Goal: Task Accomplishment & Management: Use online tool/utility

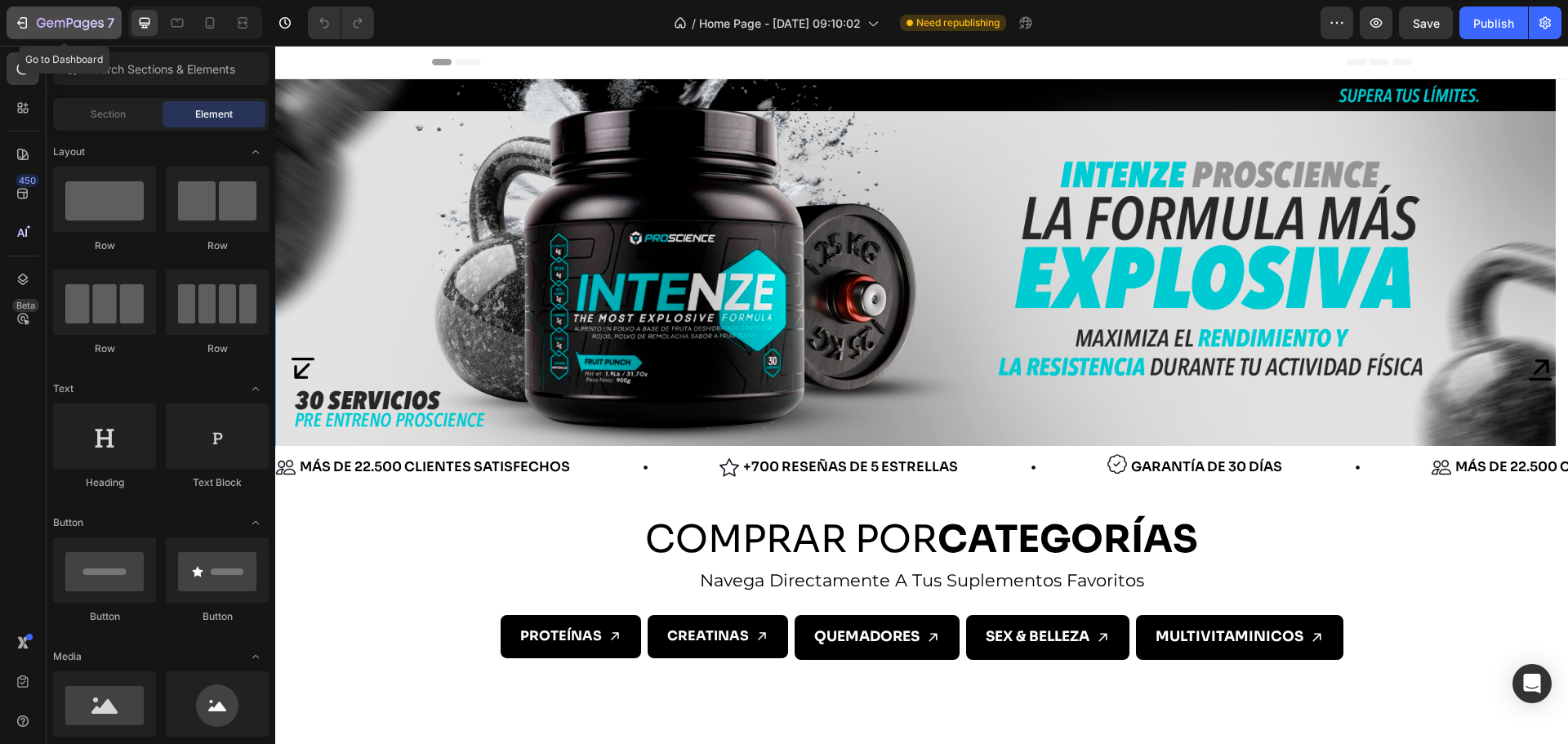
click at [81, 31] on div "7" at bounding box center [75, 22] width 78 height 20
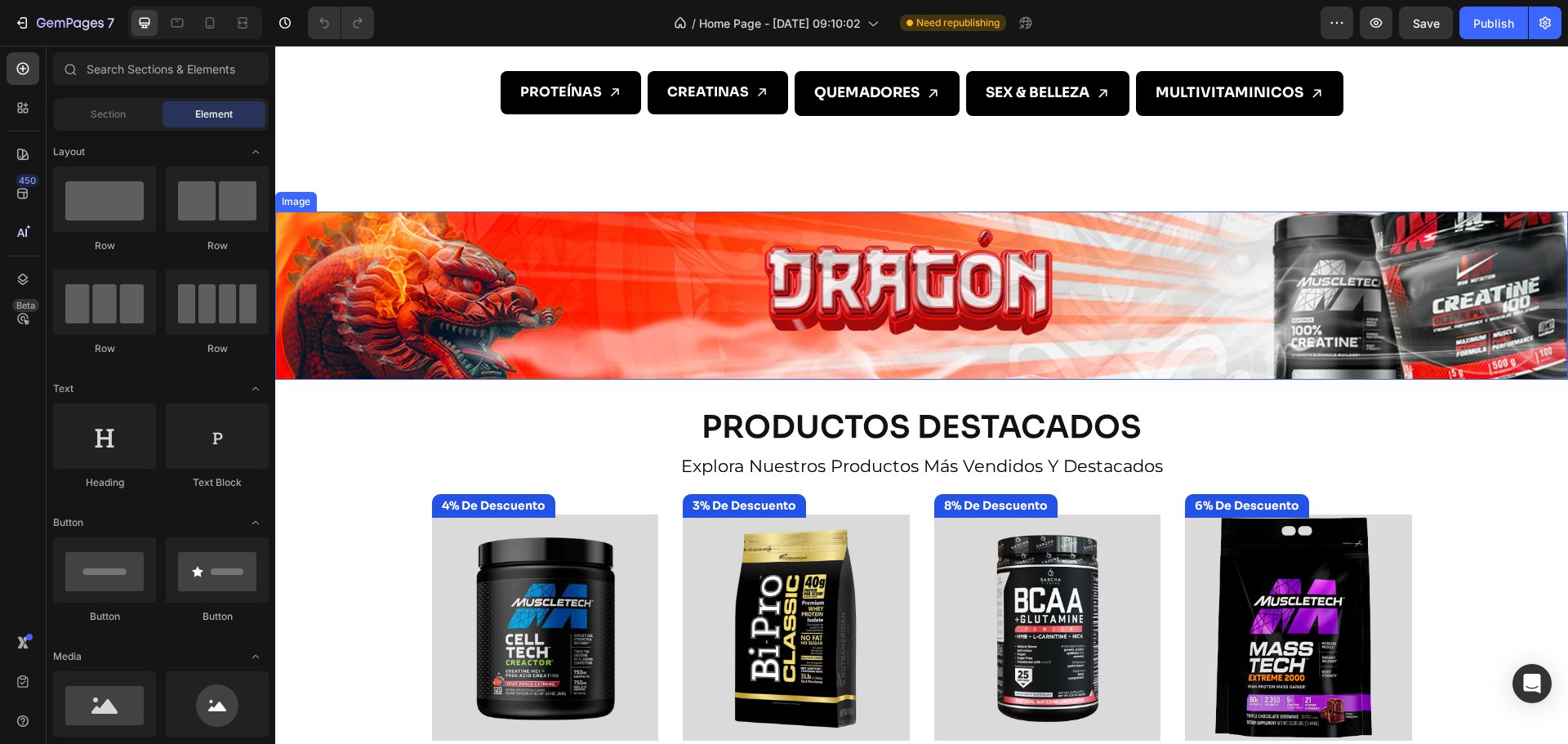
scroll to position [572, 0]
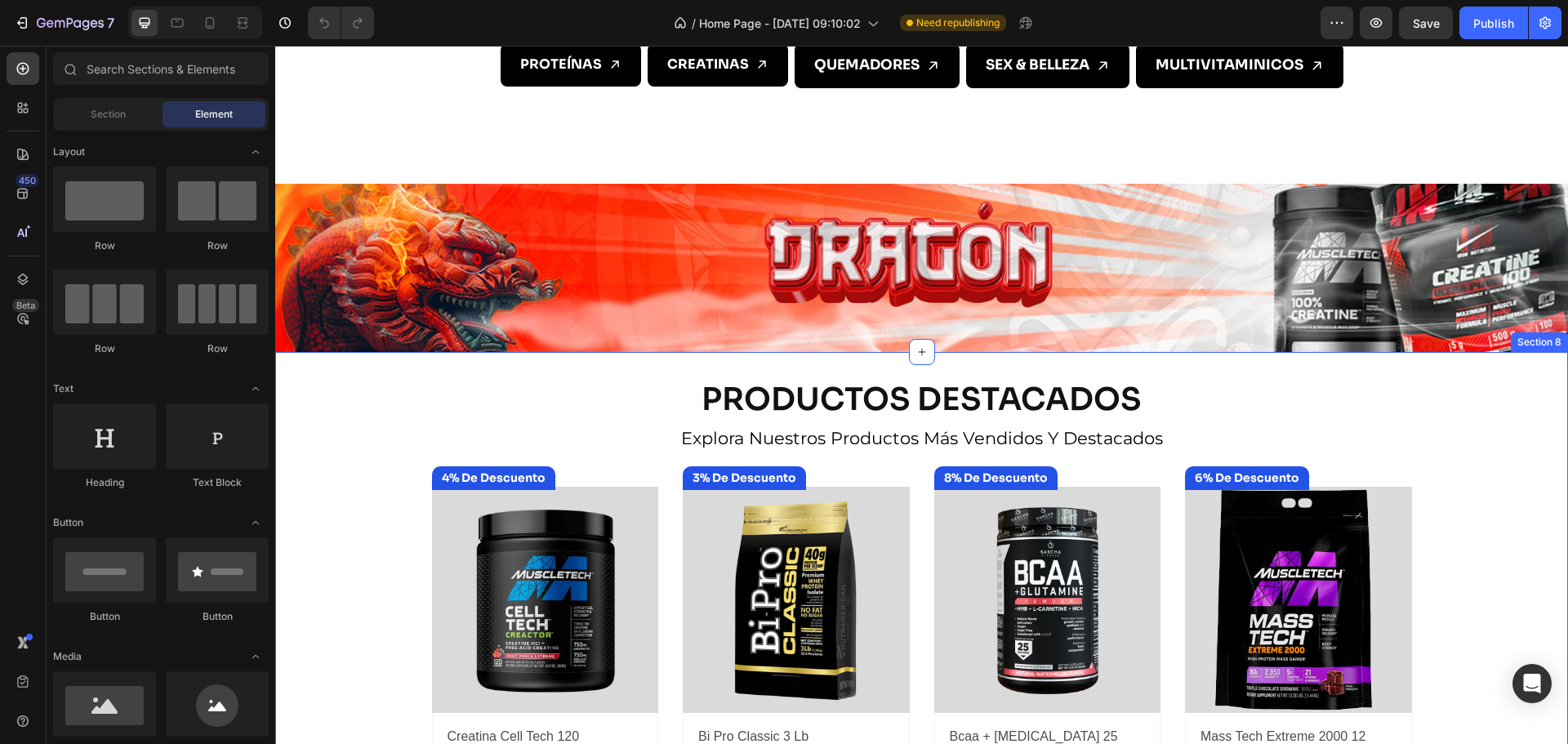
click at [309, 460] on div "PRODUCTOS DESTACADOS Heading explora nuestros productos más vendidos y destacad…" at bounding box center [921, 642] width 1293 height 528
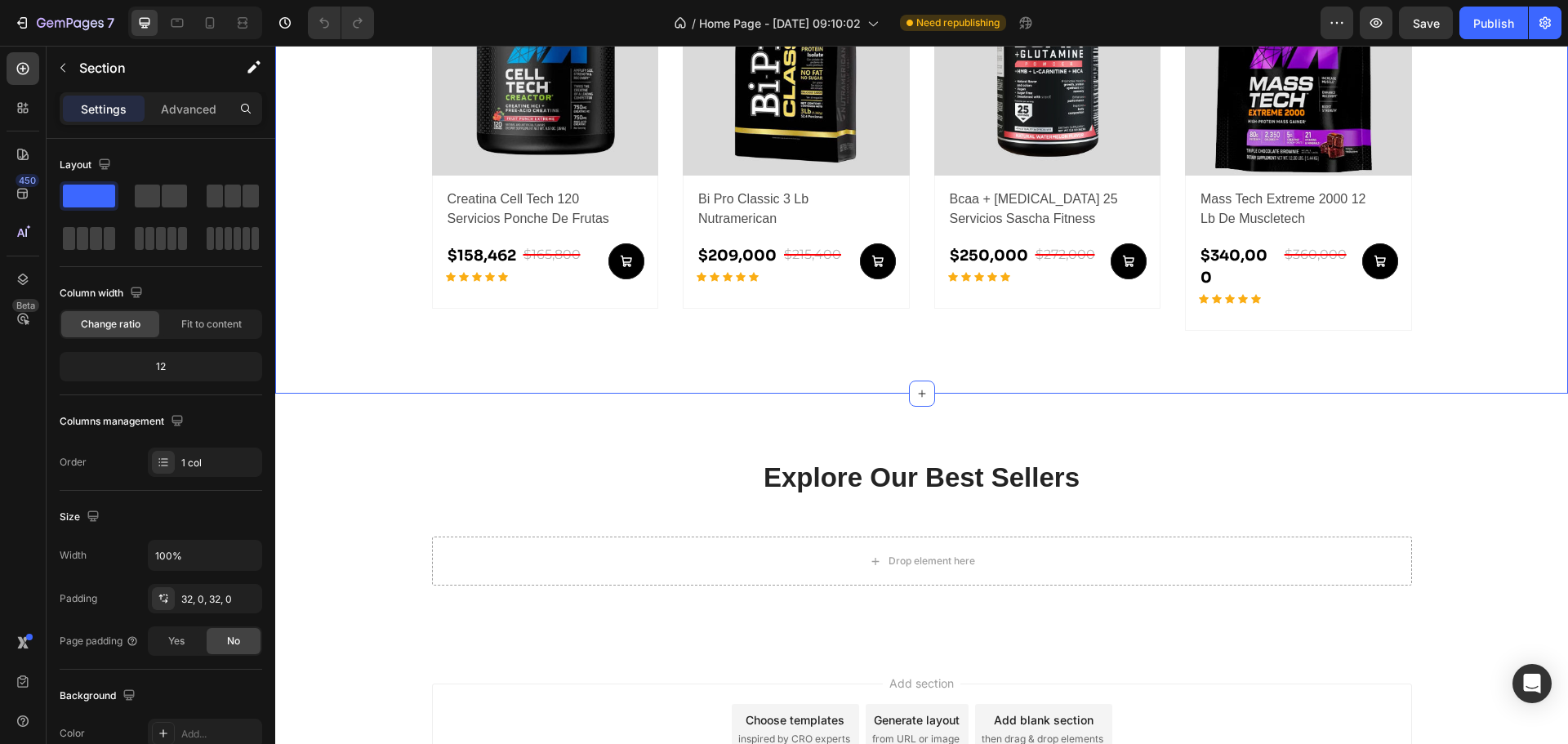
scroll to position [1143, 0]
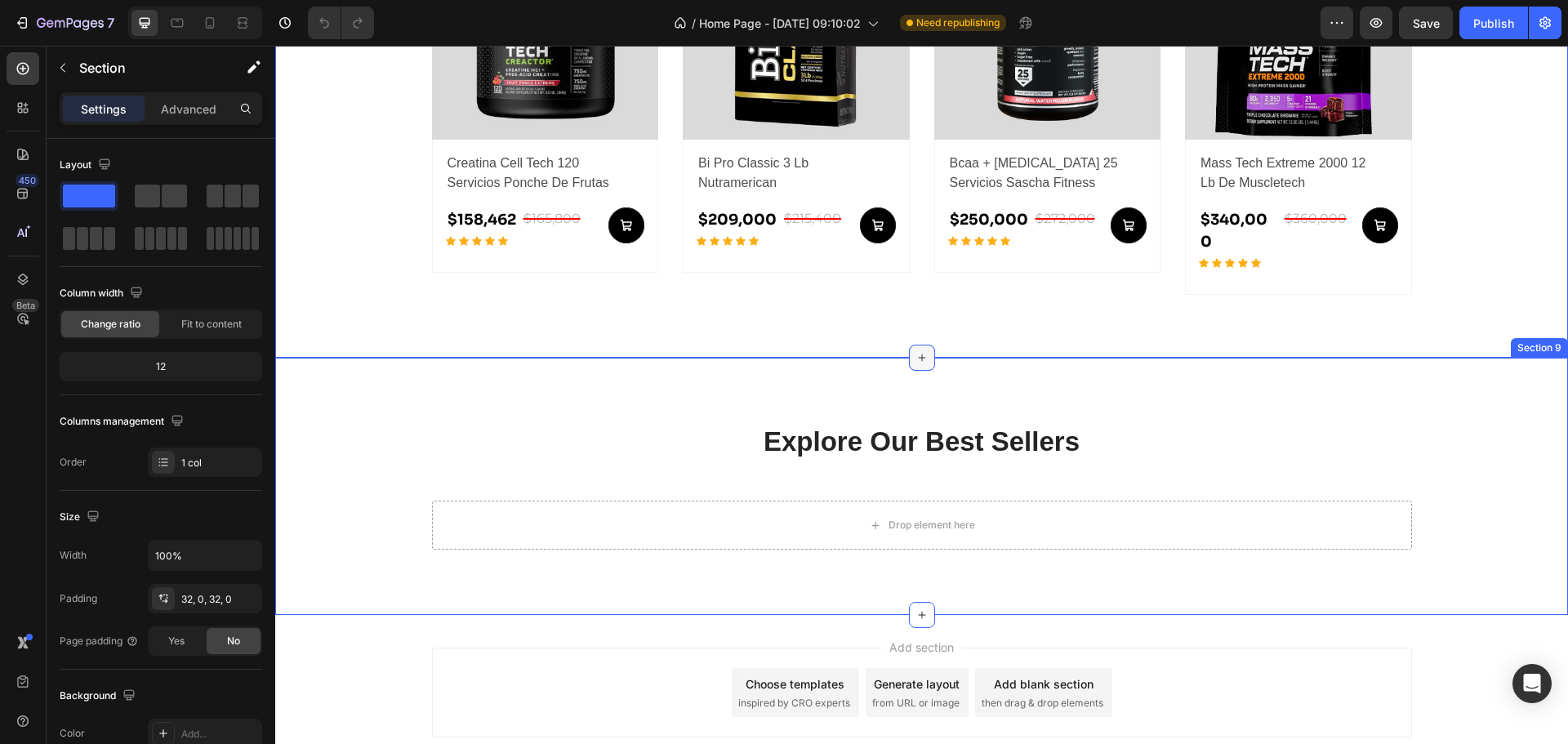
click at [923, 344] on div at bounding box center [921, 357] width 26 height 26
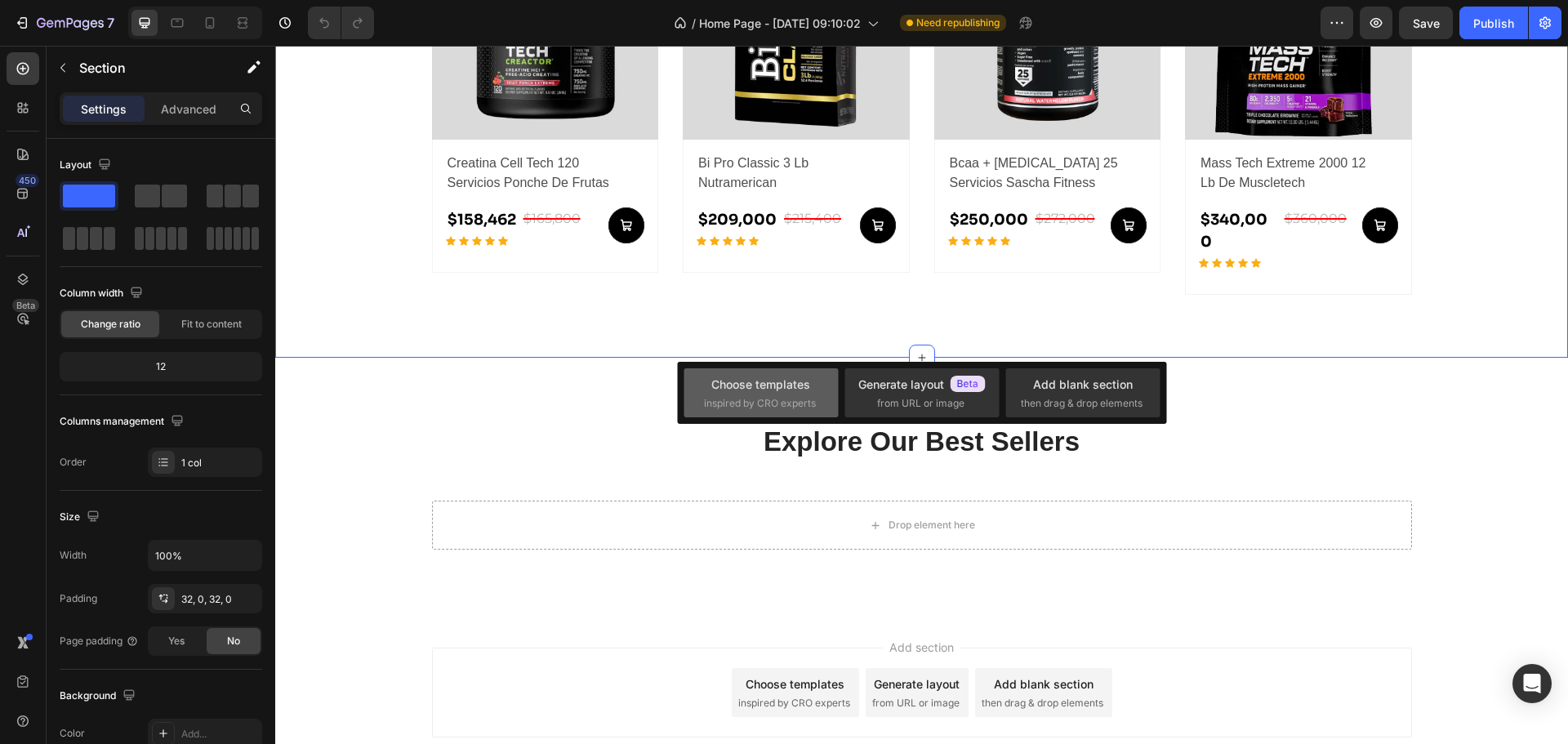
click at [795, 390] on div "Choose templates" at bounding box center [761, 384] width 99 height 17
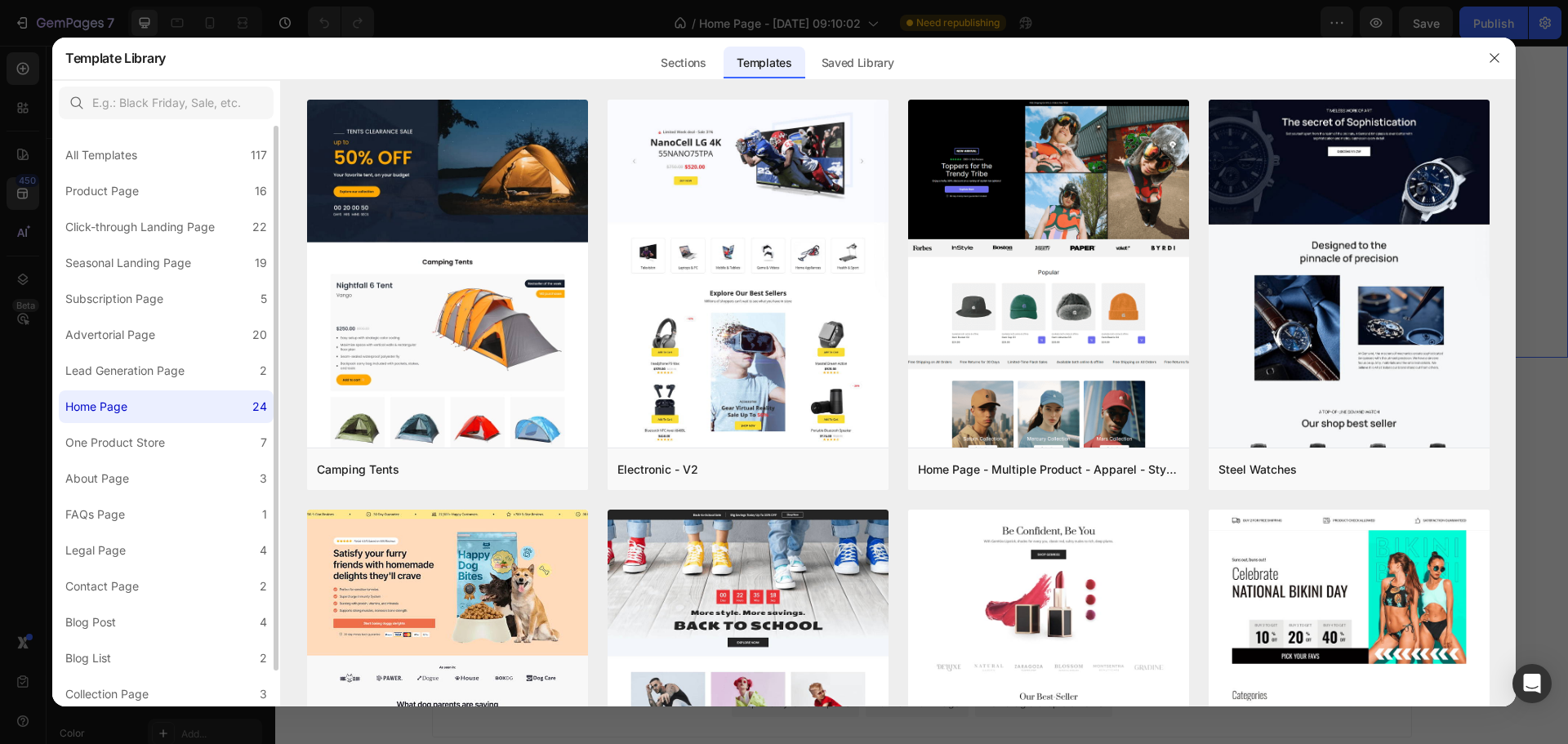
scroll to position [39, 0]
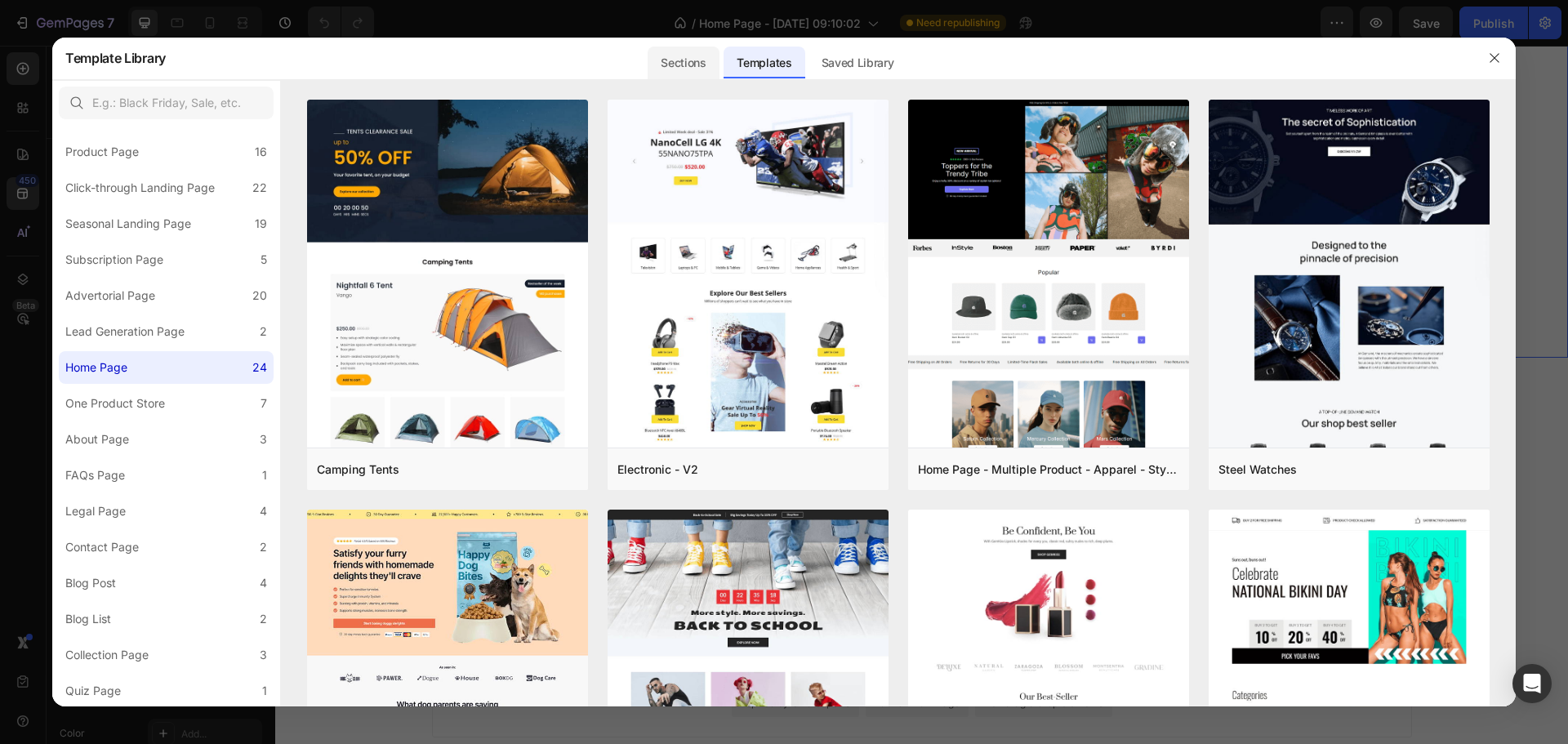
click at [696, 50] on div "Sections" at bounding box center [683, 63] width 71 height 32
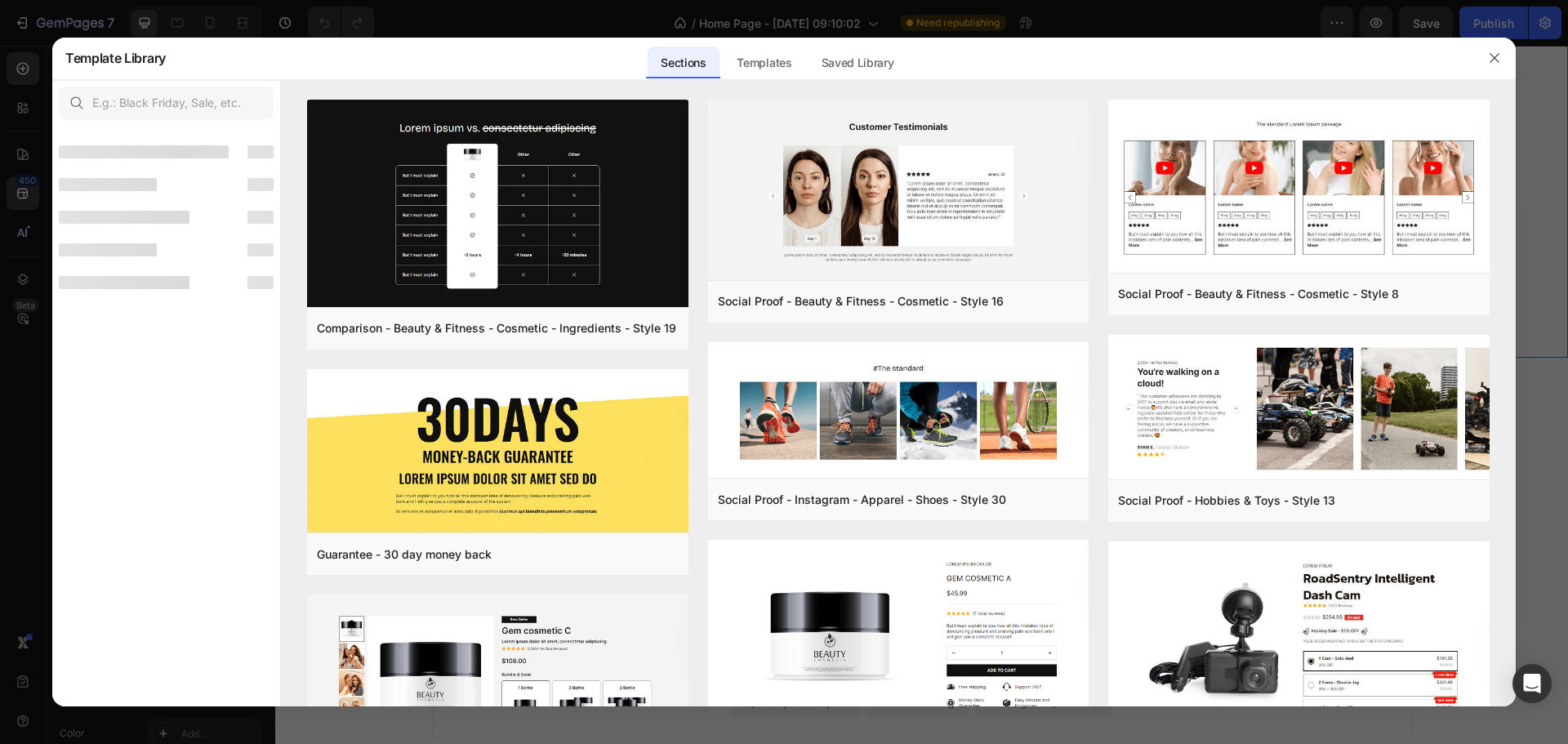
scroll to position [0, 0]
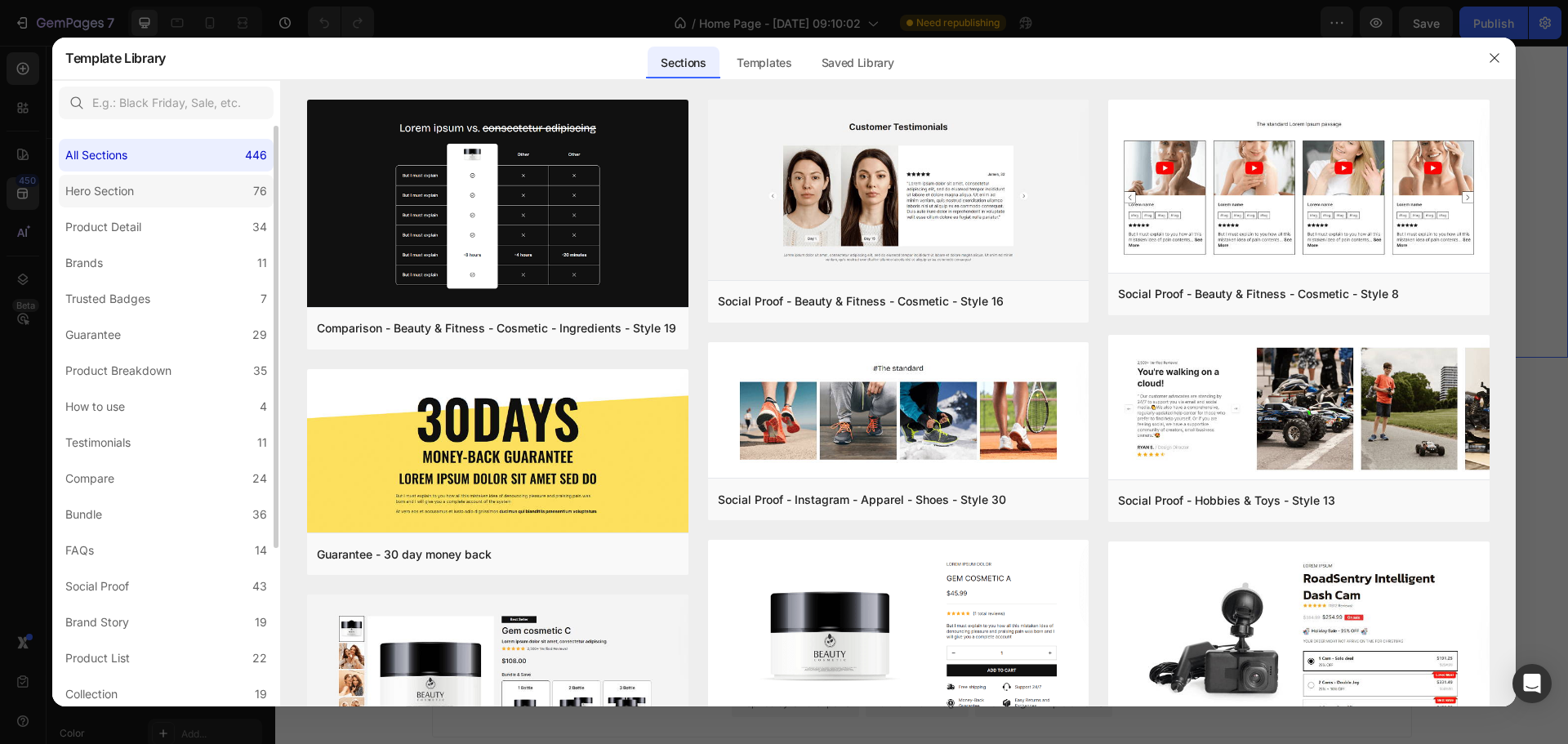
click at [183, 186] on label "Hero Section 76" at bounding box center [166, 191] width 215 height 32
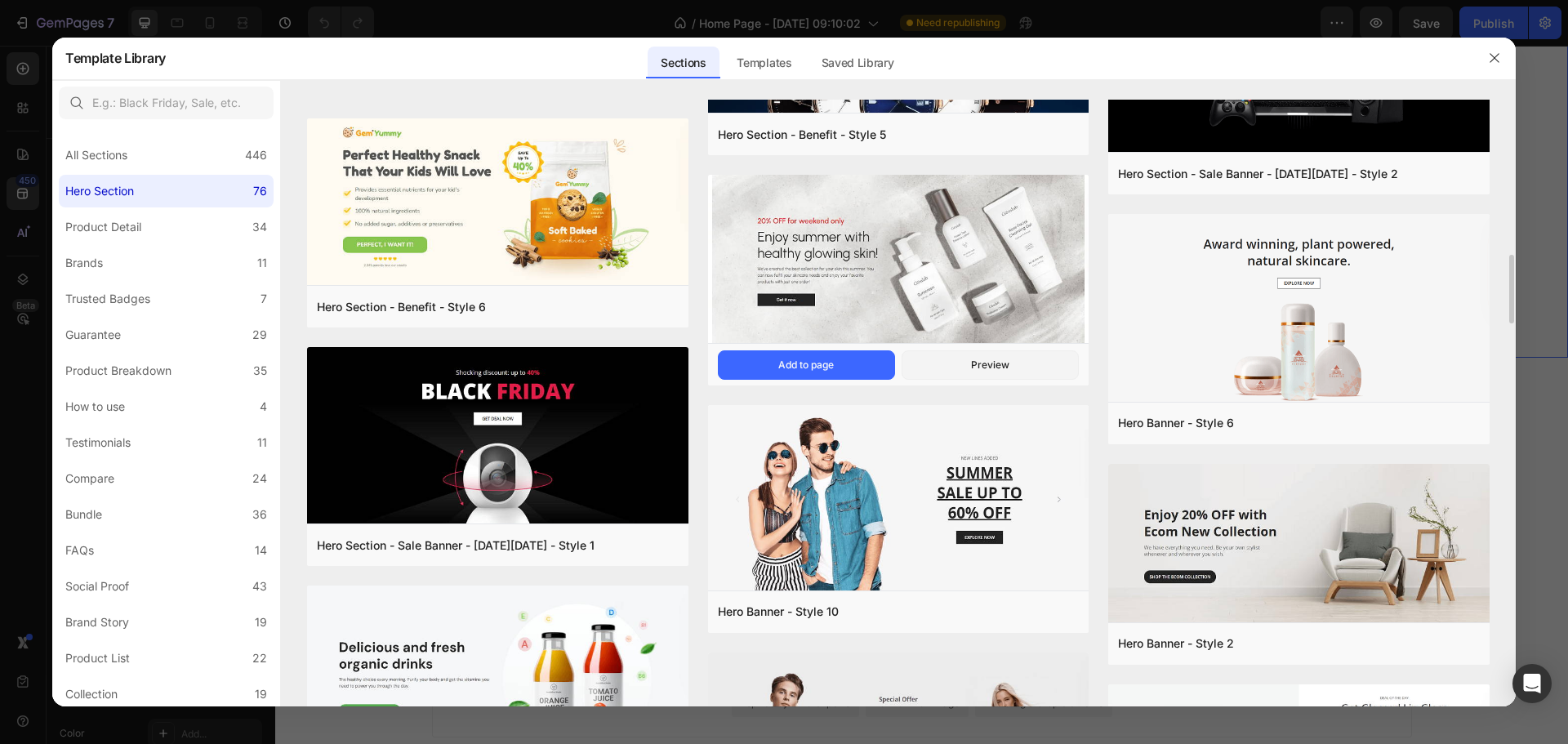
scroll to position [2869, 0]
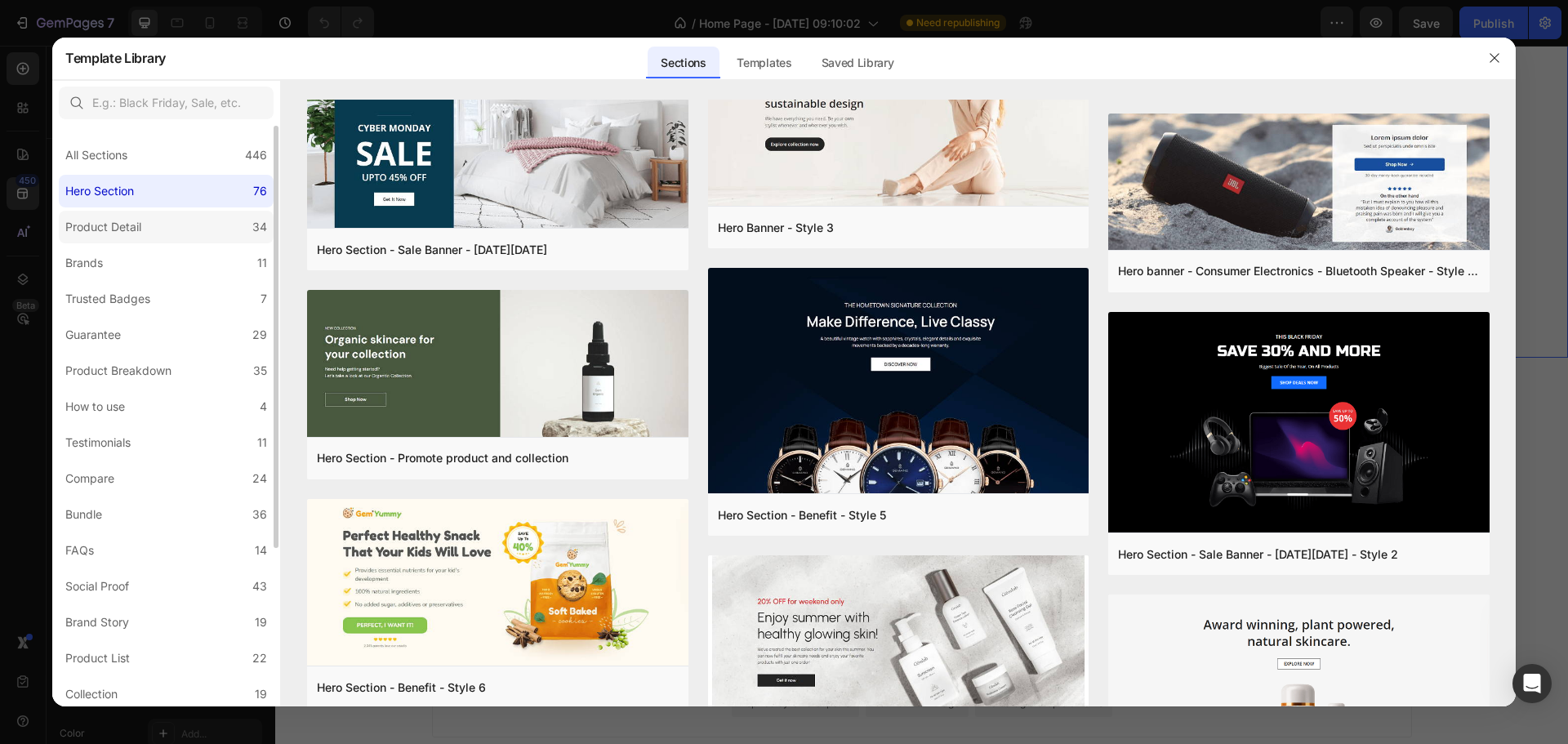
click at [127, 222] on div "Product Detail" at bounding box center [103, 227] width 76 height 20
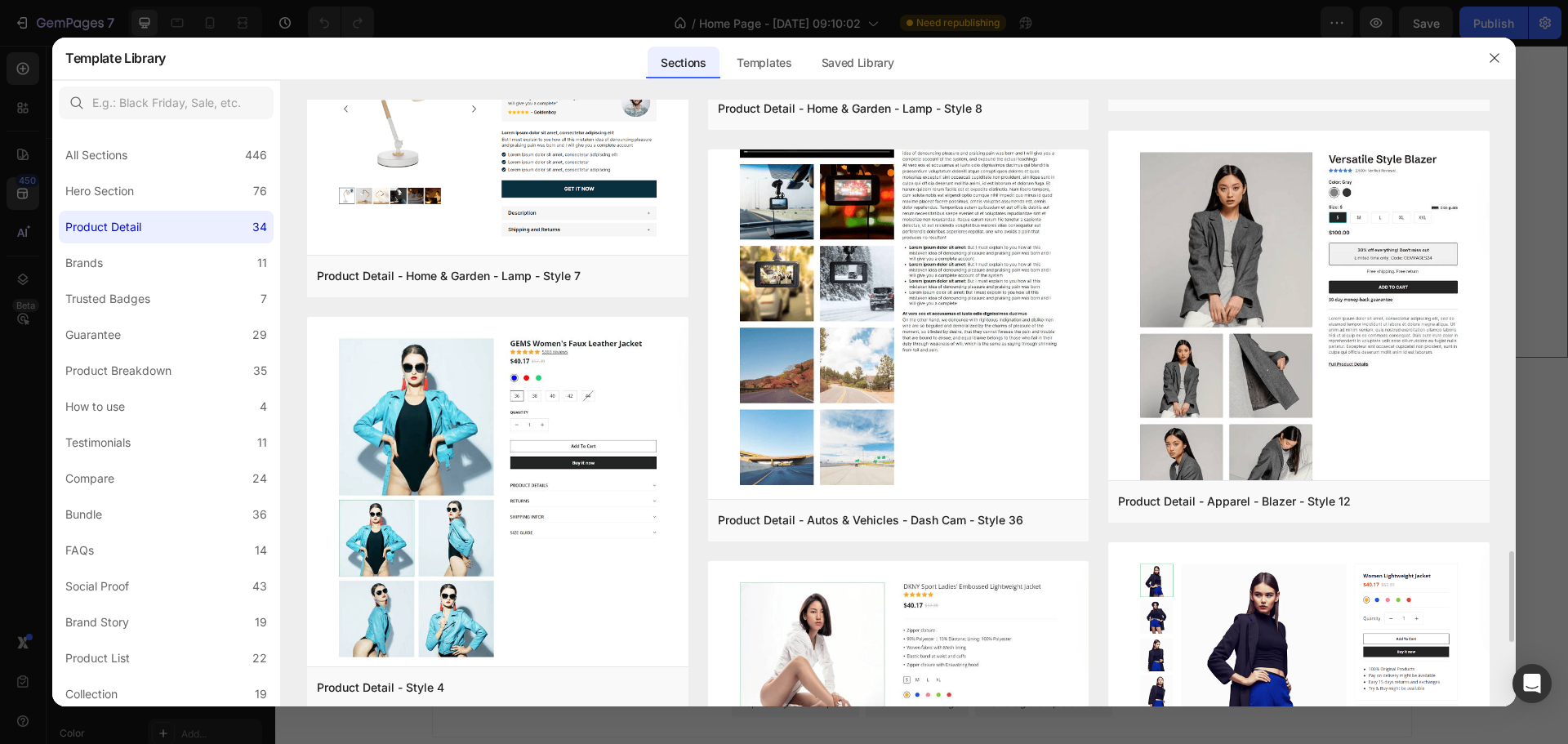
scroll to position [3212, 0]
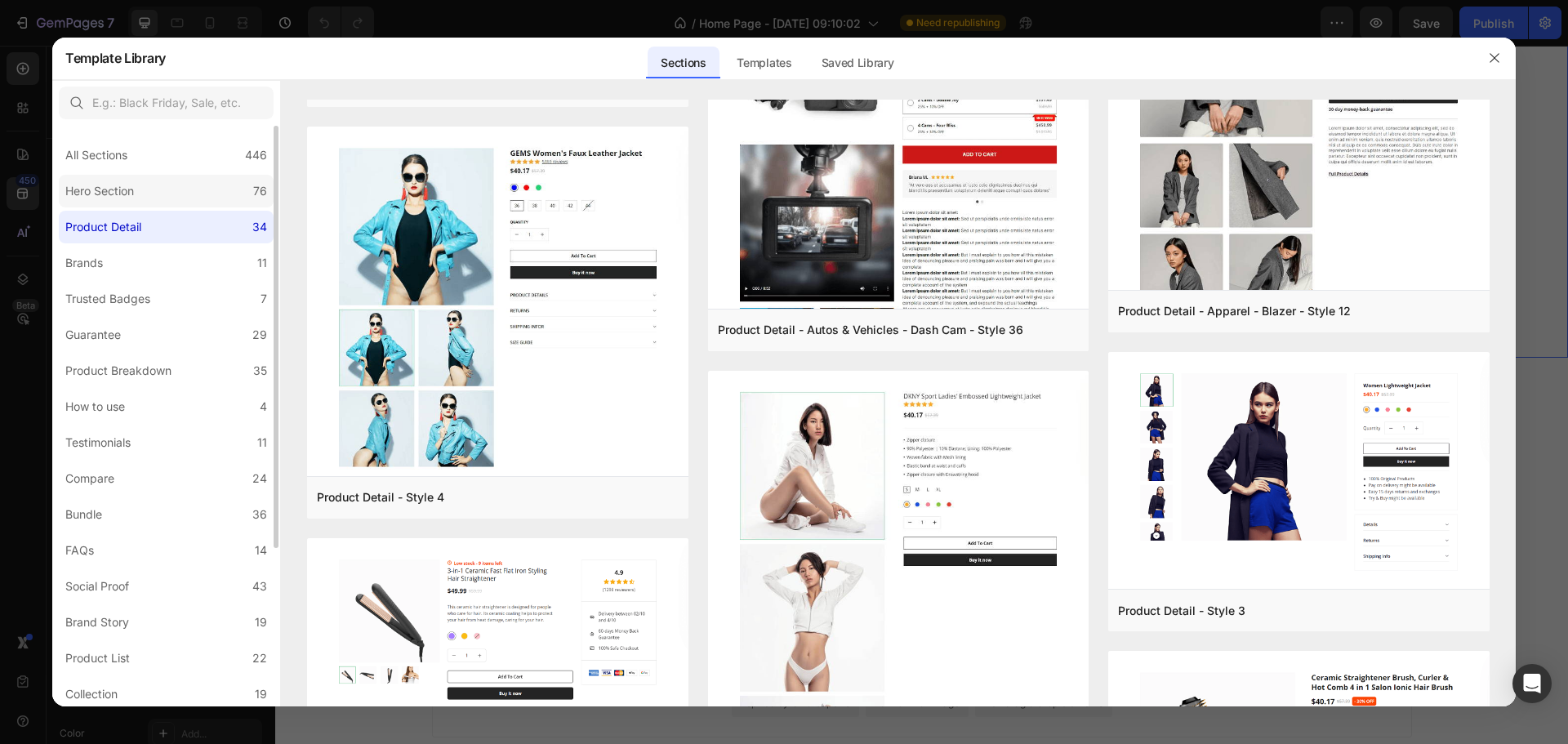
click at [133, 196] on div "Hero Section" at bounding box center [100, 191] width 68 height 20
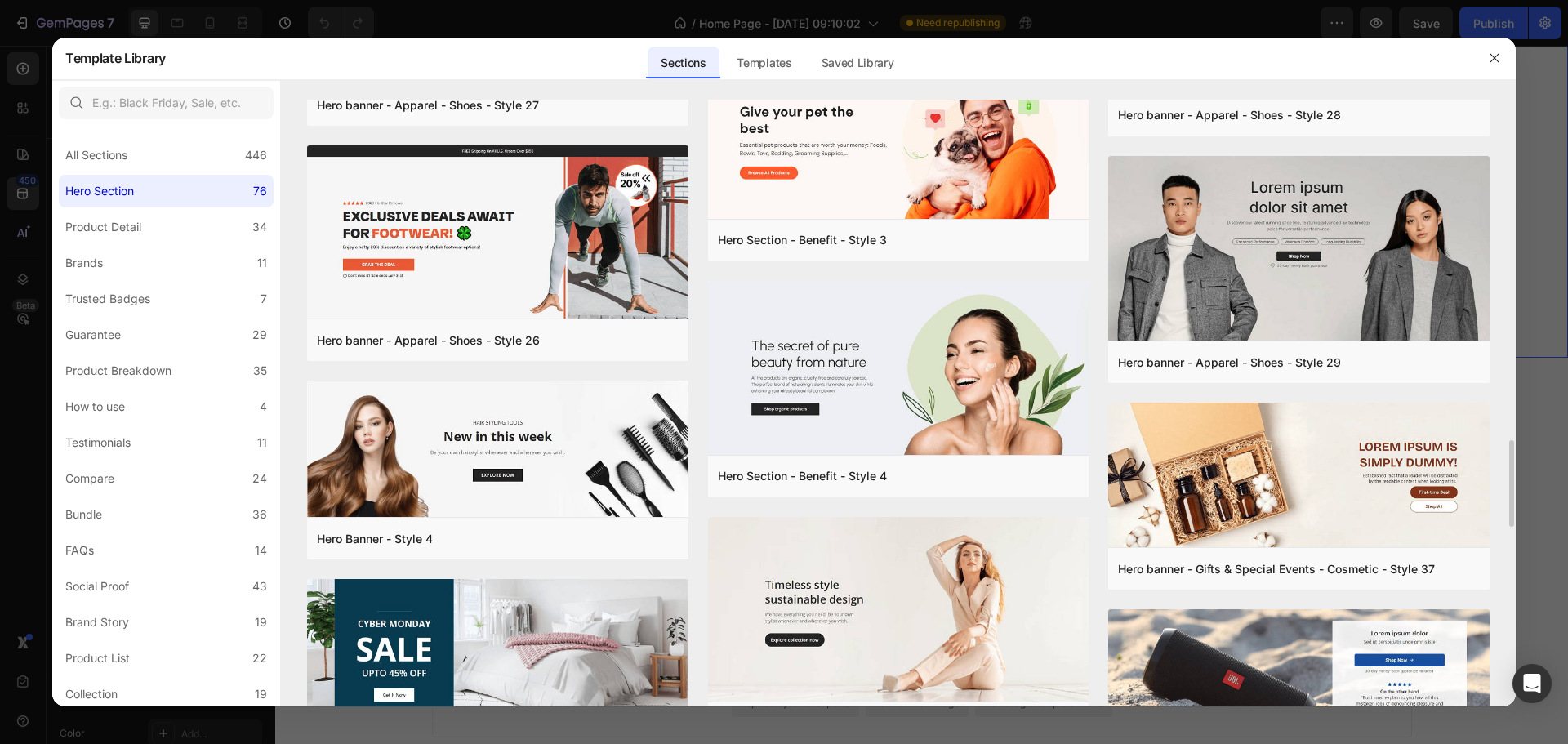
scroll to position [2564, 0]
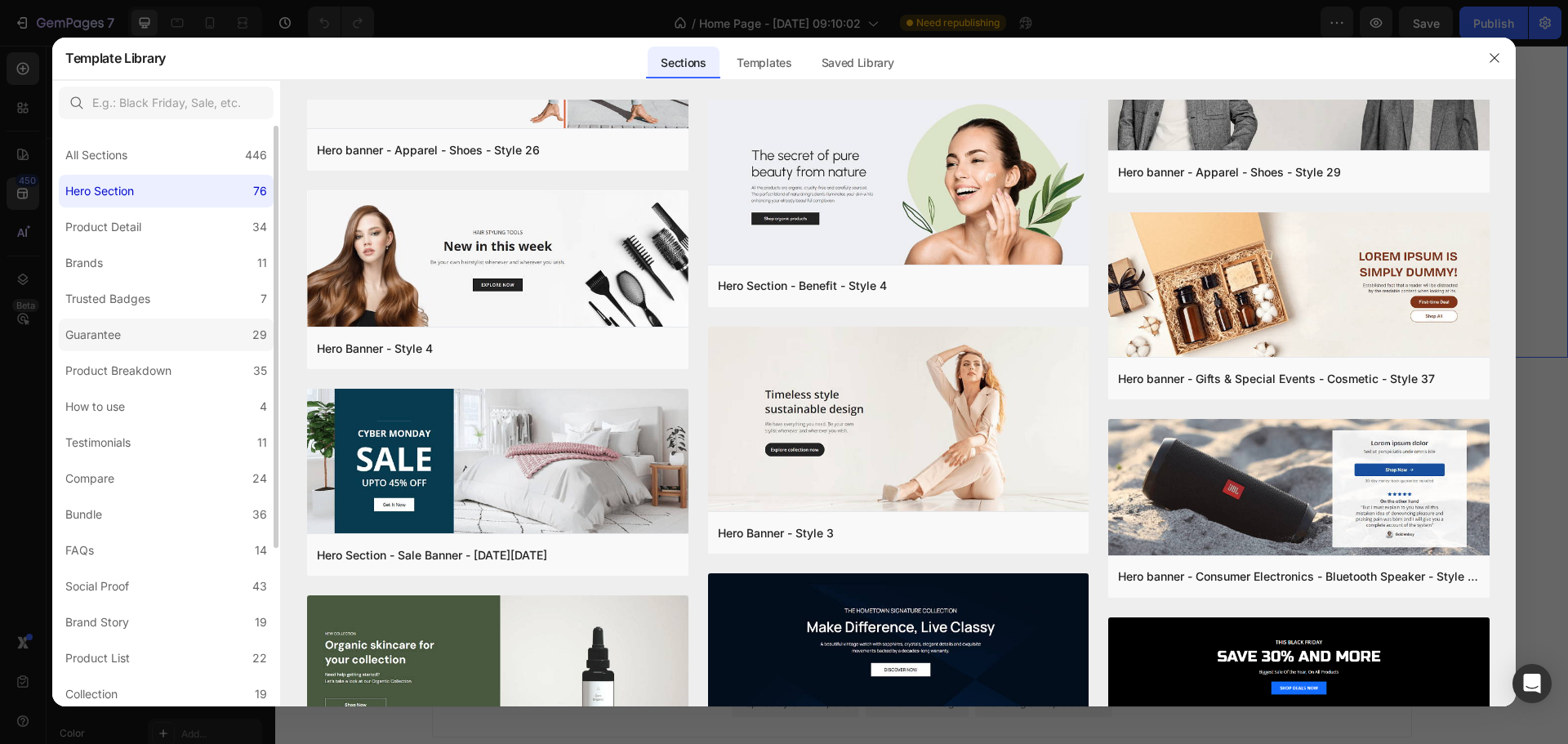
click at [104, 319] on label "Guarantee 29" at bounding box center [166, 335] width 215 height 32
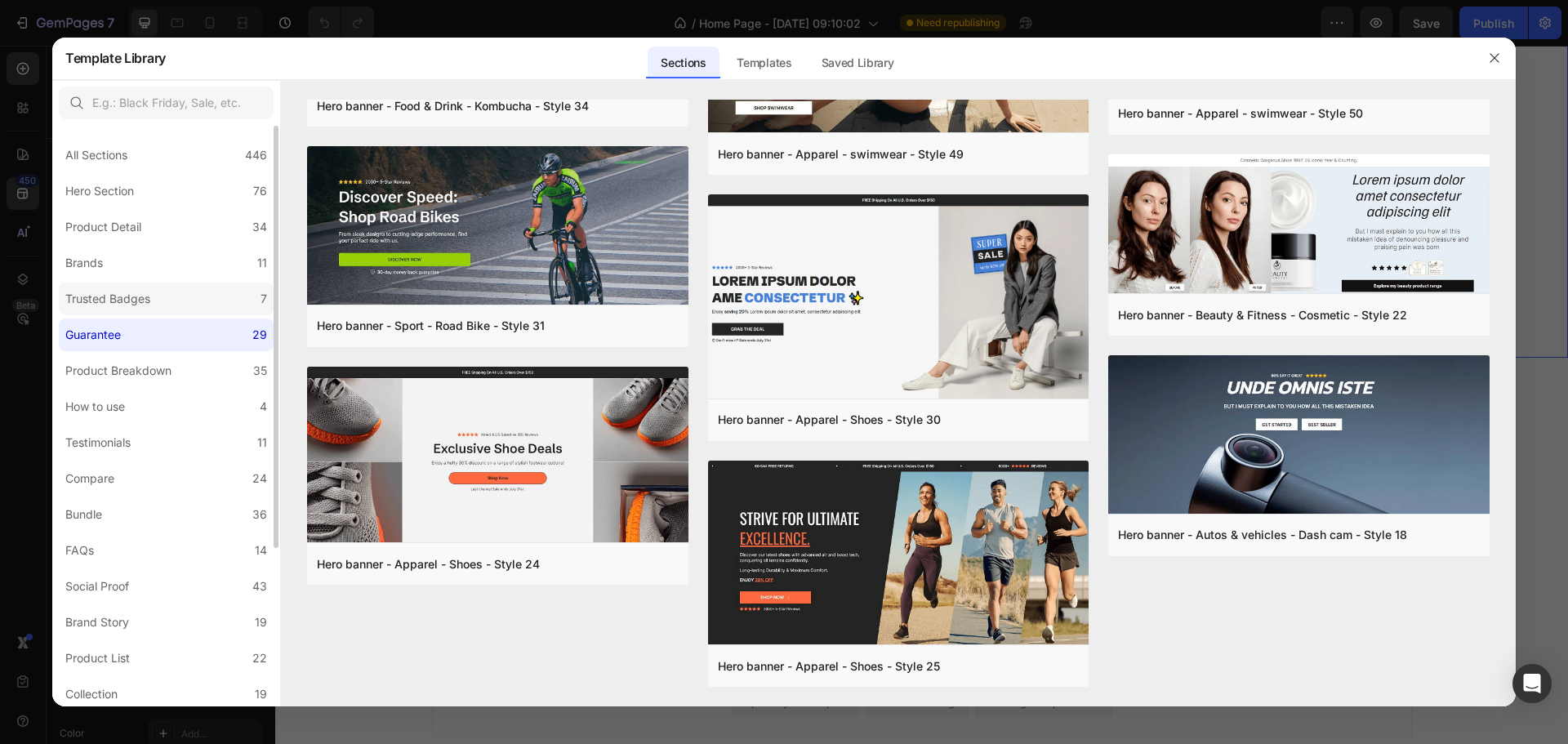
scroll to position [0, 0]
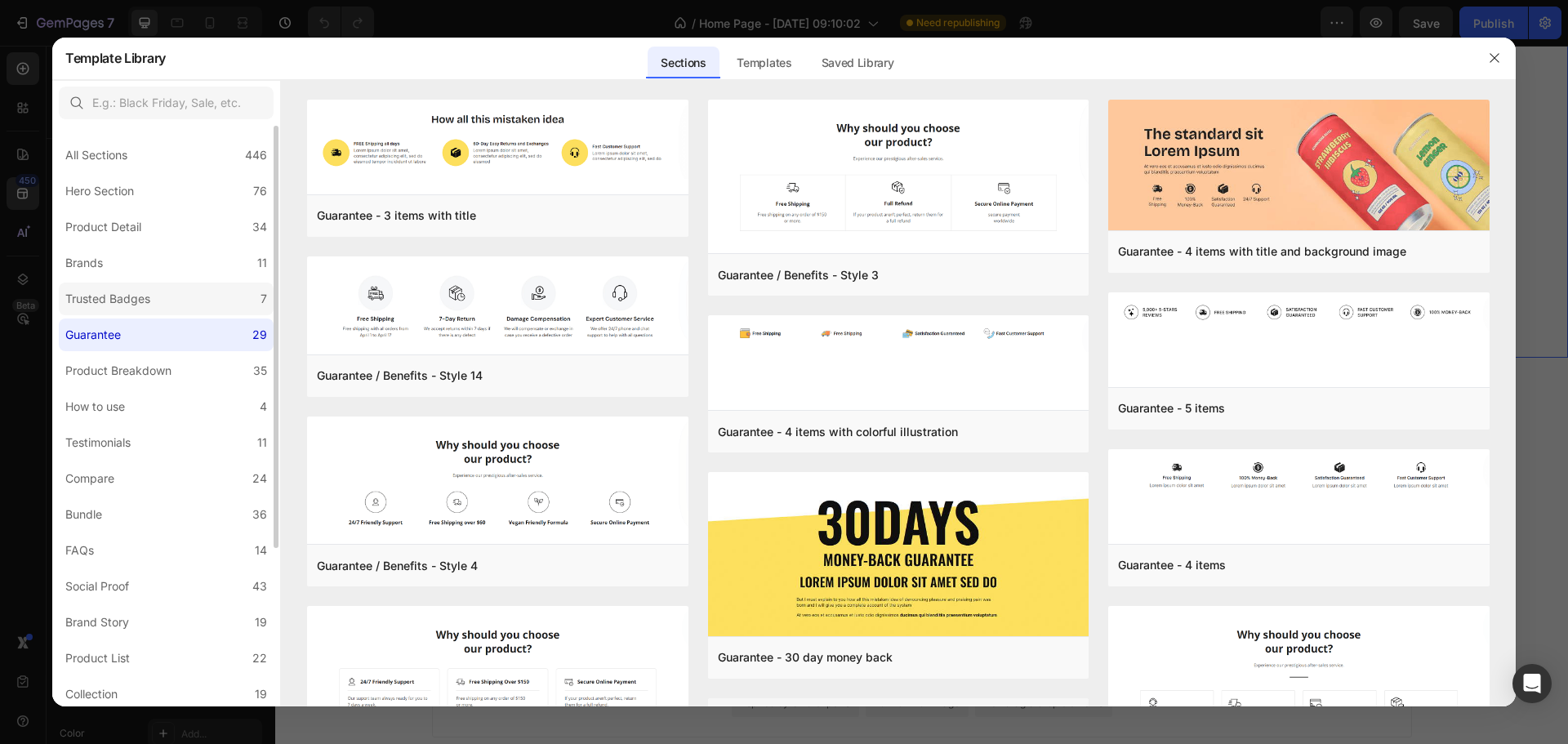
click at [140, 304] on div "Trusted Badges" at bounding box center [108, 298] width 85 height 20
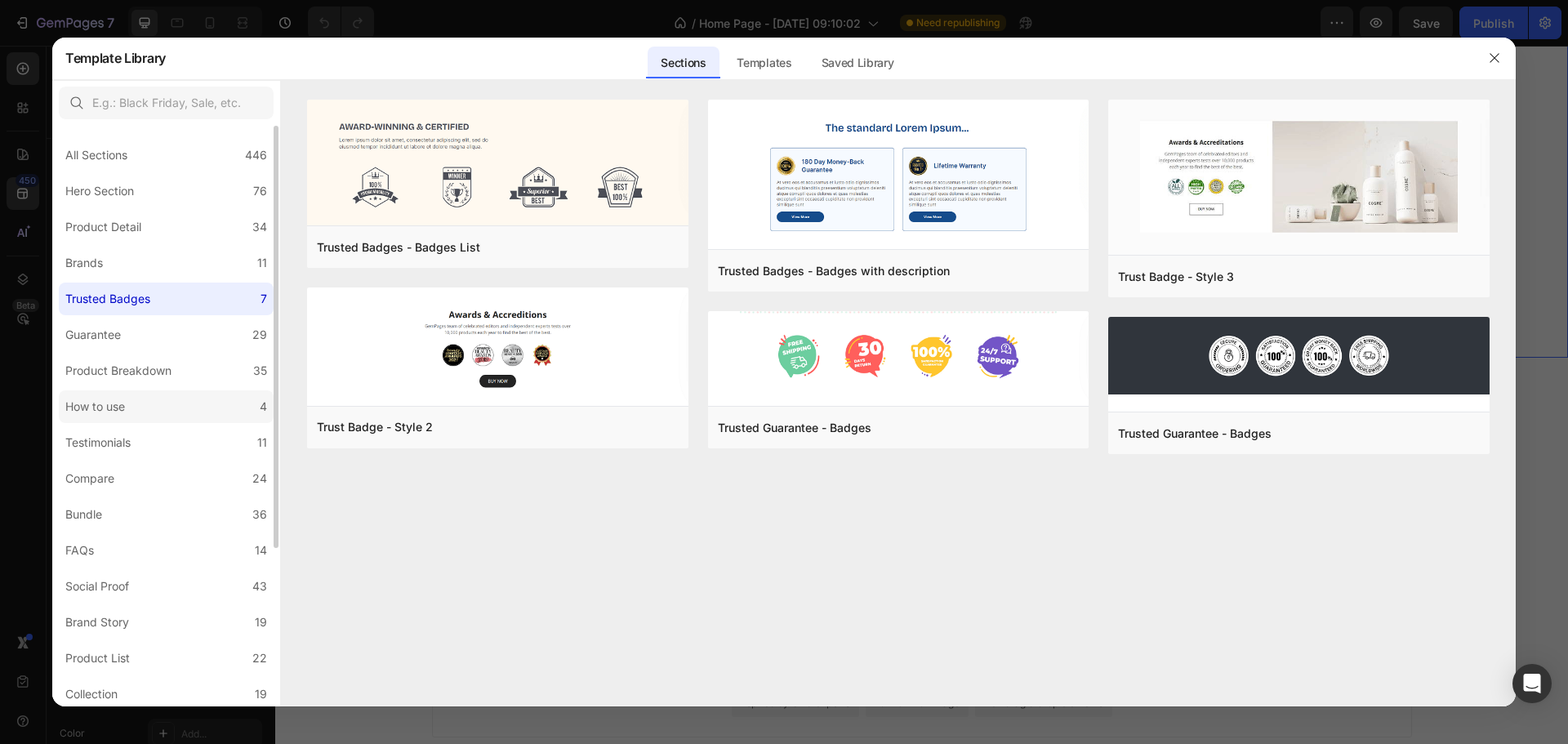
click at [183, 407] on label "How to use 4" at bounding box center [166, 407] width 215 height 32
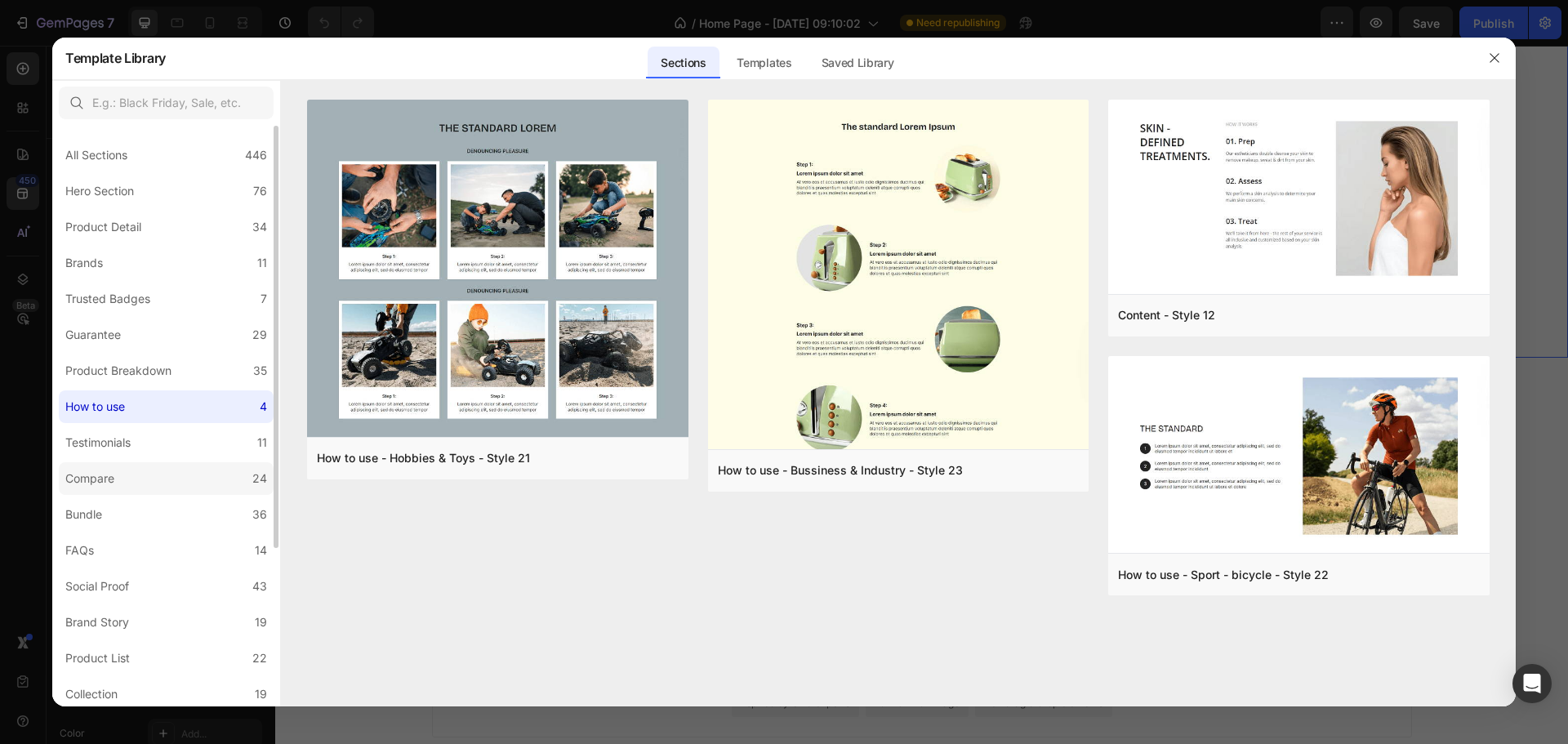
click at [219, 472] on label "Compare 24" at bounding box center [166, 478] width 215 height 32
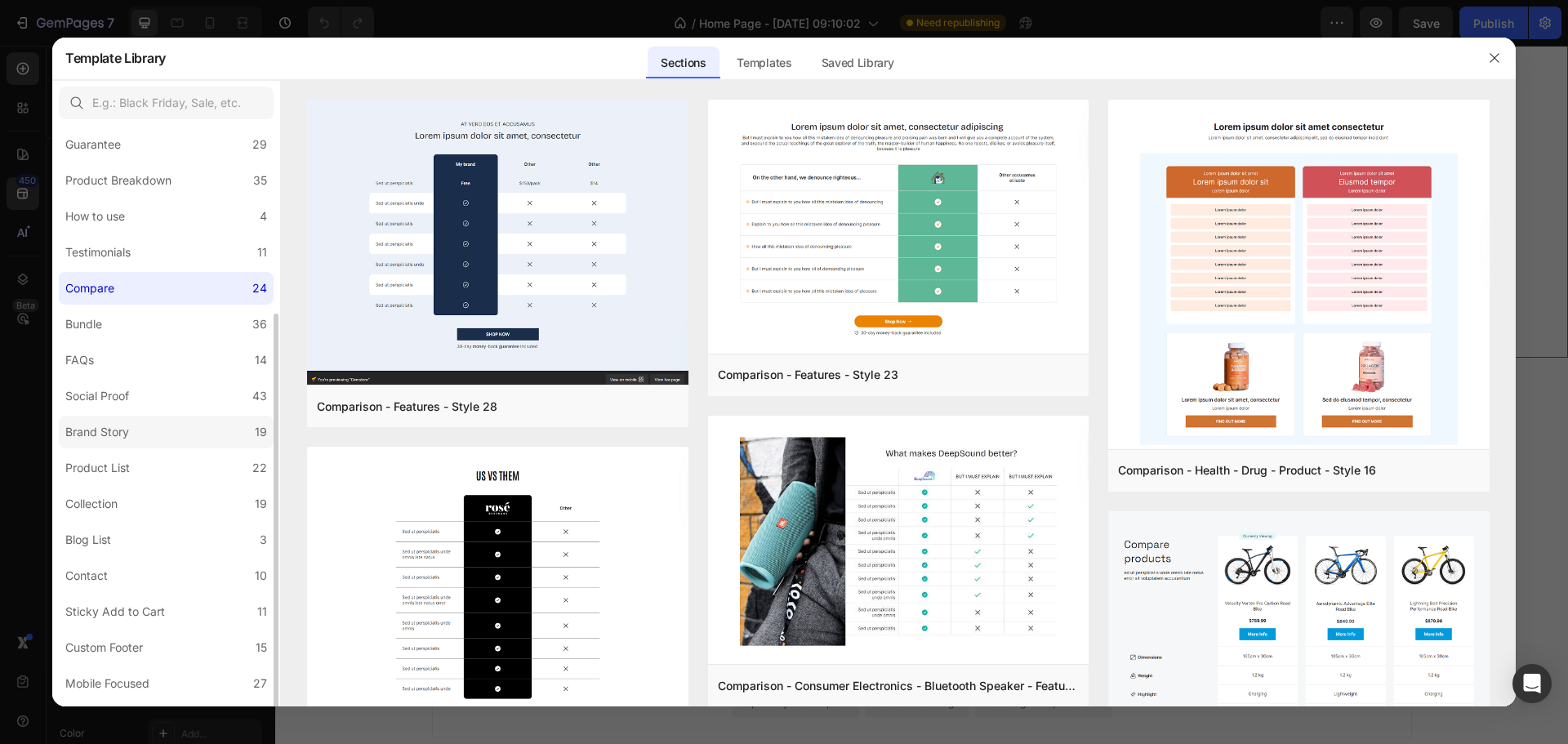
scroll to position [219, 0]
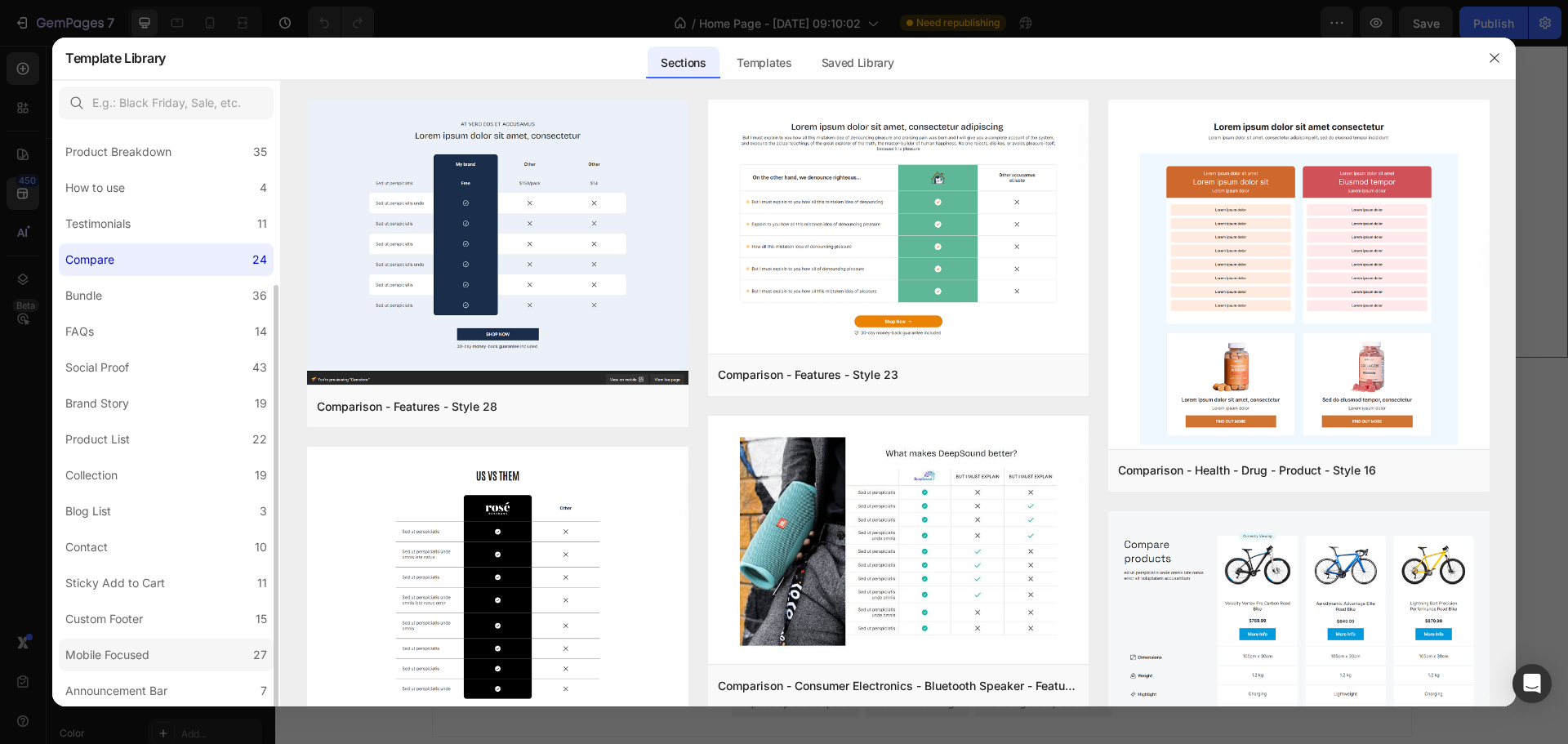
click at [96, 654] on div "Mobile Focused" at bounding box center [107, 655] width 84 height 20
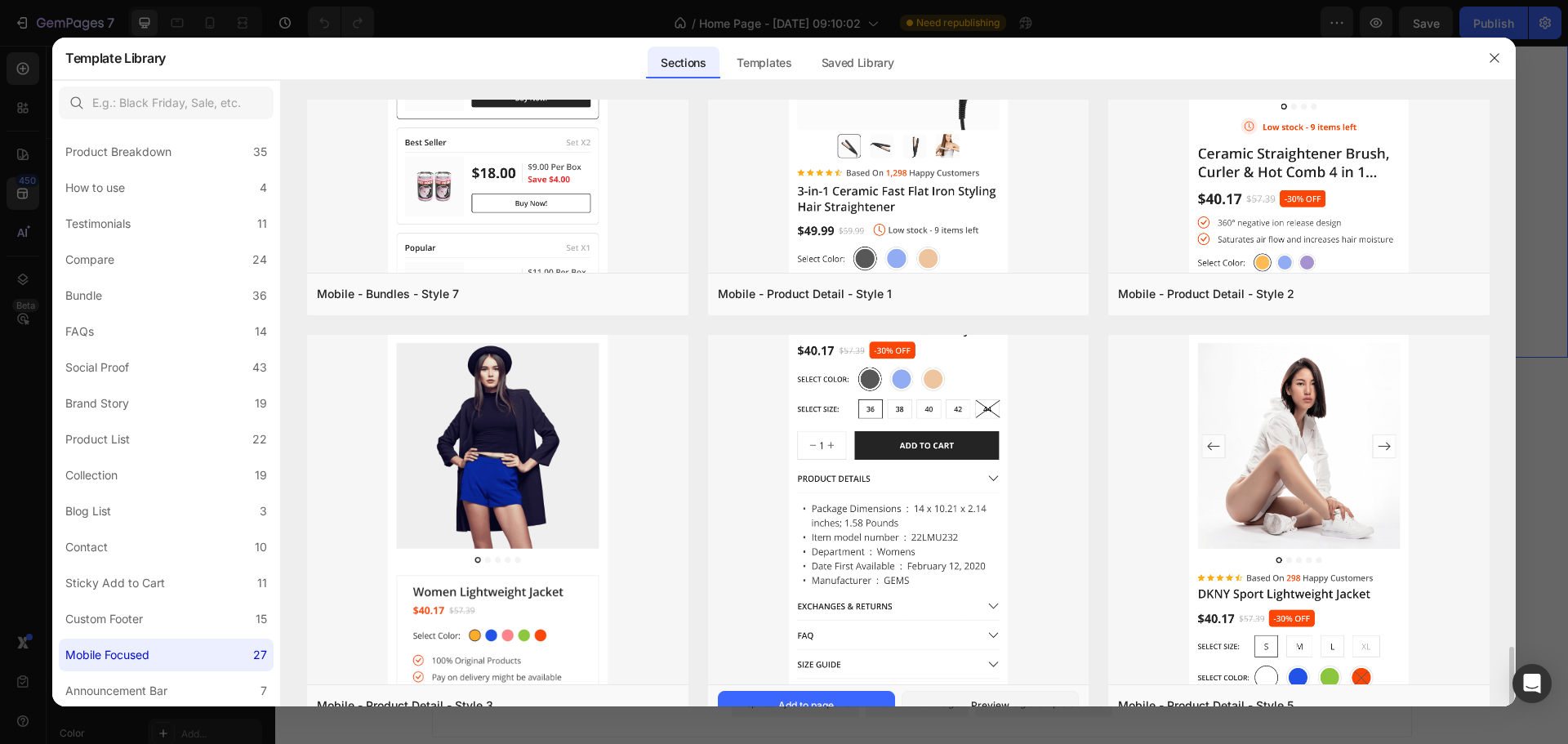
scroll to position [3096, 0]
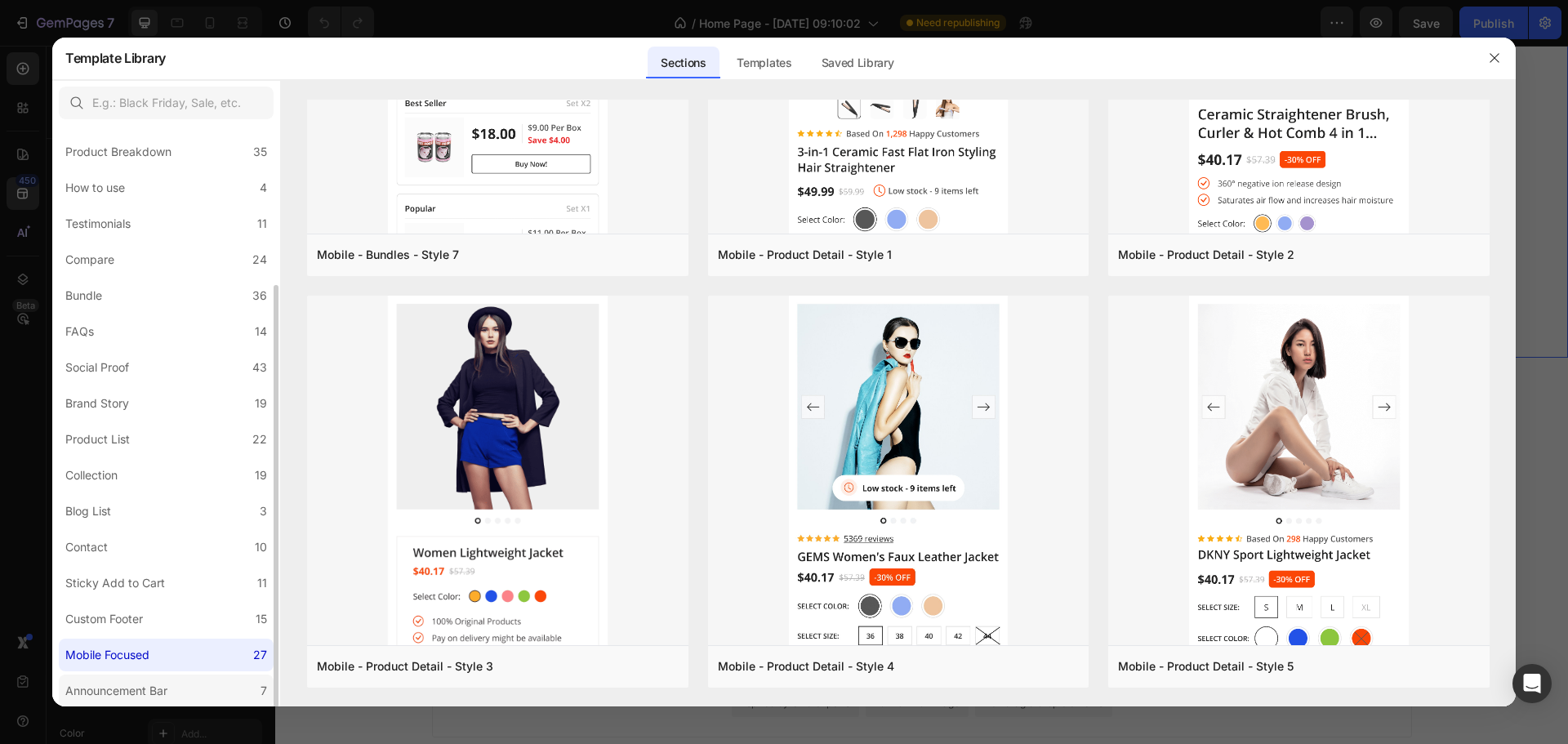
click at [166, 694] on div "Announcement Bar" at bounding box center [117, 690] width 102 height 20
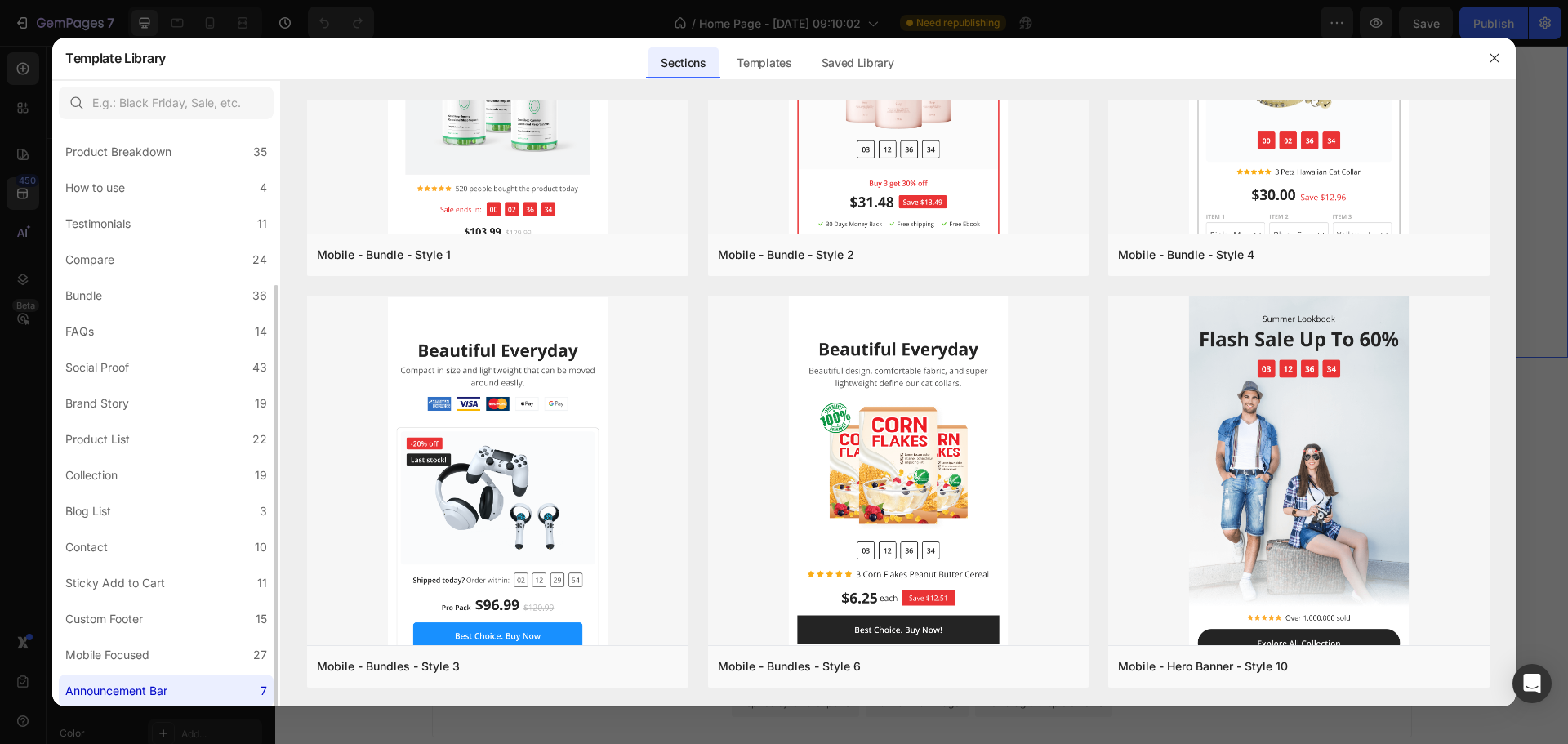
scroll to position [0, 0]
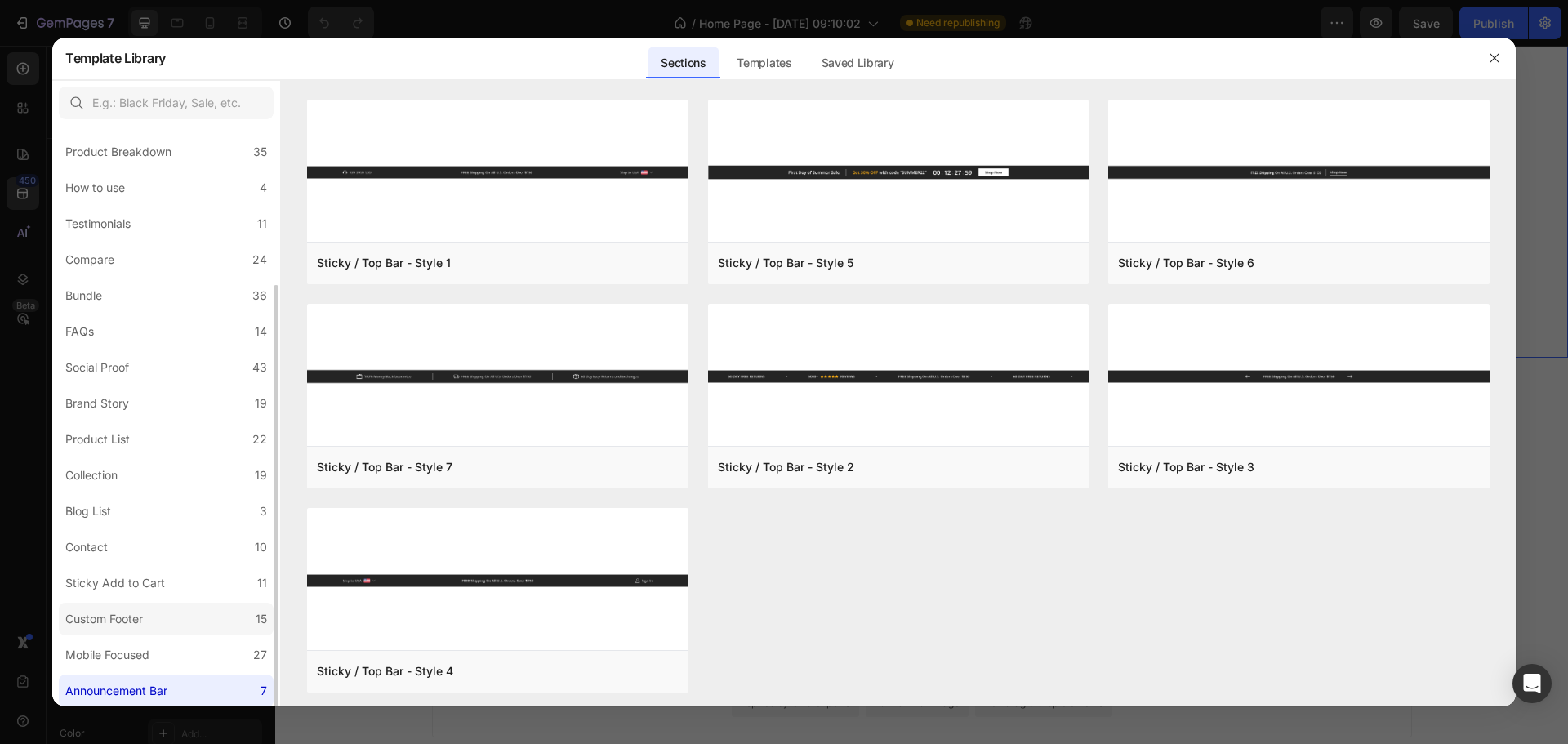
click at [205, 625] on label "Custom Footer 15" at bounding box center [166, 619] width 215 height 32
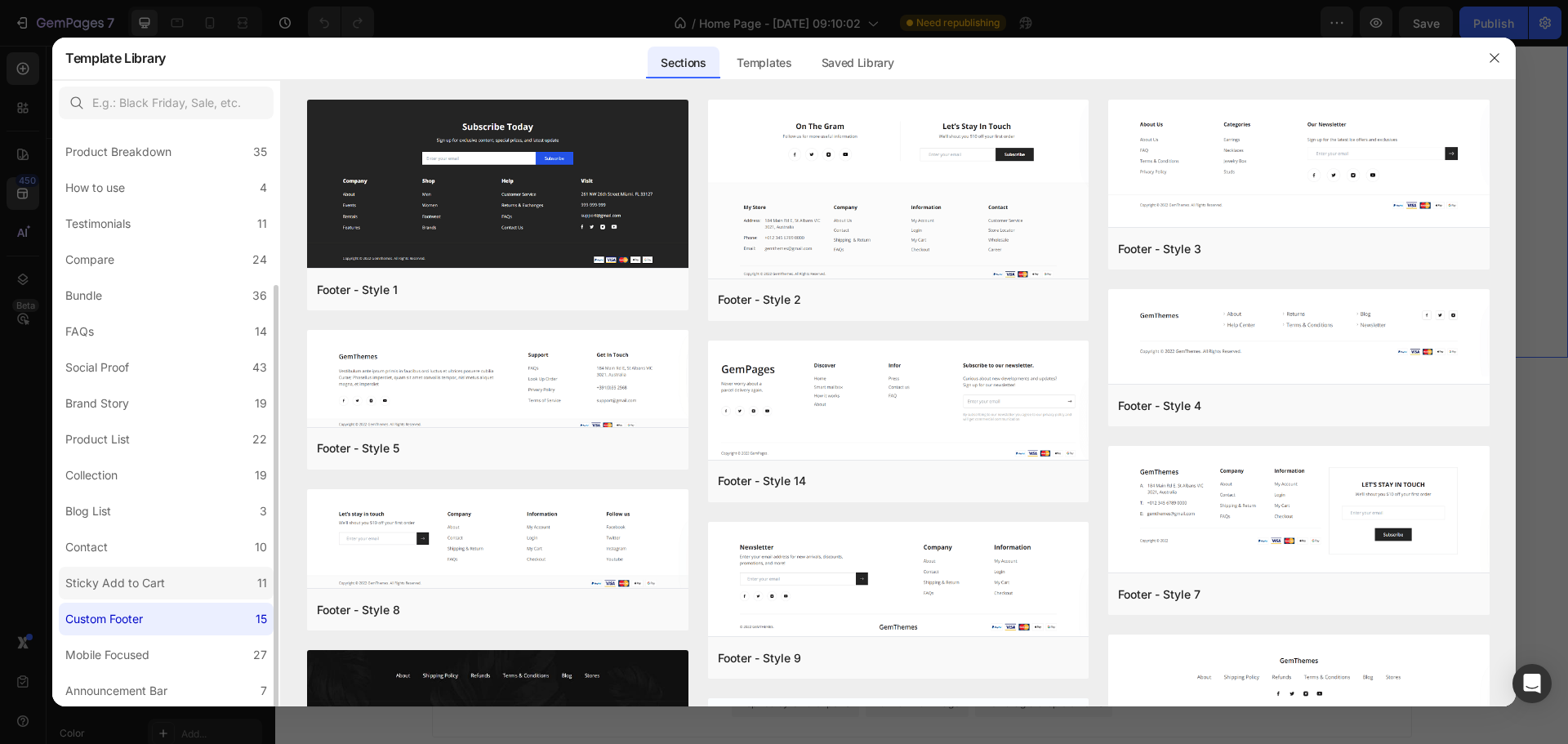
click at [207, 591] on label "Sticky Add to Cart 11" at bounding box center [166, 583] width 215 height 32
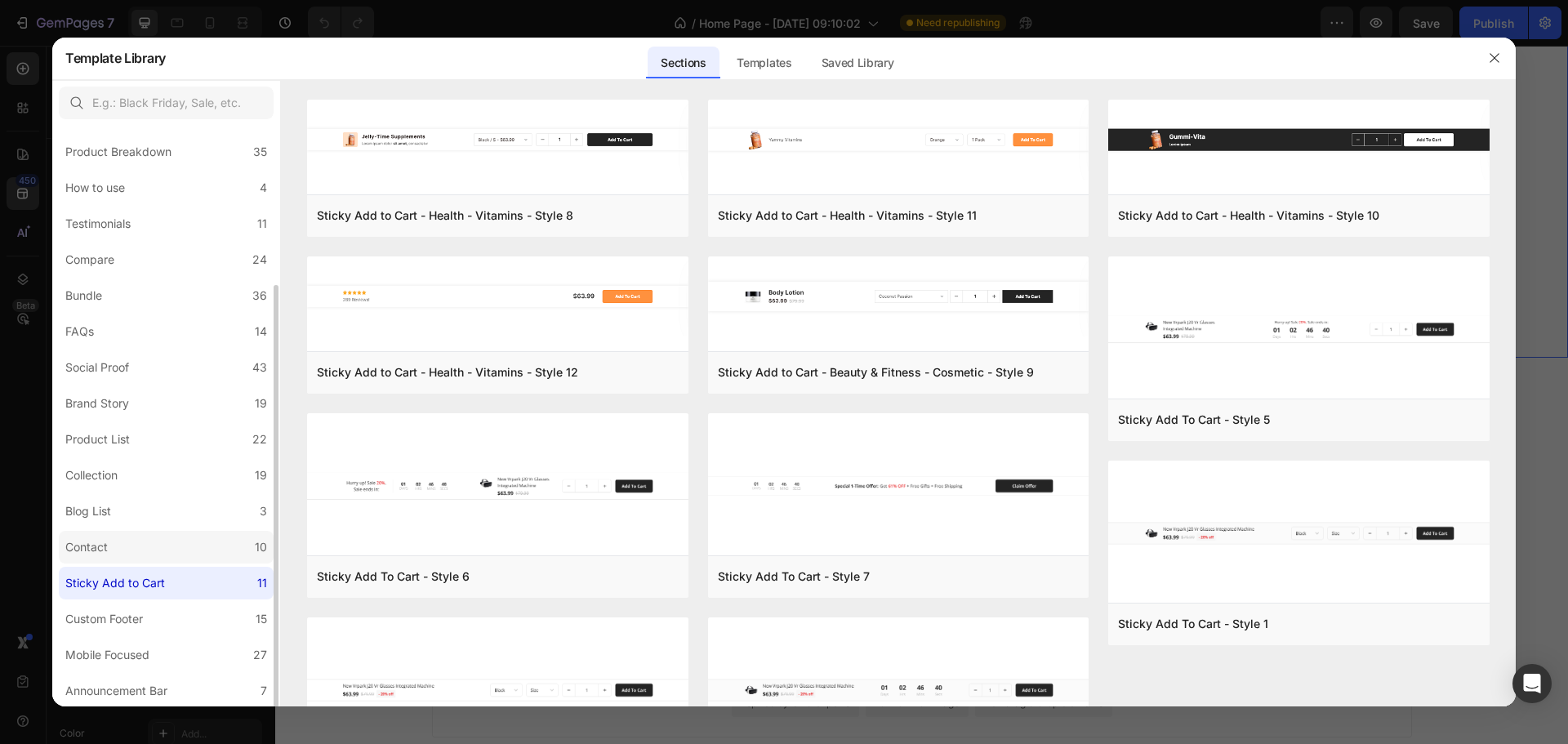
click at [205, 555] on label "Contact 10" at bounding box center [166, 547] width 215 height 32
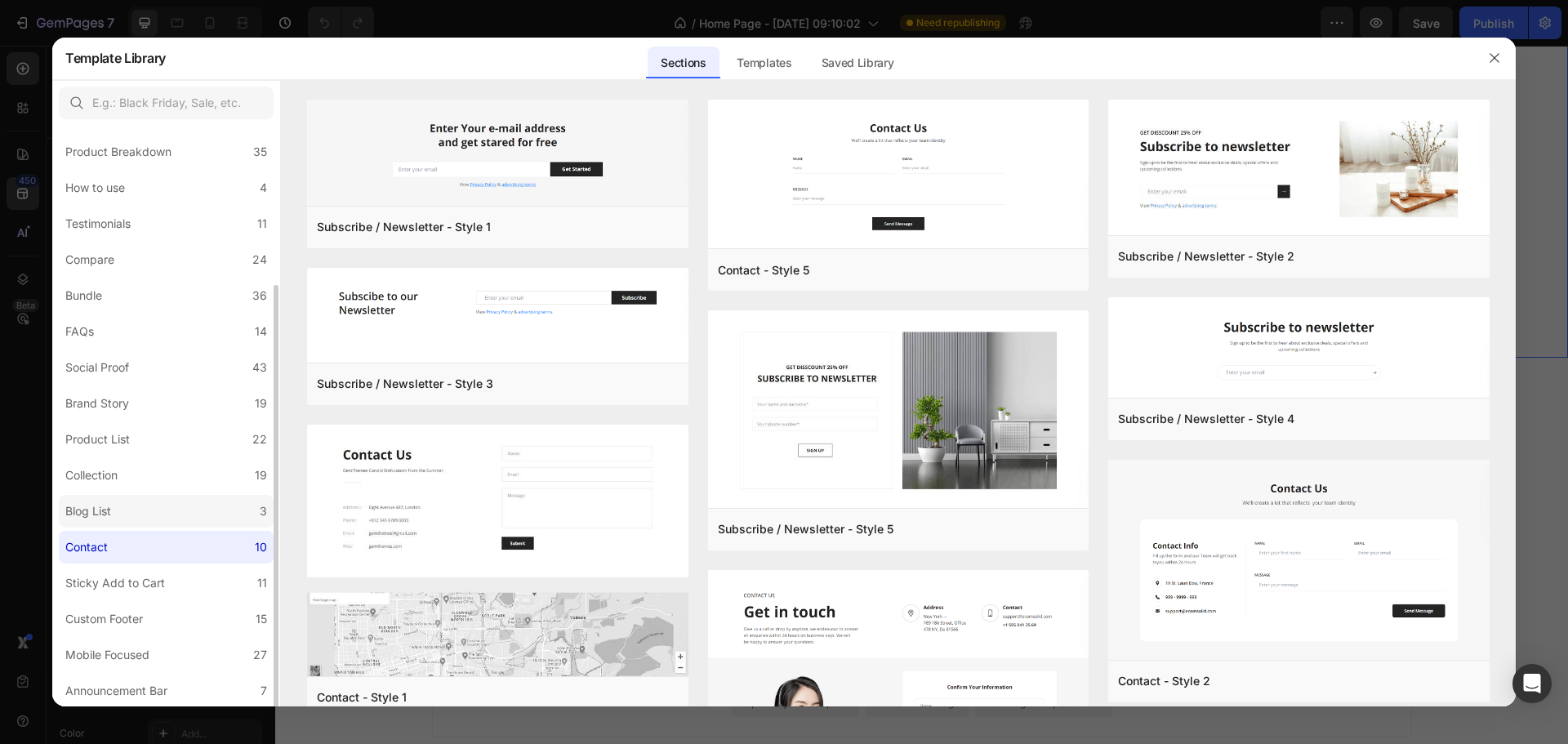
click at [213, 507] on label "Blog List 3" at bounding box center [166, 511] width 215 height 32
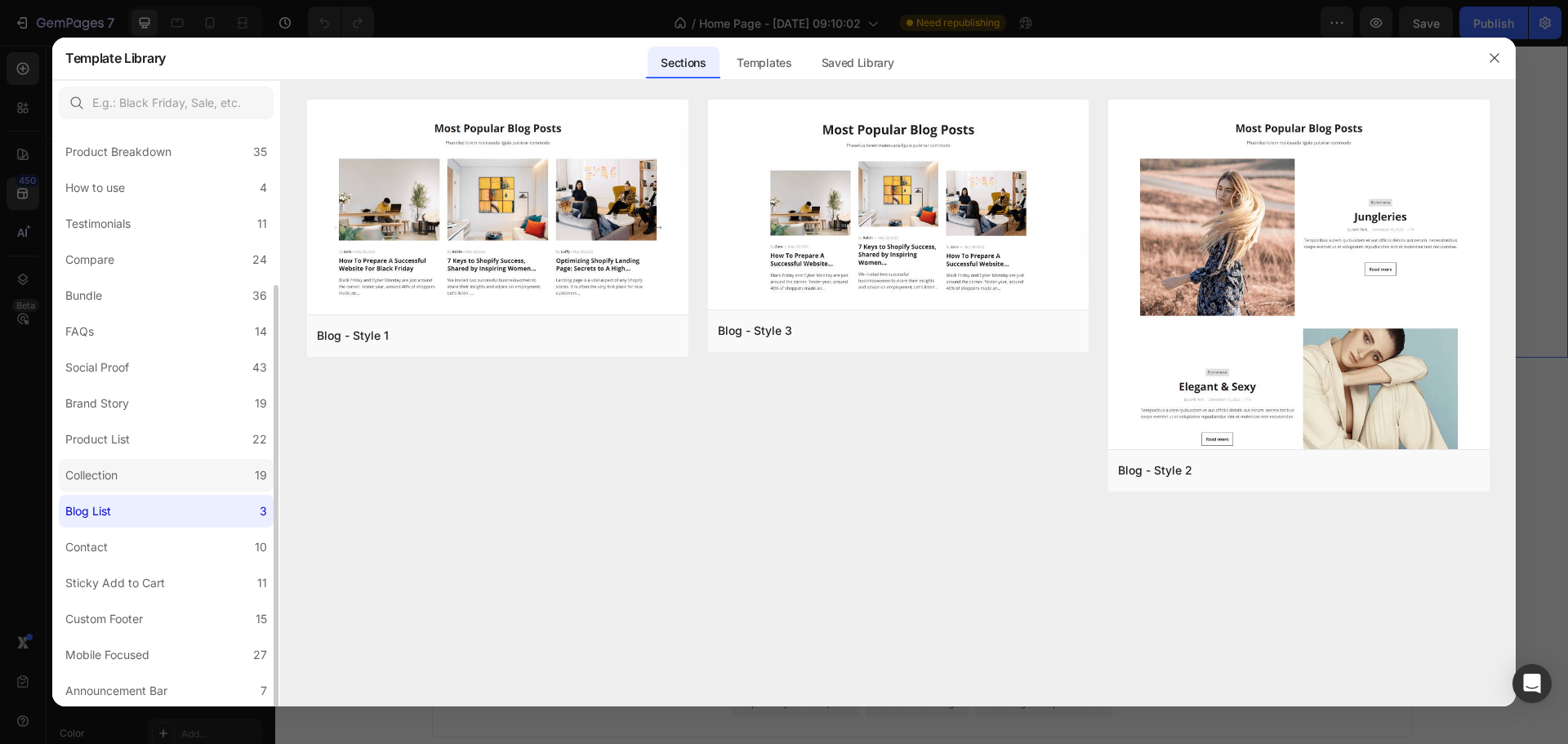
click at [238, 480] on label "Collection 19" at bounding box center [166, 475] width 215 height 32
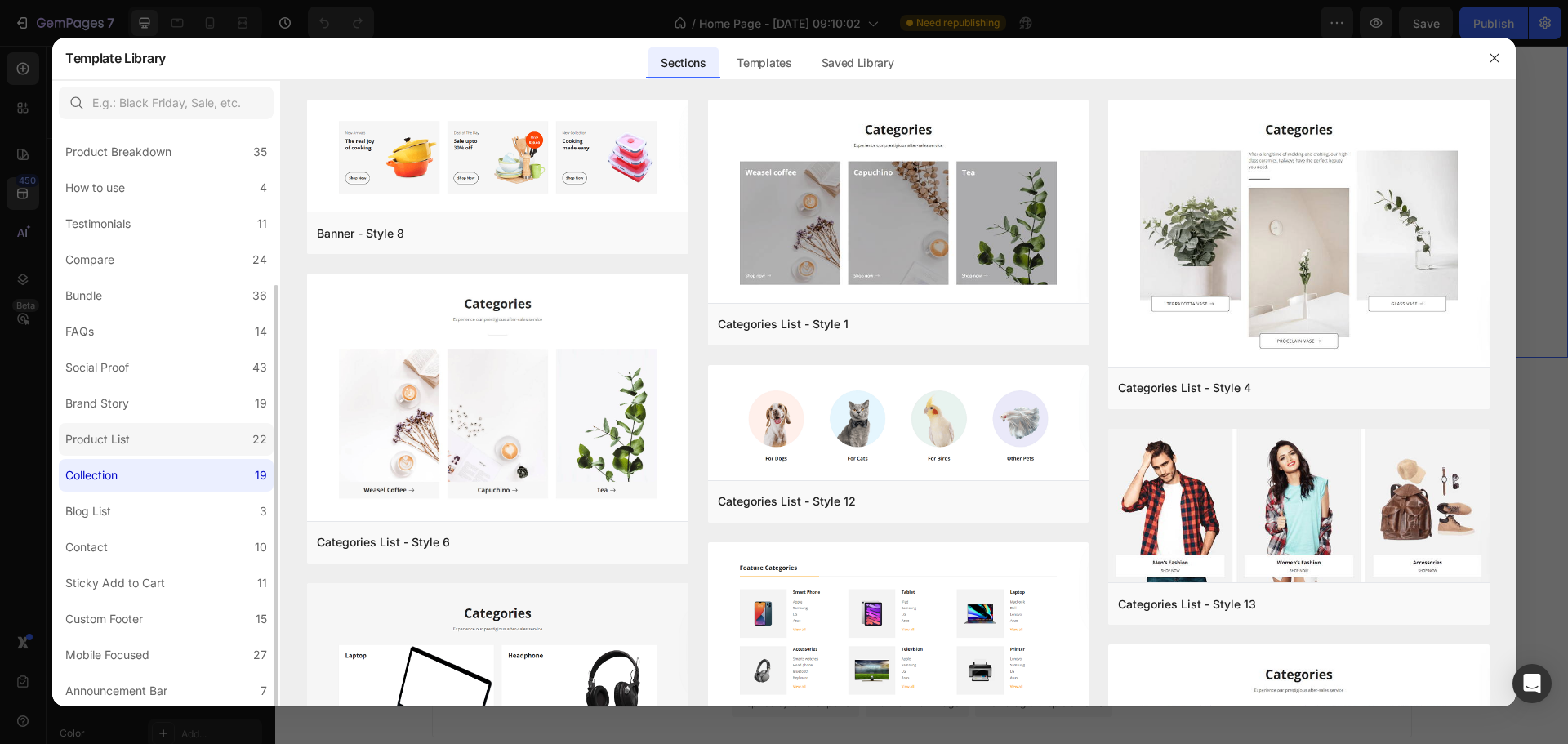
click at [237, 440] on label "Product List 22" at bounding box center [166, 439] width 215 height 32
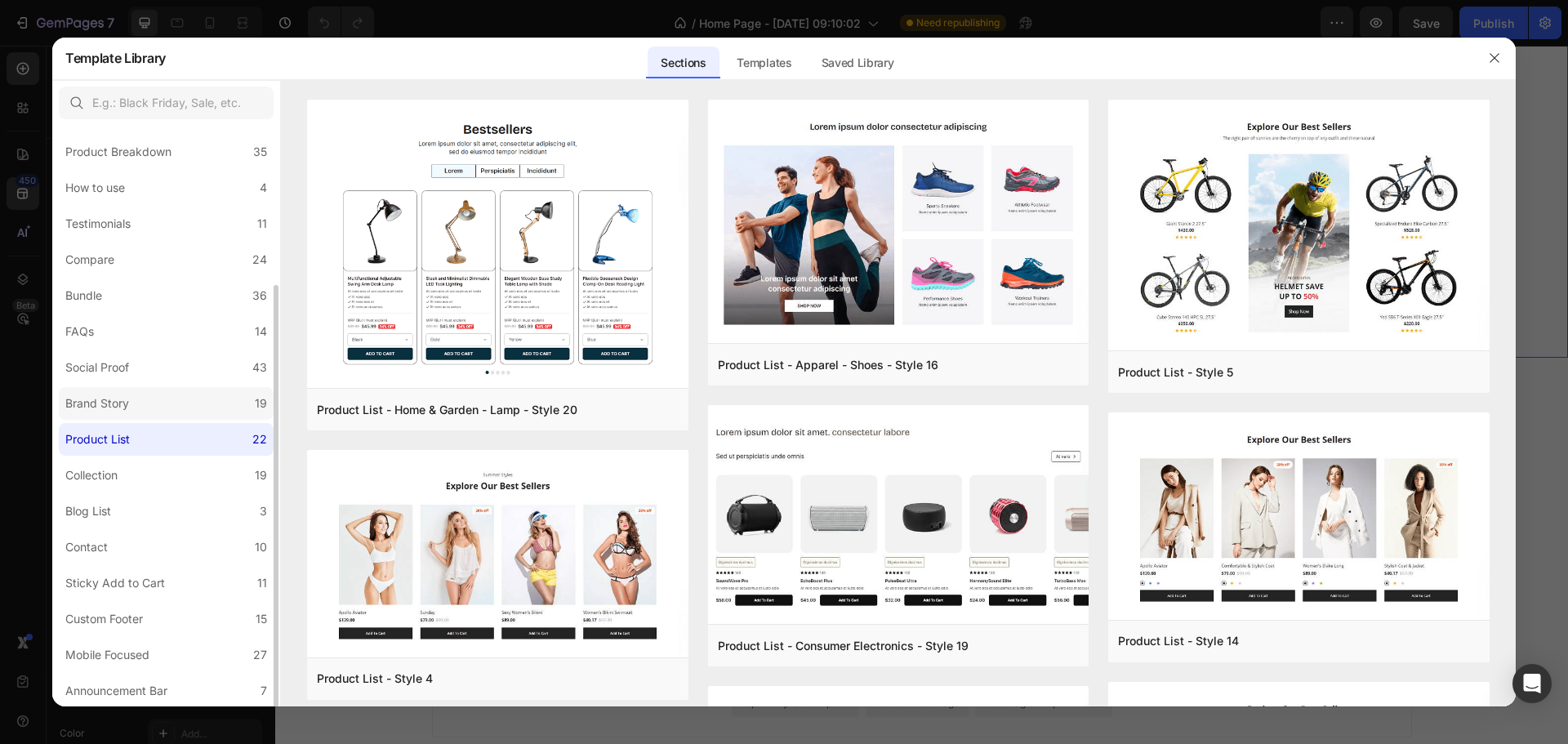
click at [233, 411] on label "Brand Story 19" at bounding box center [166, 403] width 215 height 32
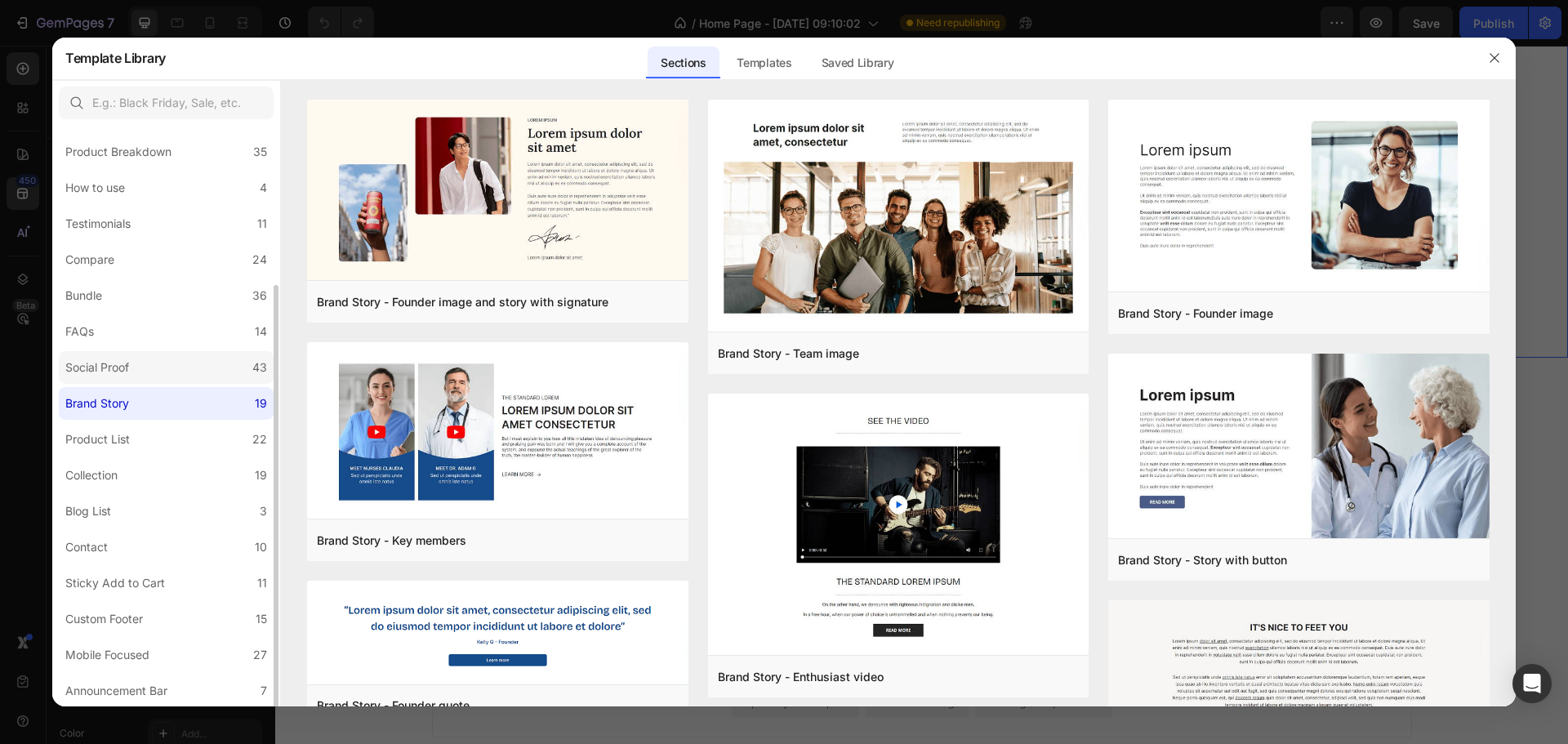
click at [228, 370] on label "Social Proof 43" at bounding box center [166, 367] width 215 height 32
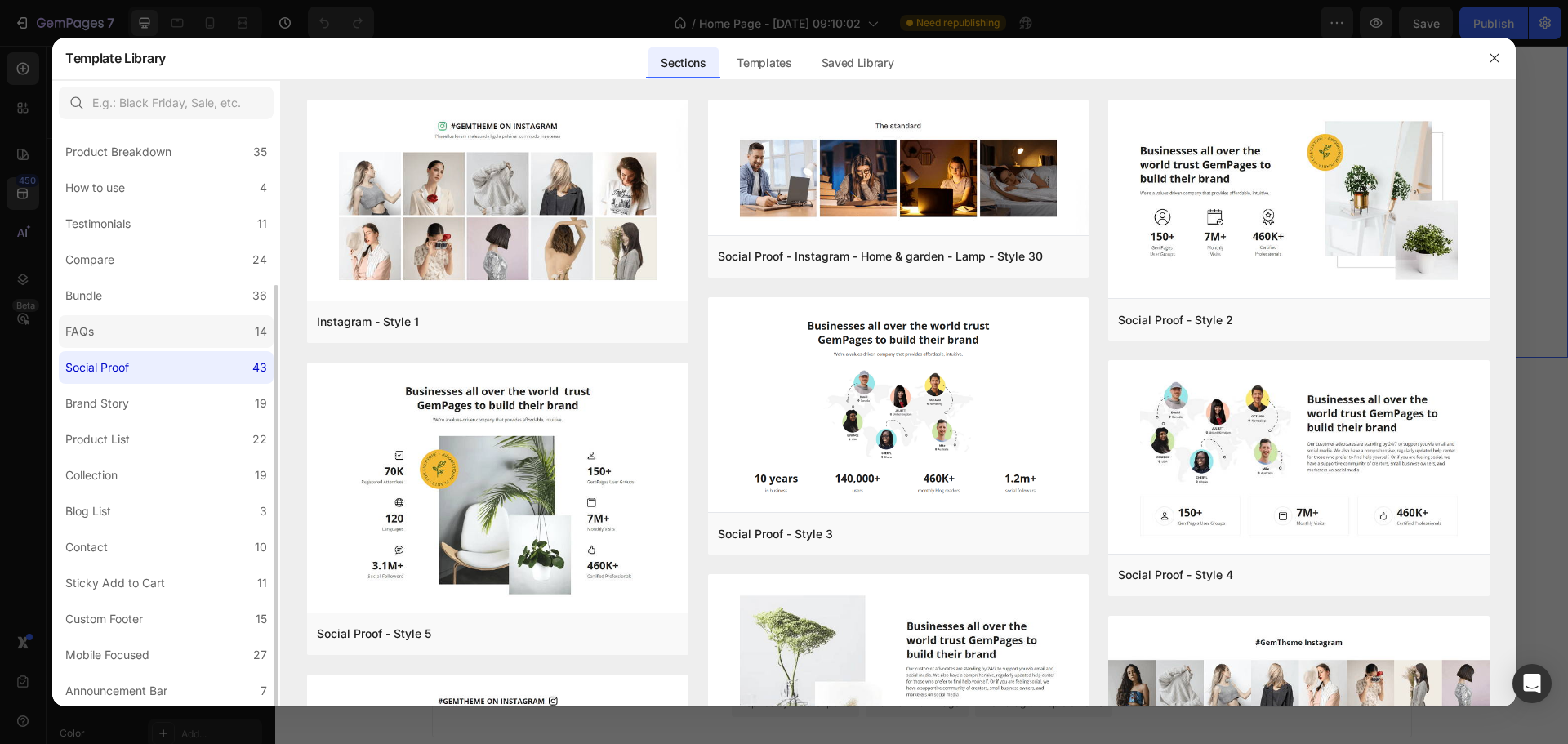
click at [231, 334] on label "FAQs 14" at bounding box center [166, 332] width 215 height 32
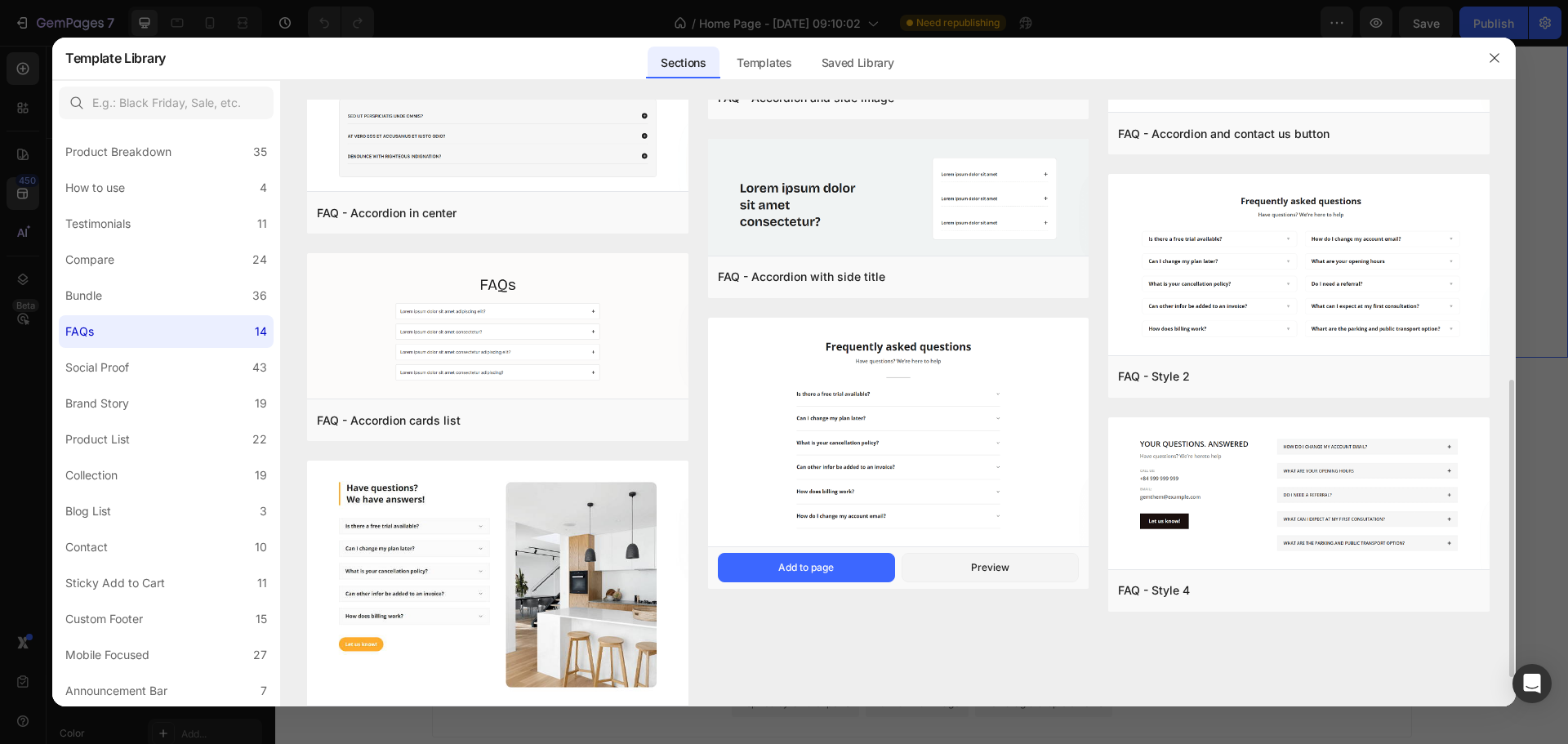
scroll to position [632, 0]
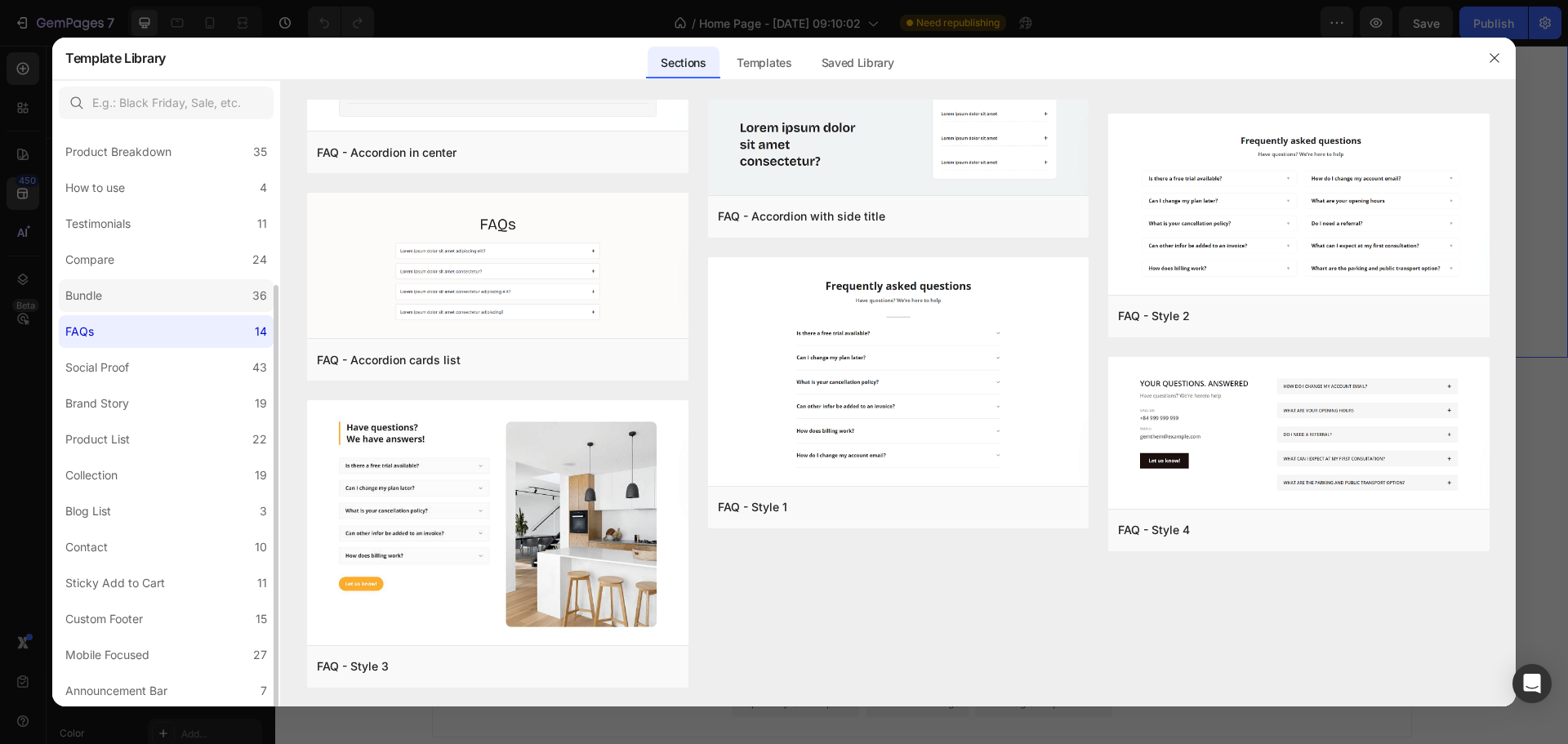
click at [244, 304] on label "Bundle 36" at bounding box center [166, 296] width 215 height 32
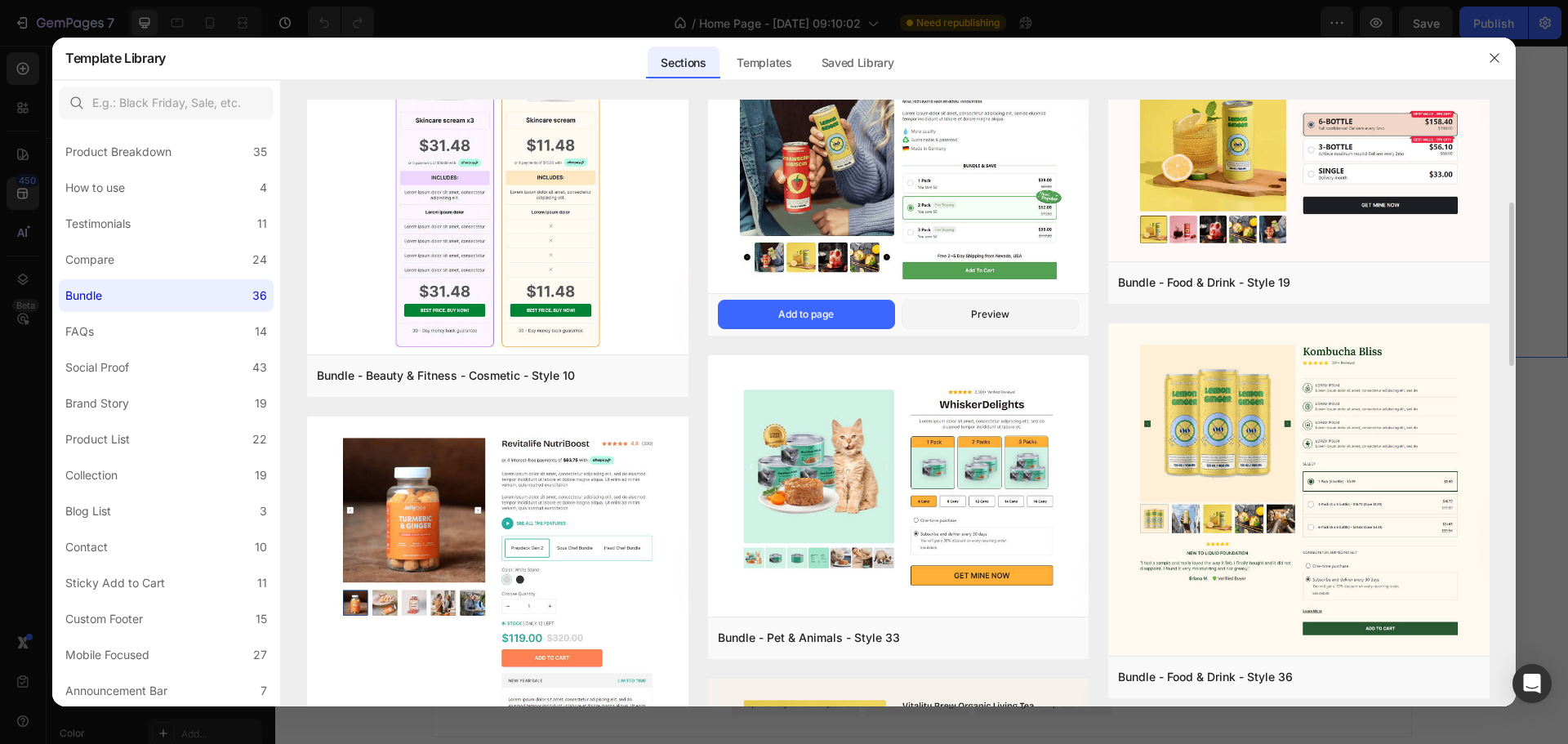
scroll to position [0, 0]
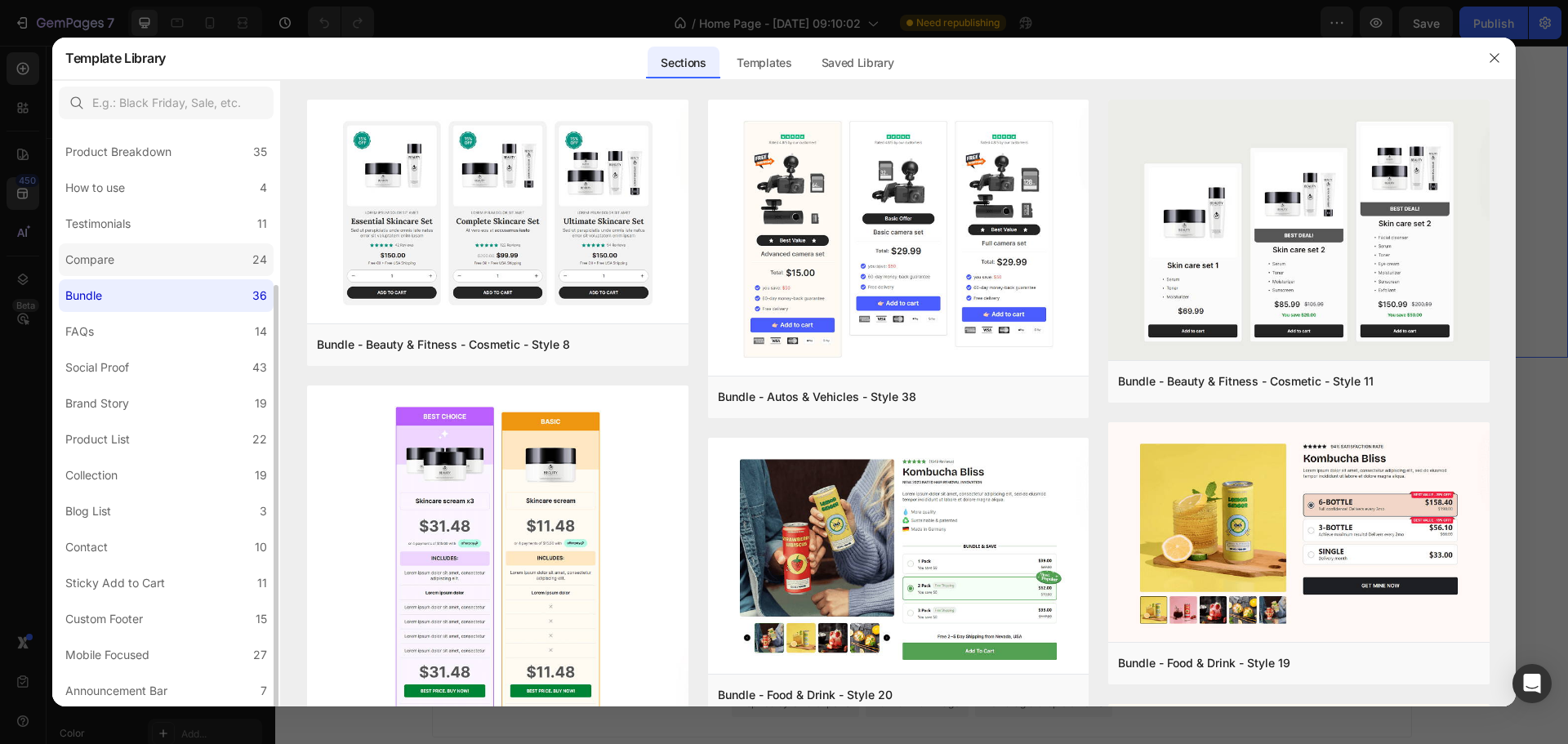
click at [159, 257] on label "Compare 24" at bounding box center [166, 260] width 215 height 32
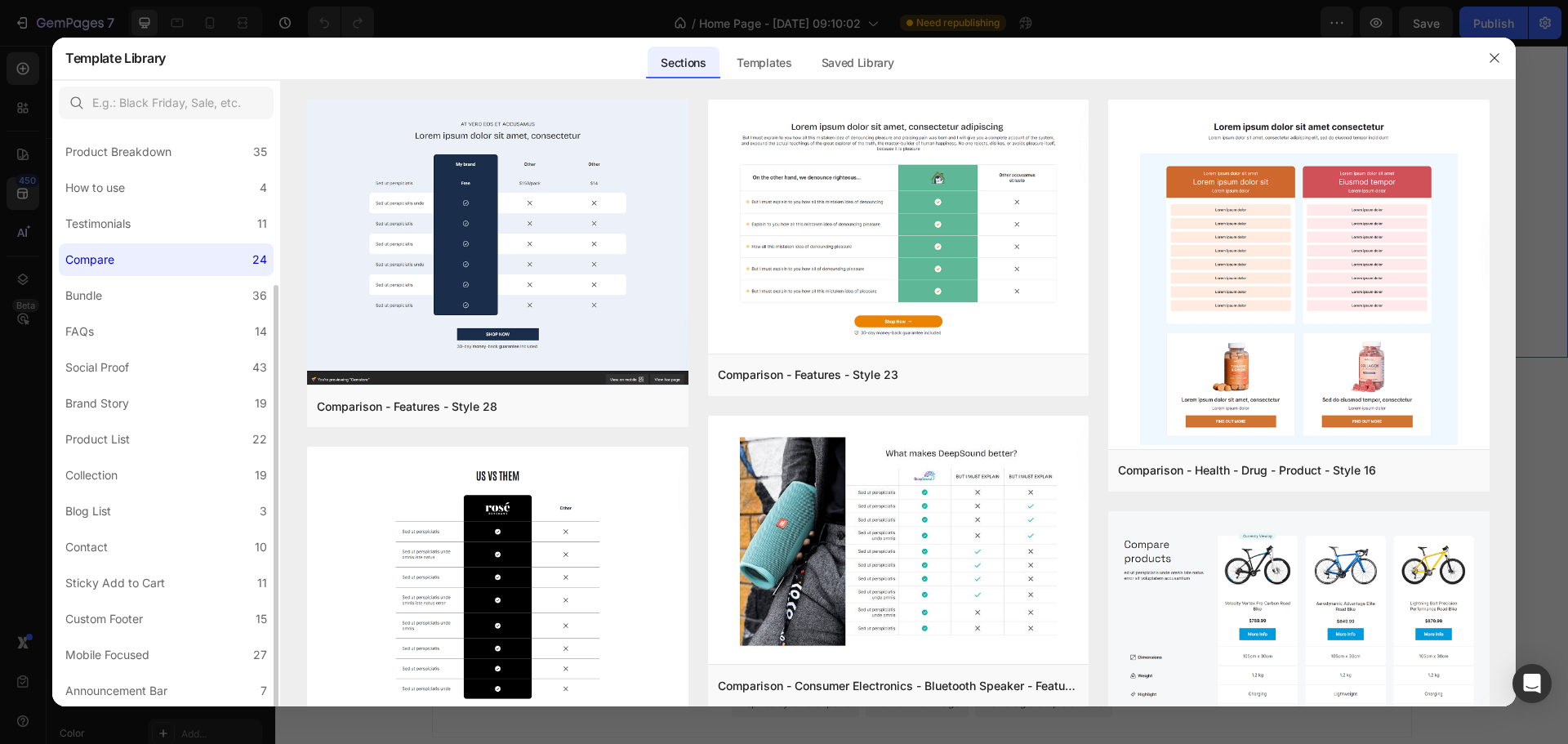
click at [230, 168] on div "All Sections 446 Hero Section 76 Product Detail 34 Brands 11 Trusted Badges 7 G…" at bounding box center [165, 307] width 228 height 800
click at [231, 159] on label "Product Breakdown 35" at bounding box center [166, 152] width 215 height 32
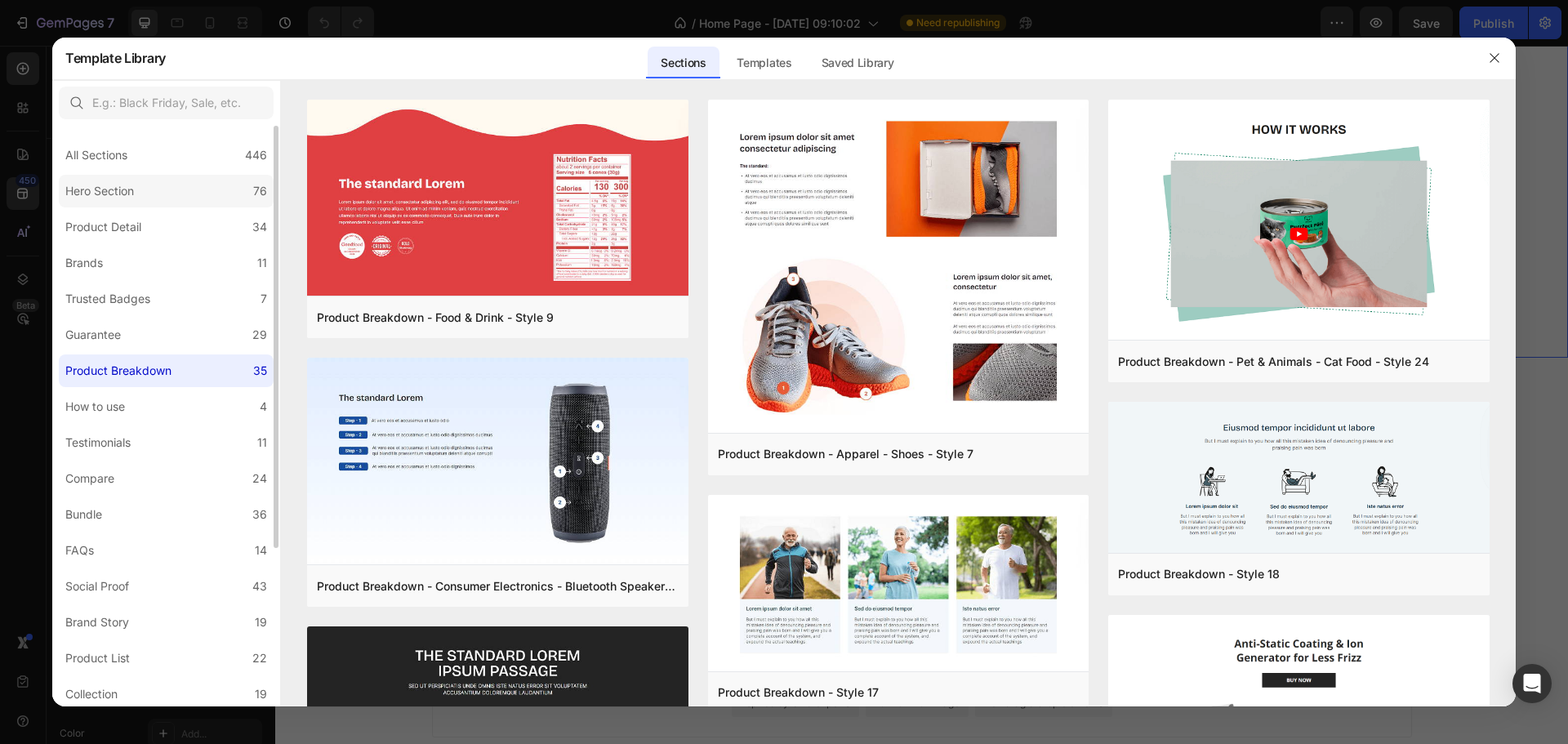
click at [145, 203] on label "Hero Section 76" at bounding box center [166, 191] width 215 height 32
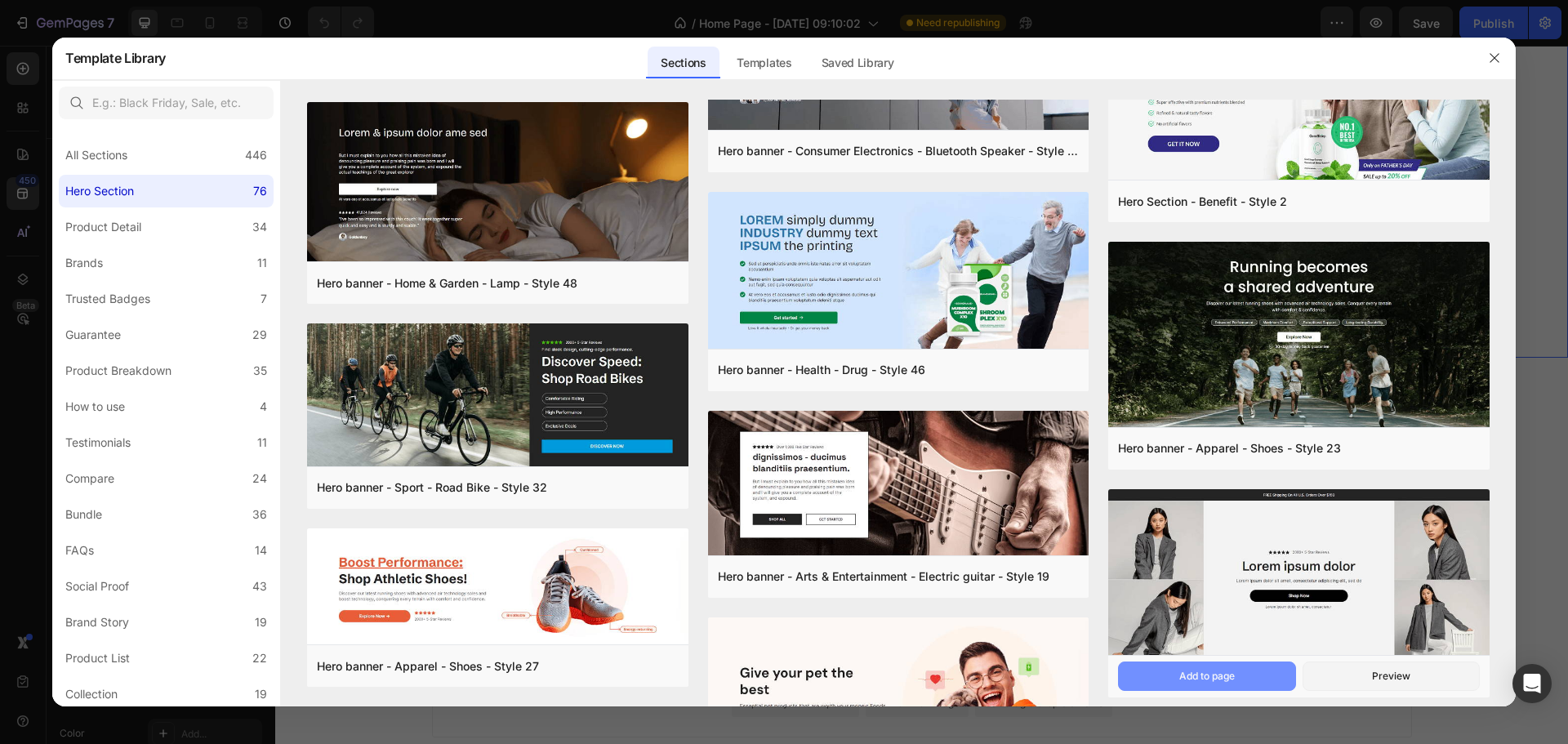
scroll to position [2003, 0]
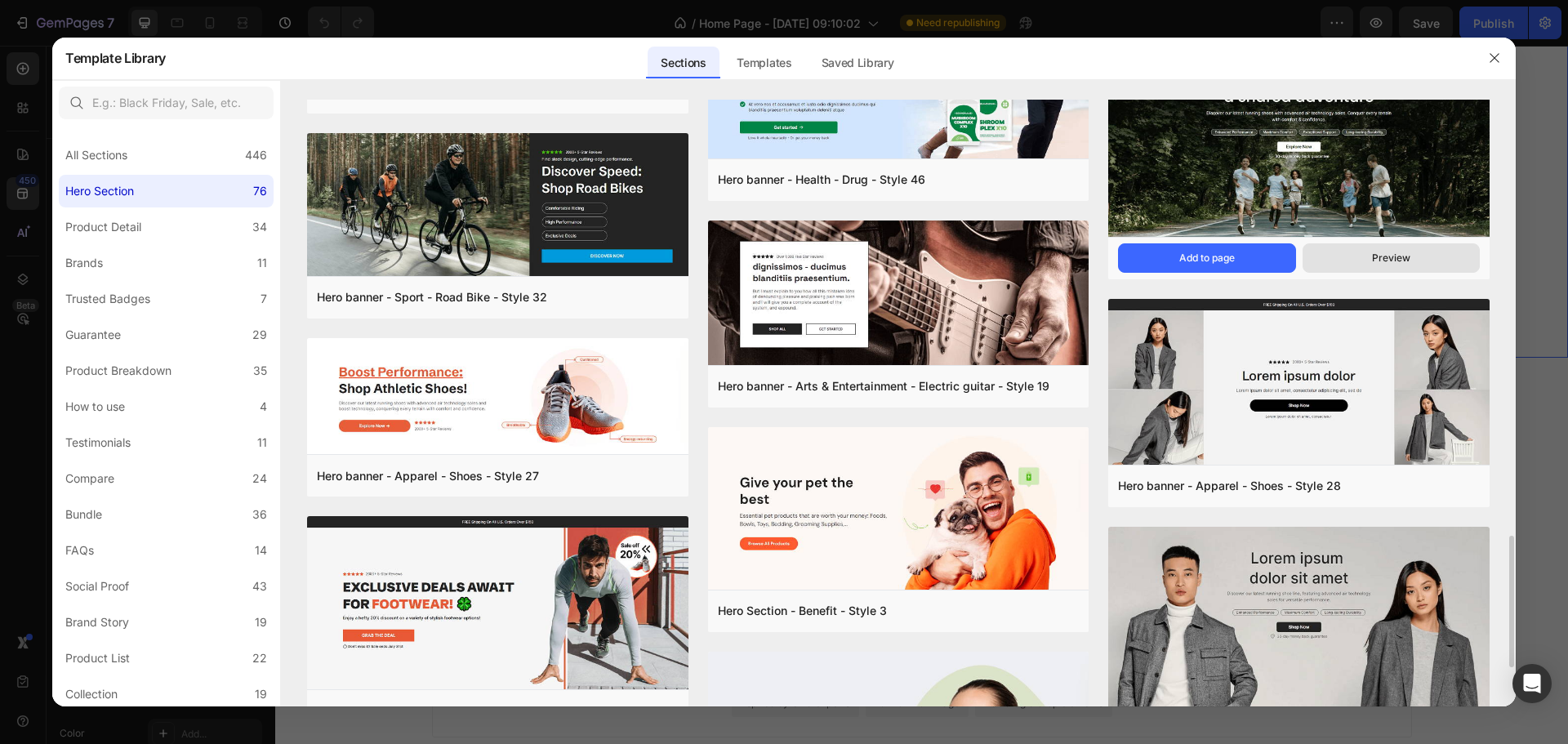
click at [1366, 251] on button "Preview" at bounding box center [1391, 258] width 177 height 29
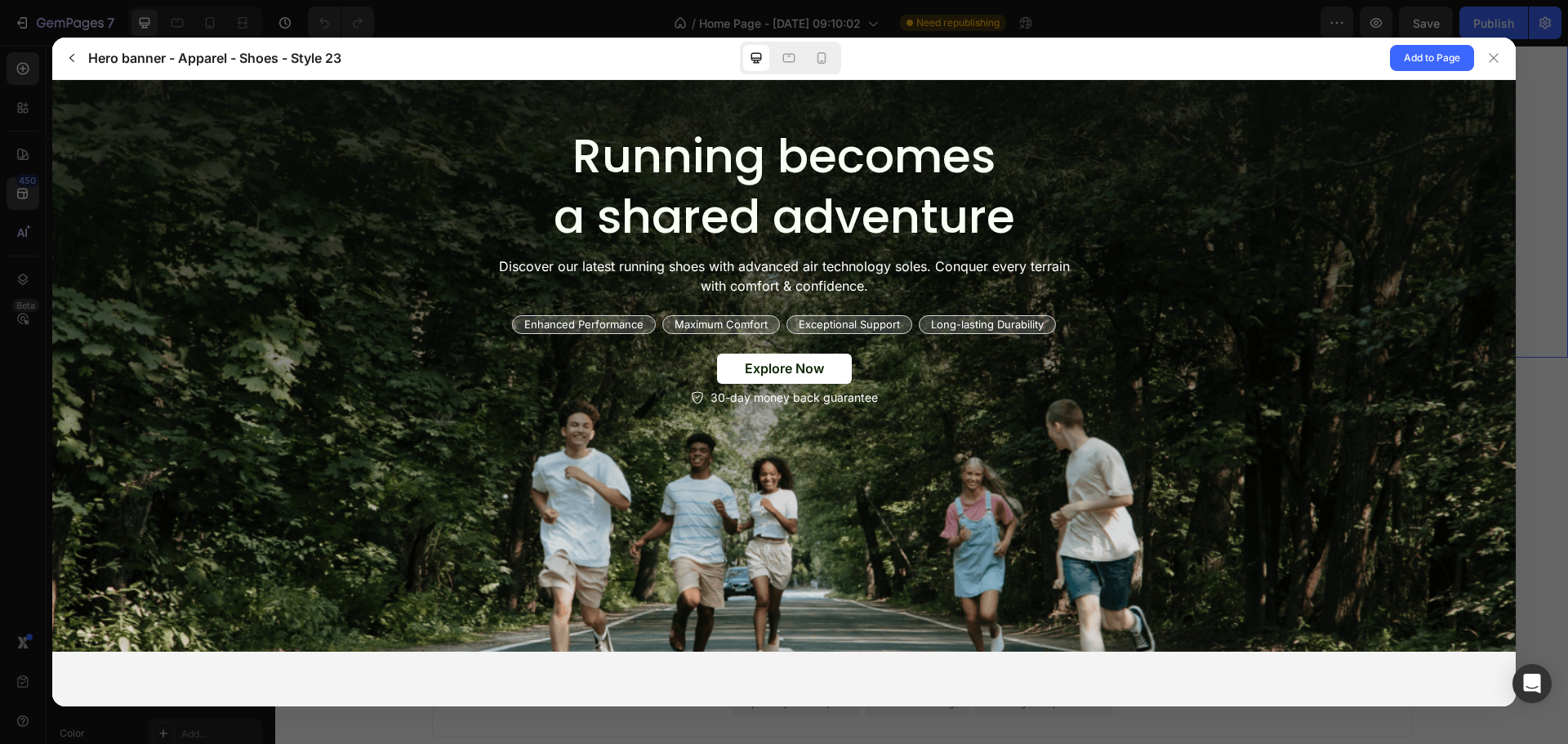
scroll to position [0, 0]
click at [828, 58] on icon at bounding box center [821, 57] width 16 height 16
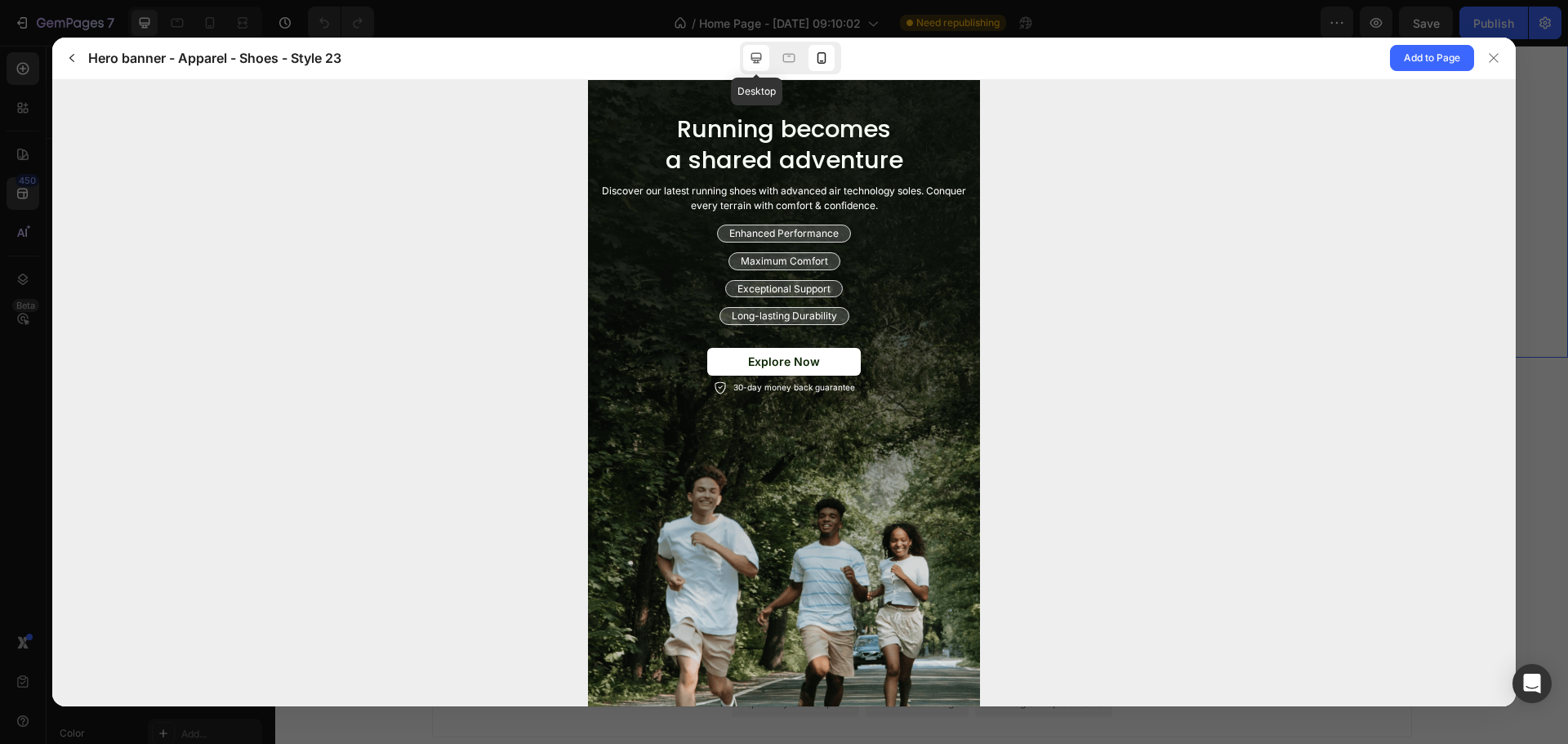
click at [745, 66] on div at bounding box center [756, 58] width 26 height 26
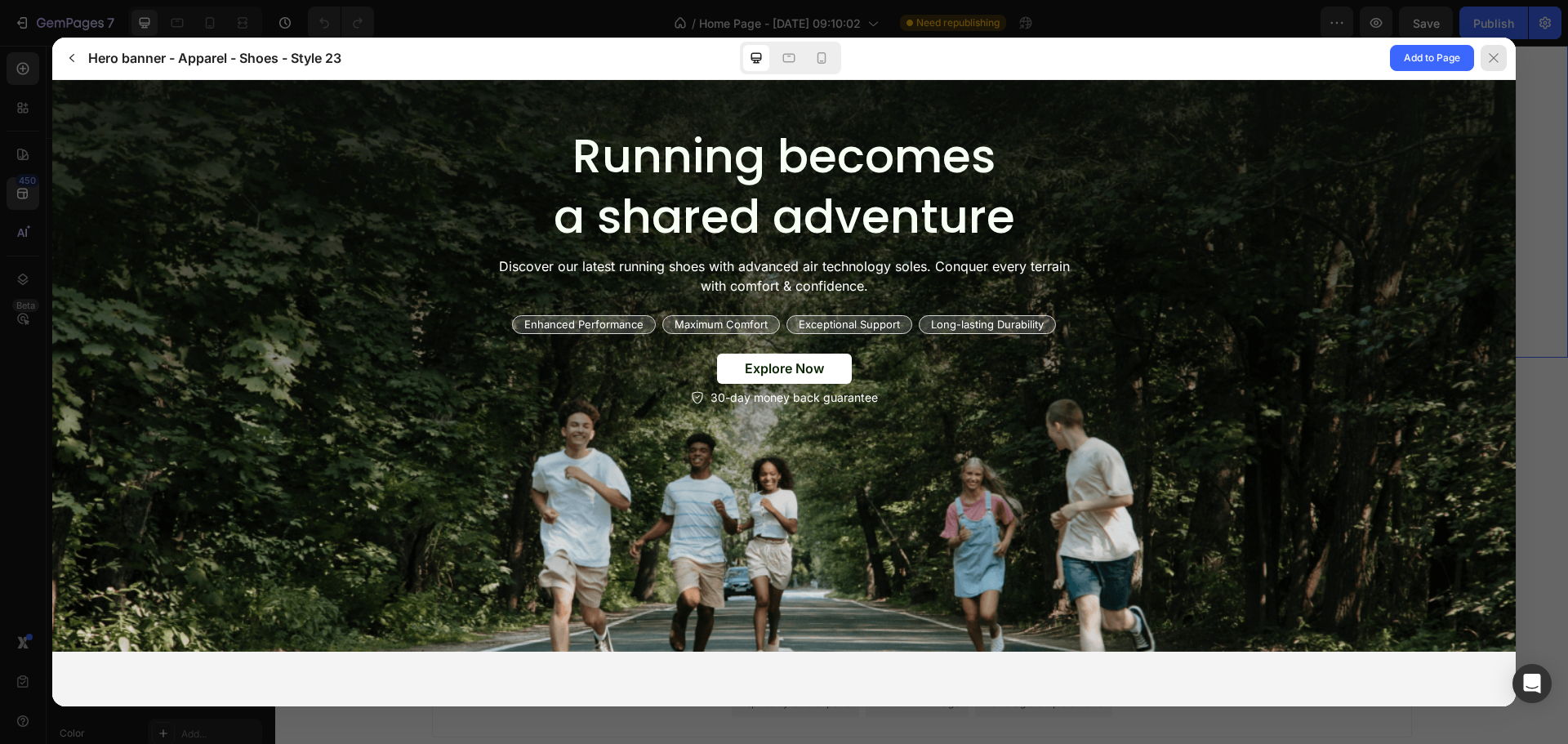
click at [1507, 59] on button at bounding box center [1494, 58] width 42 height 42
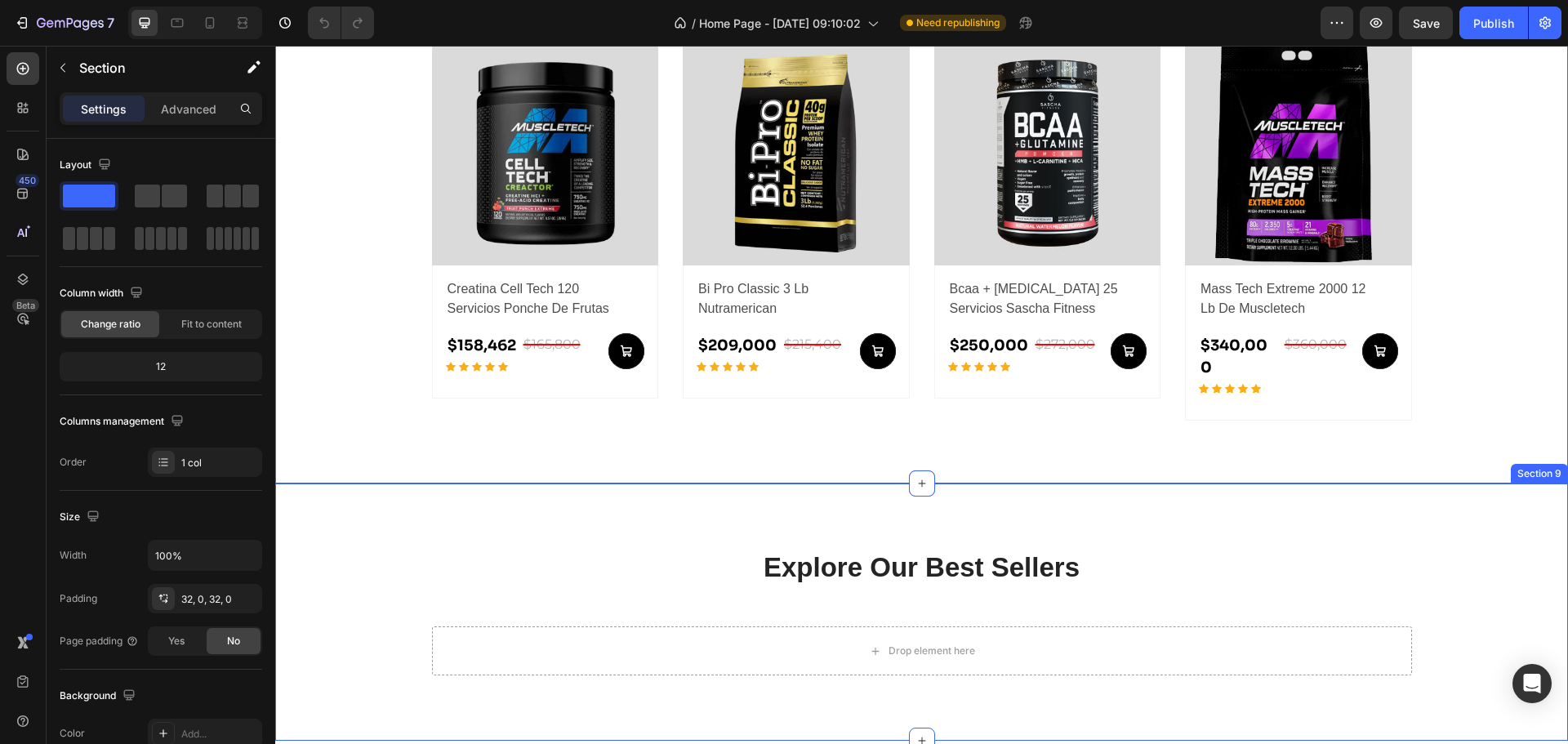
scroll to position [1143, 0]
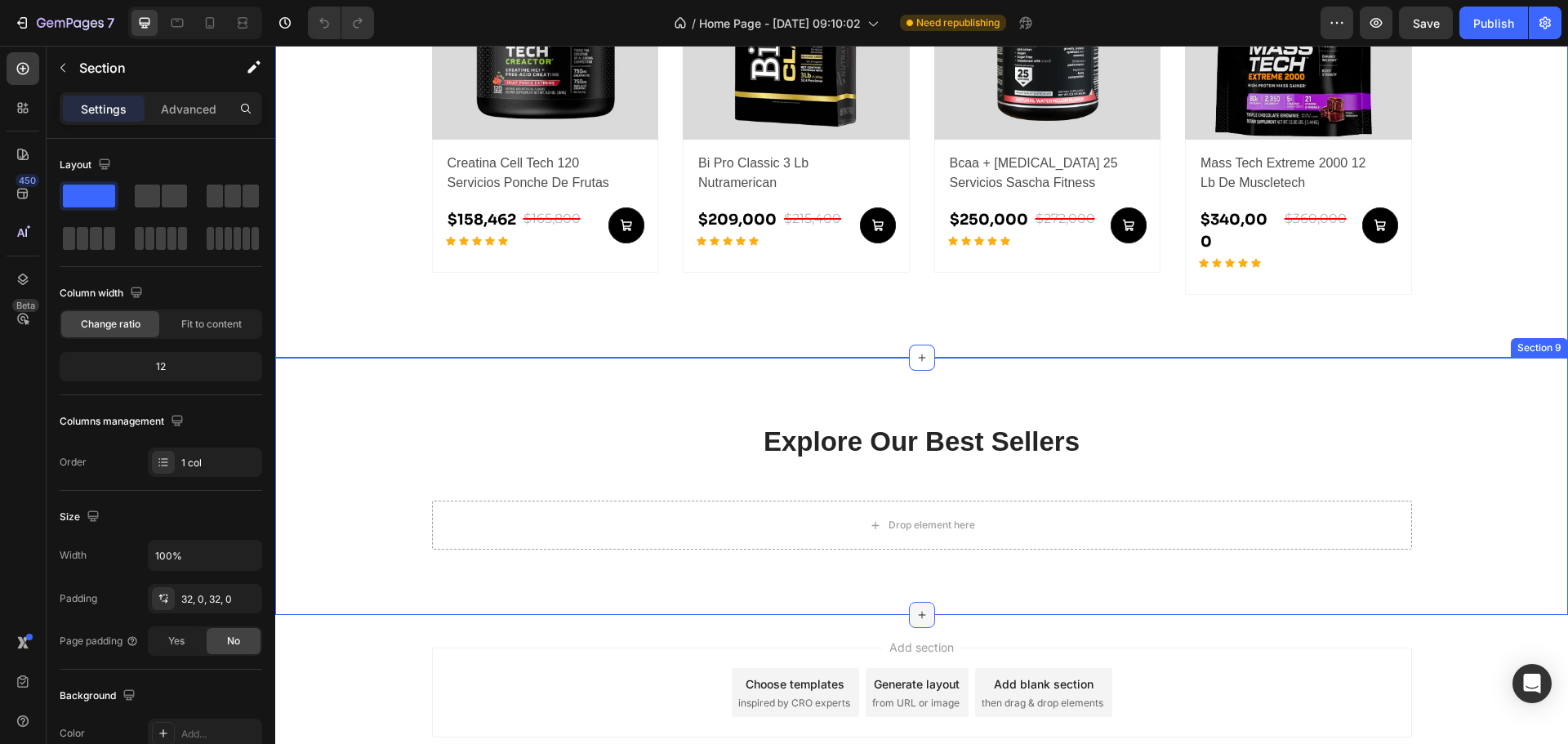
click at [908, 602] on div at bounding box center [921, 614] width 26 height 26
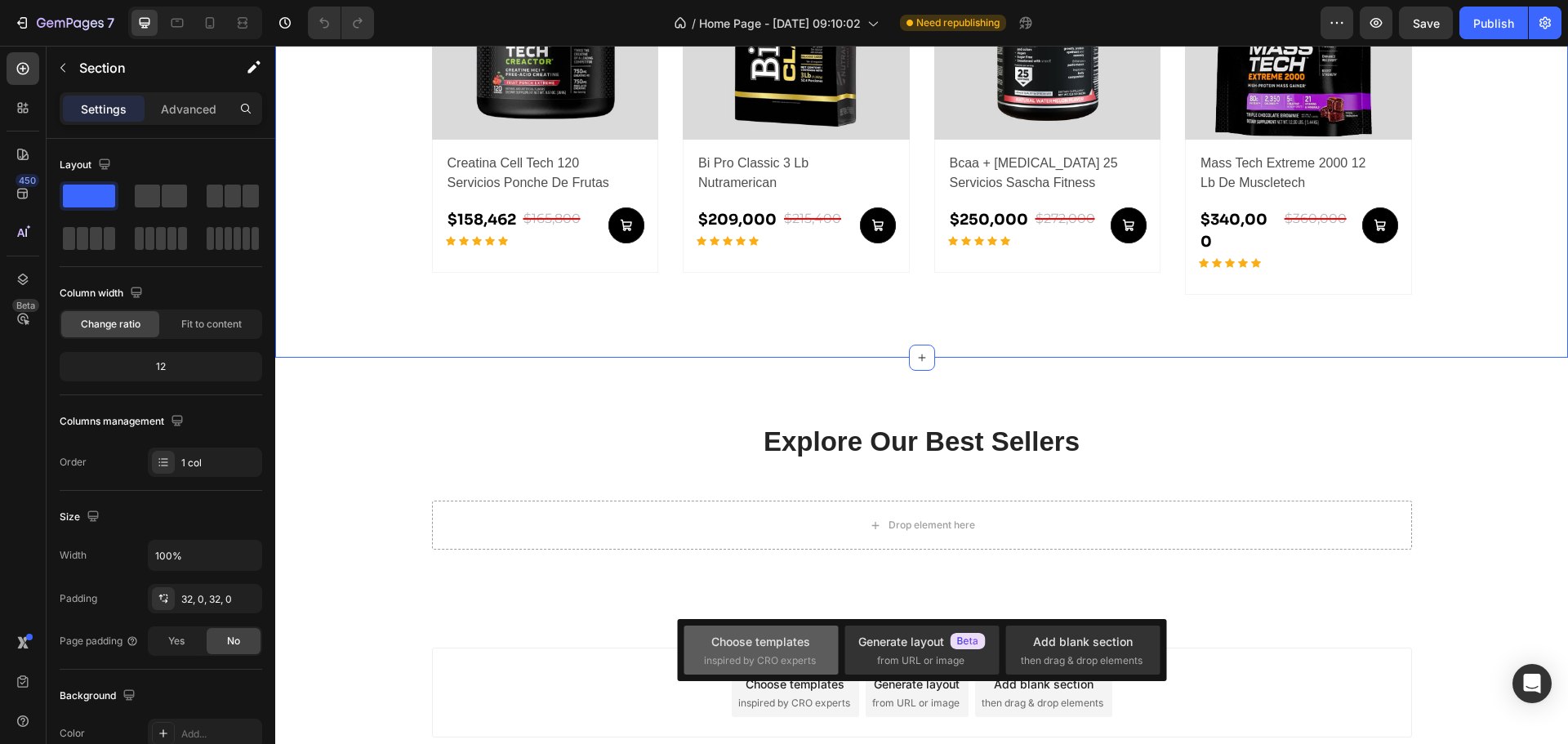
click at [731, 666] on span "inspired by CRO experts" at bounding box center [759, 660] width 112 height 14
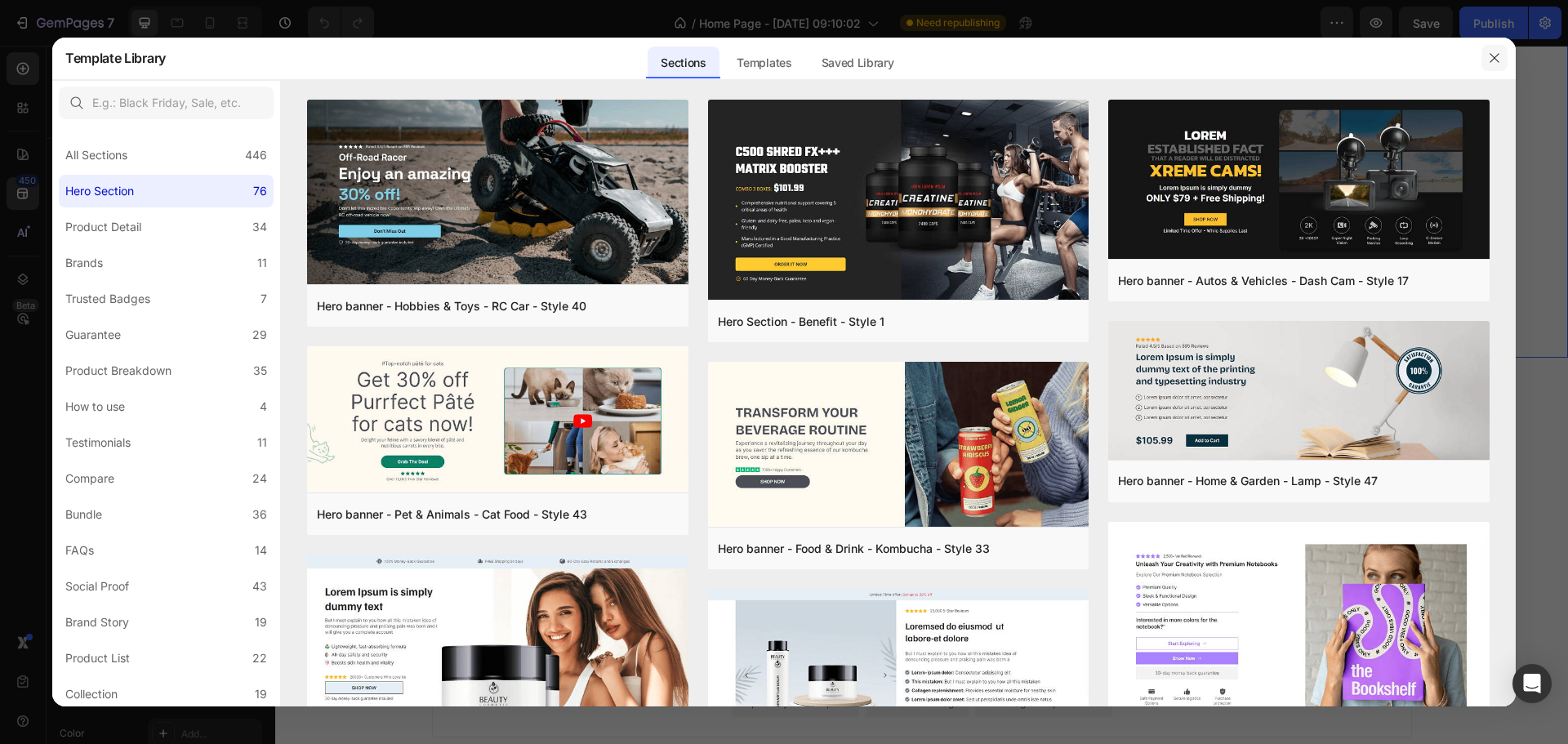
drag, startPoint x: 1496, startPoint y: 56, endPoint x: 1479, endPoint y: 60, distance: 17.5
click at [1496, 55] on icon "button" at bounding box center [1494, 57] width 13 height 13
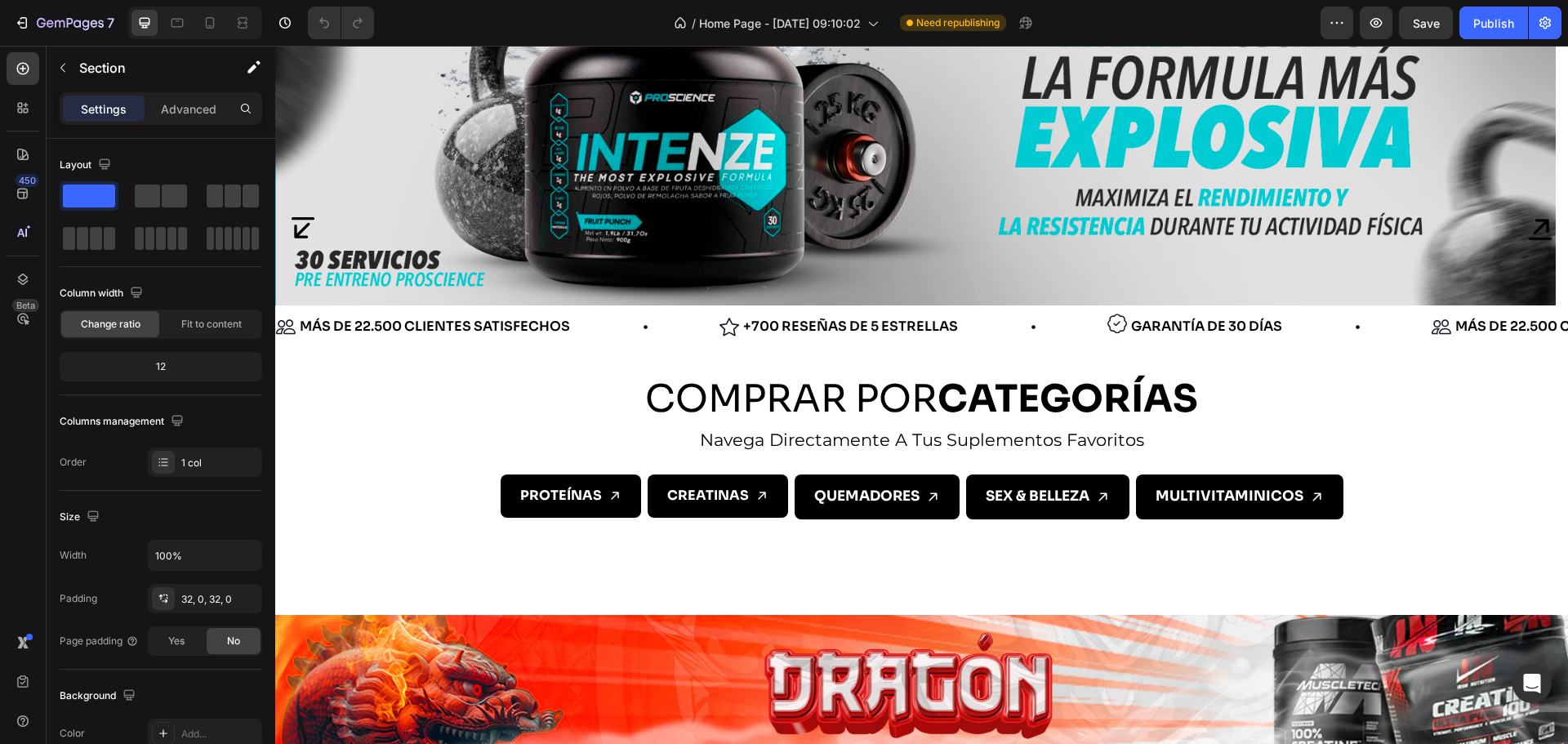
scroll to position [572, 0]
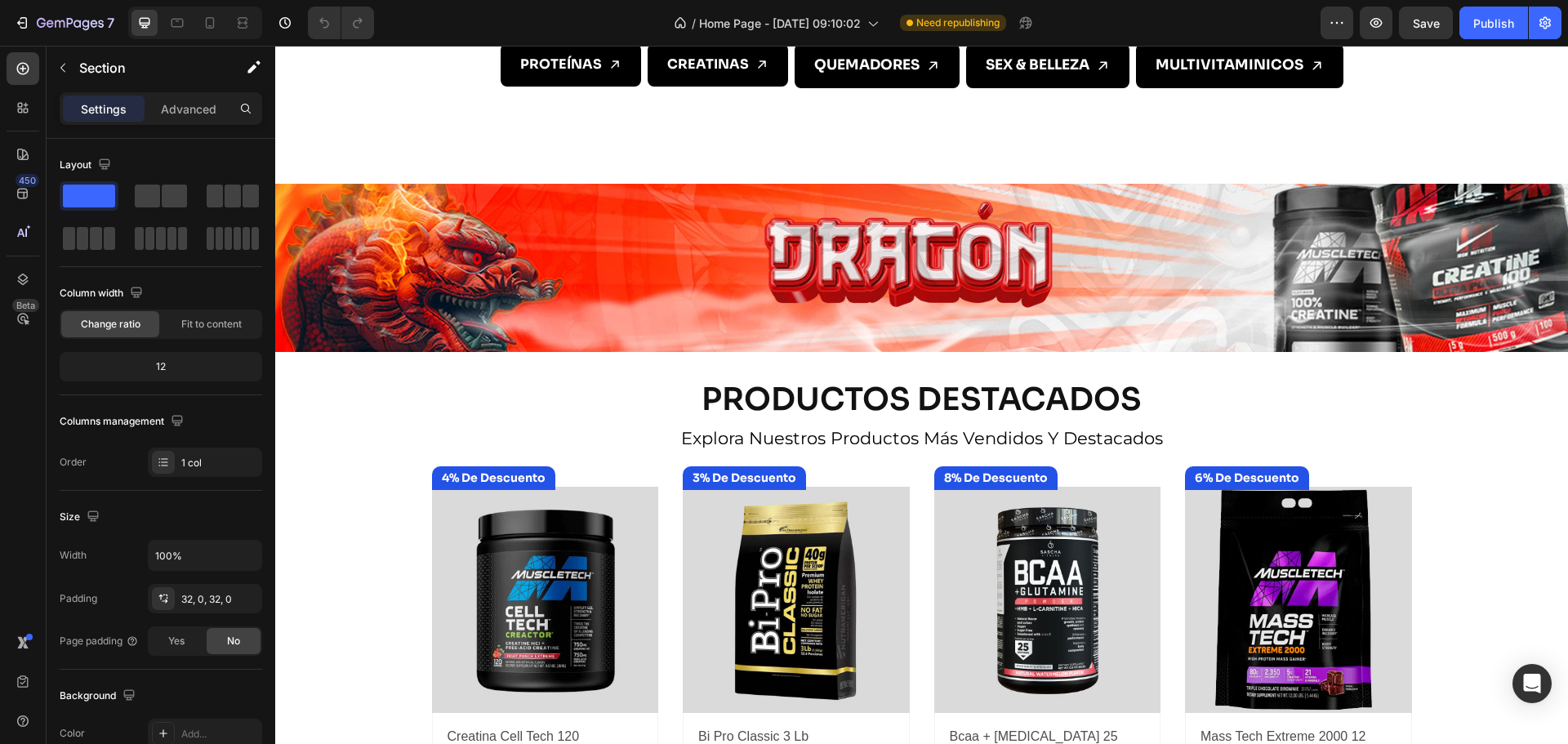
click at [342, 436] on div "PRODUCTOS DESTACADOS Heading explora nuestros productos más vendidos y destacad…" at bounding box center [921, 642] width 1293 height 528
click at [404, 379] on div "PRODUCTOS DESTACADOS Heading explora nuestros productos más vendidos y destacad…" at bounding box center [921, 642] width 1293 height 528
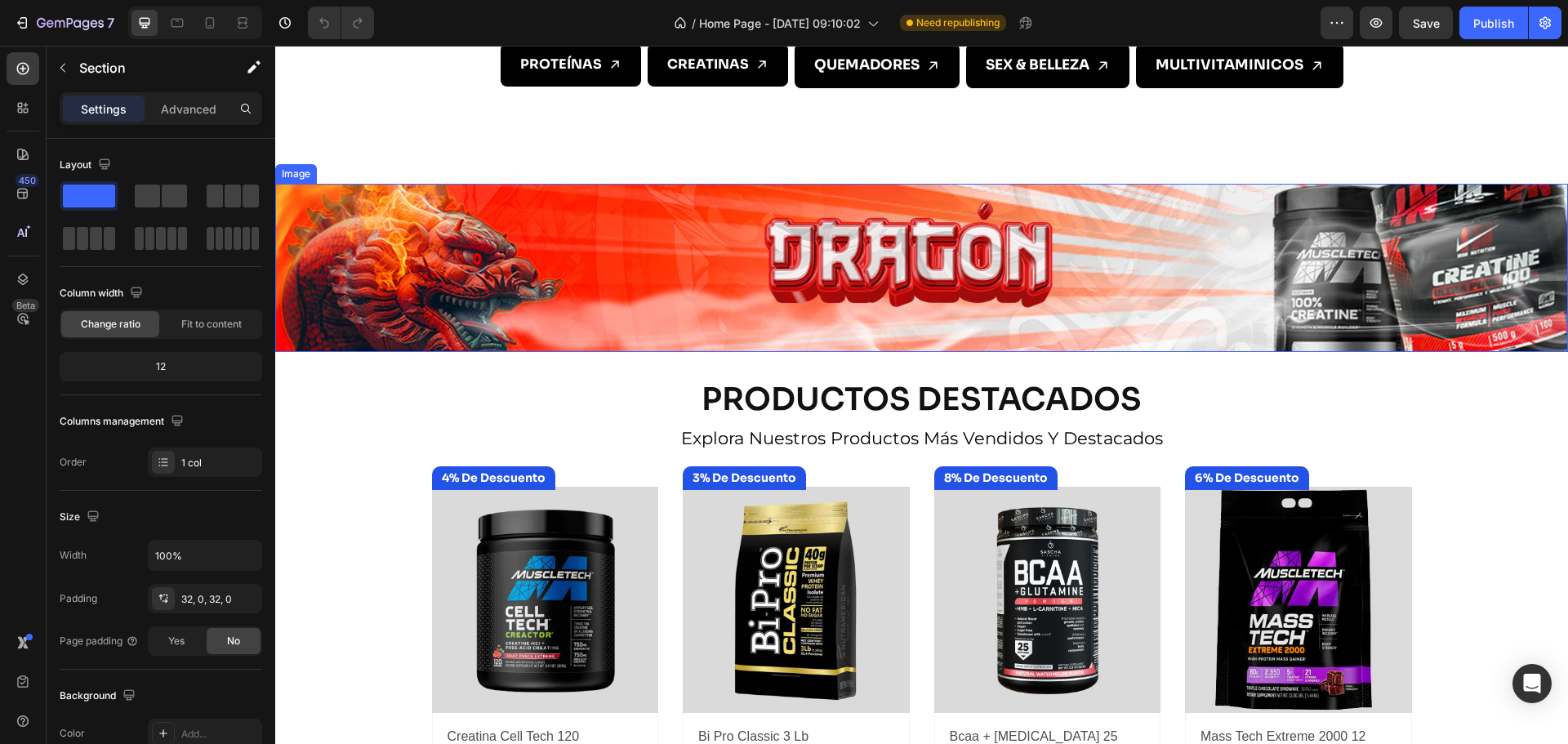
scroll to position [0, 0]
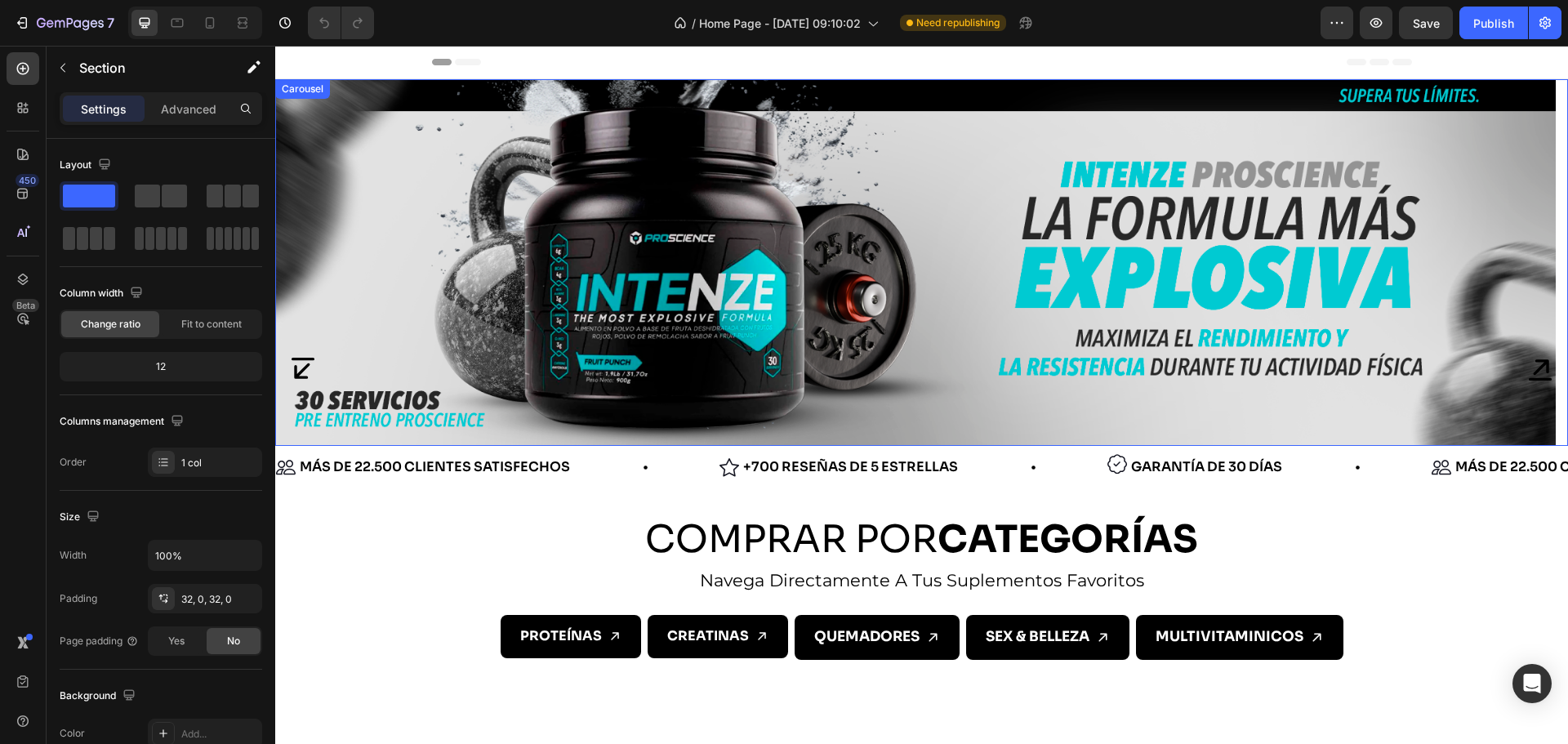
click at [1526, 375] on icon "Carousel Next Arrow" at bounding box center [1540, 369] width 29 height 29
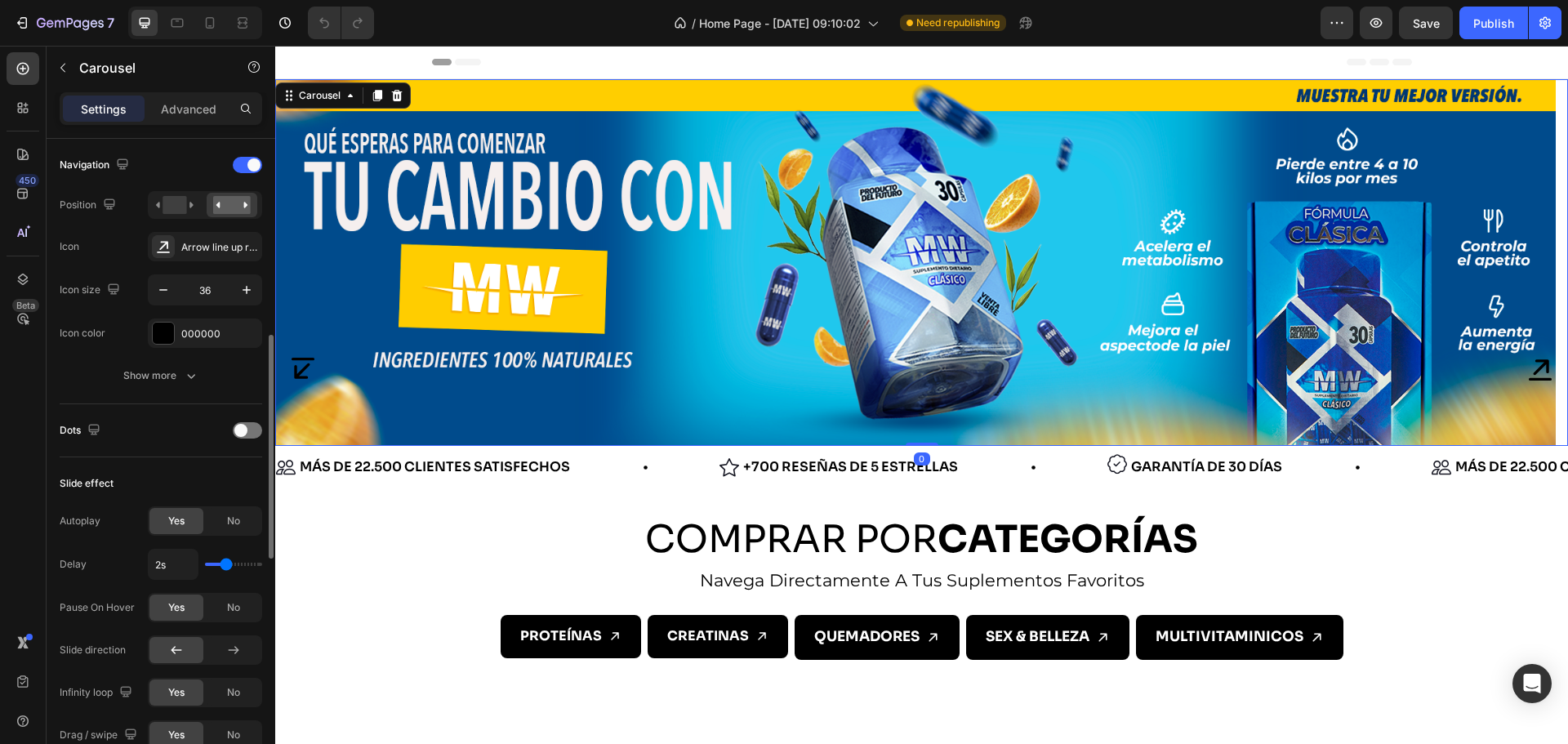
scroll to position [761, 0]
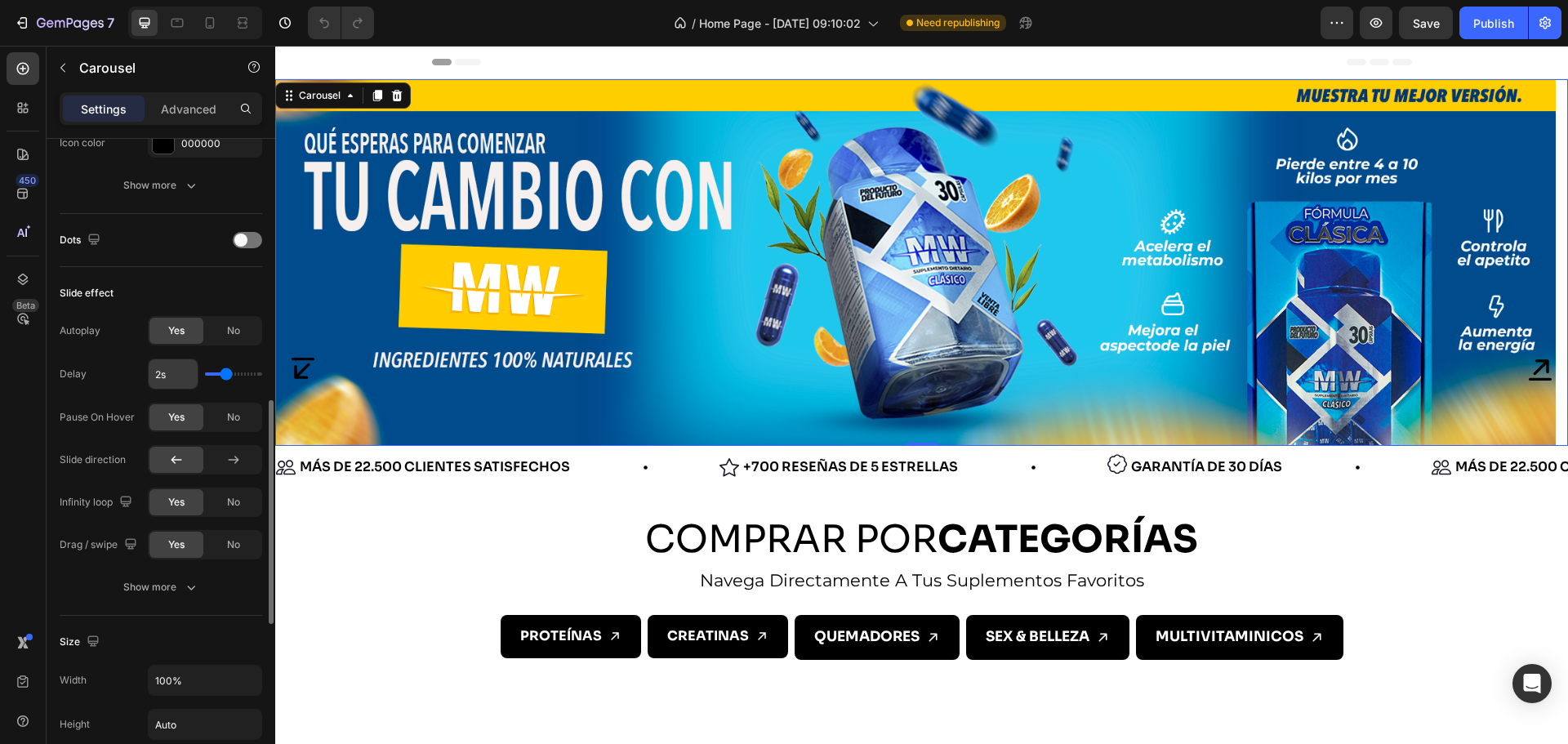
click at [157, 372] on input "2s" at bounding box center [172, 374] width 49 height 29
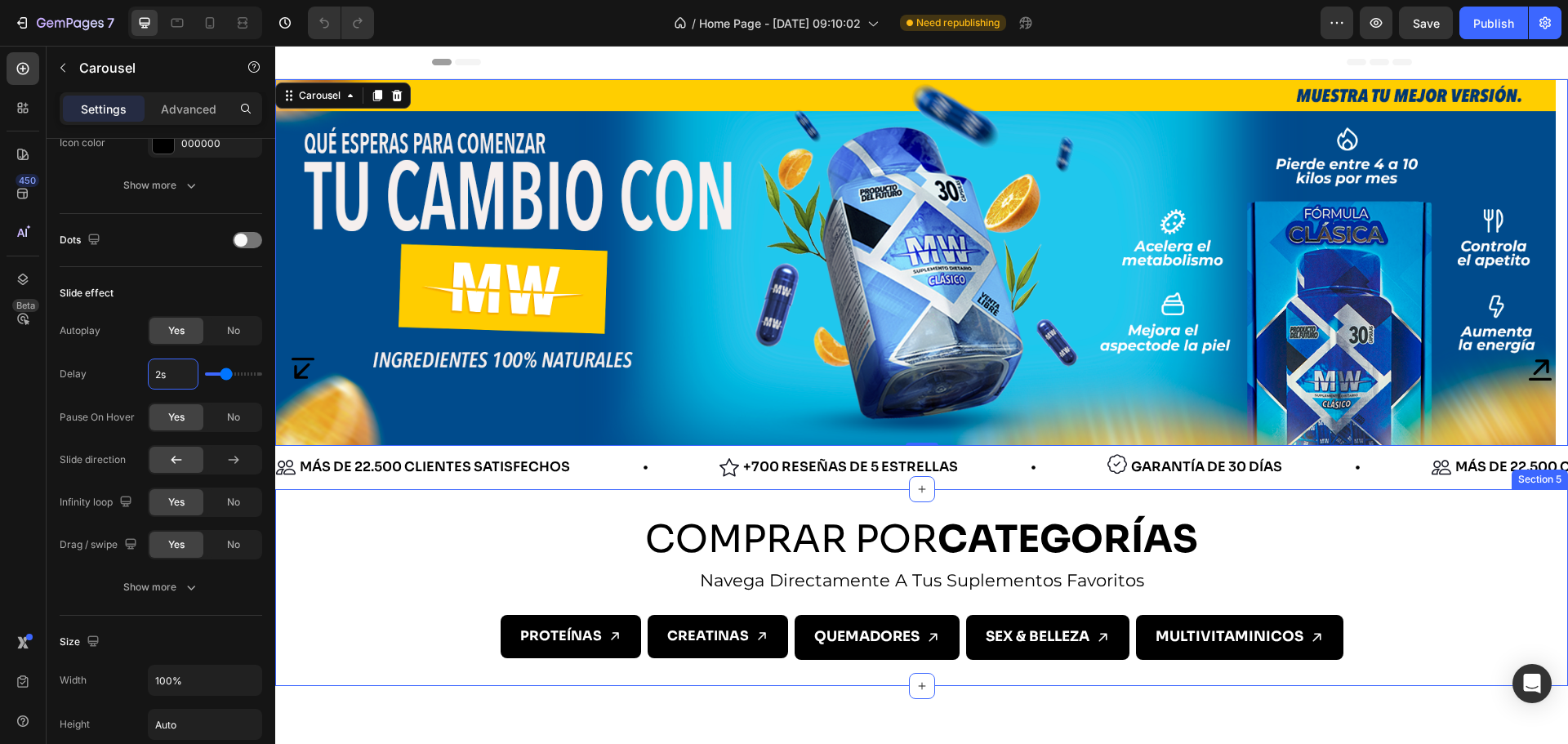
click at [400, 680] on div "COMPRAR POR CATEGORÍAS Heading navega directamente a tus suplementos favoritos …" at bounding box center [921, 587] width 1293 height 197
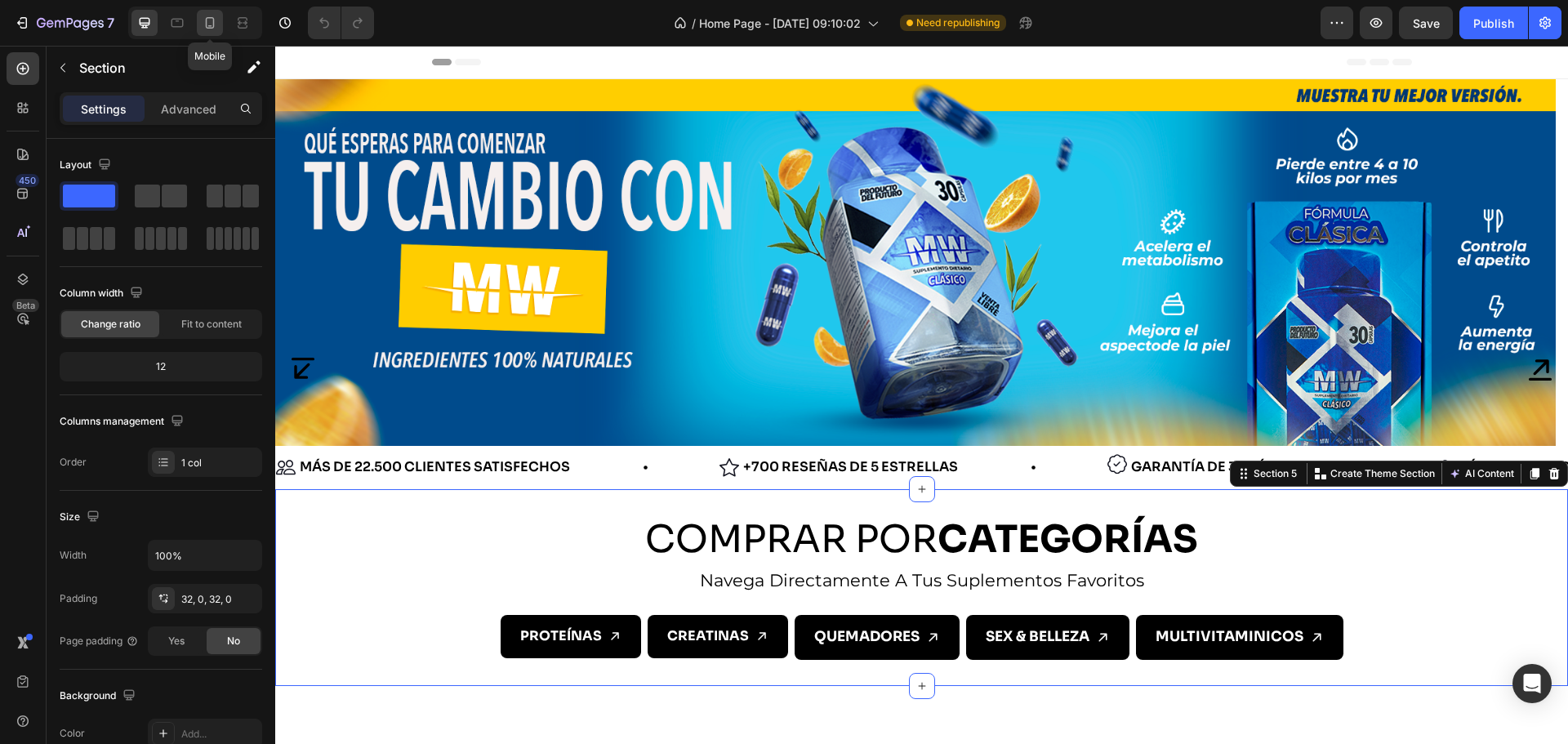
click at [213, 19] on icon at bounding box center [210, 22] width 9 height 11
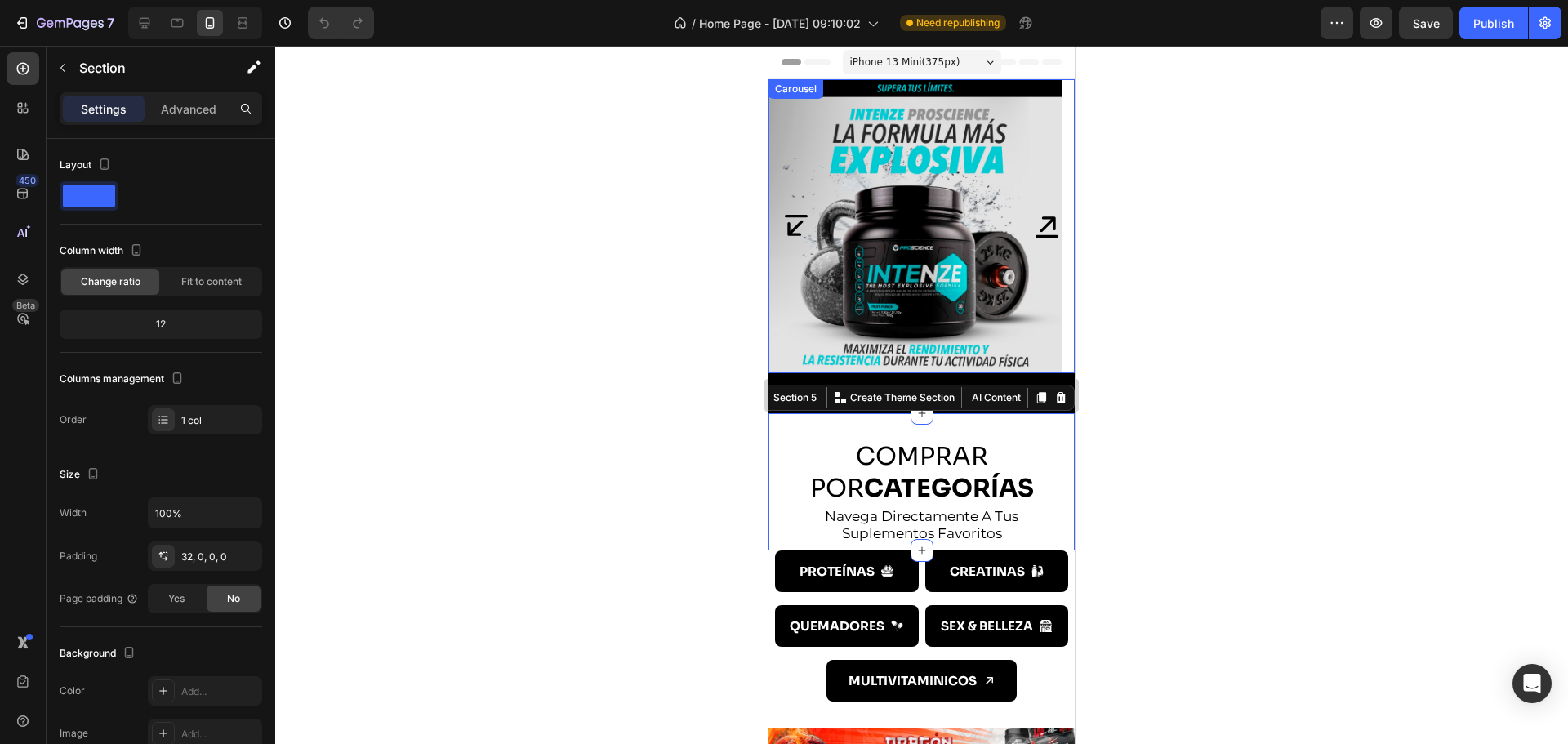
click at [793, 219] on icon "Carousel Back Arrow" at bounding box center [796, 226] width 29 height 29
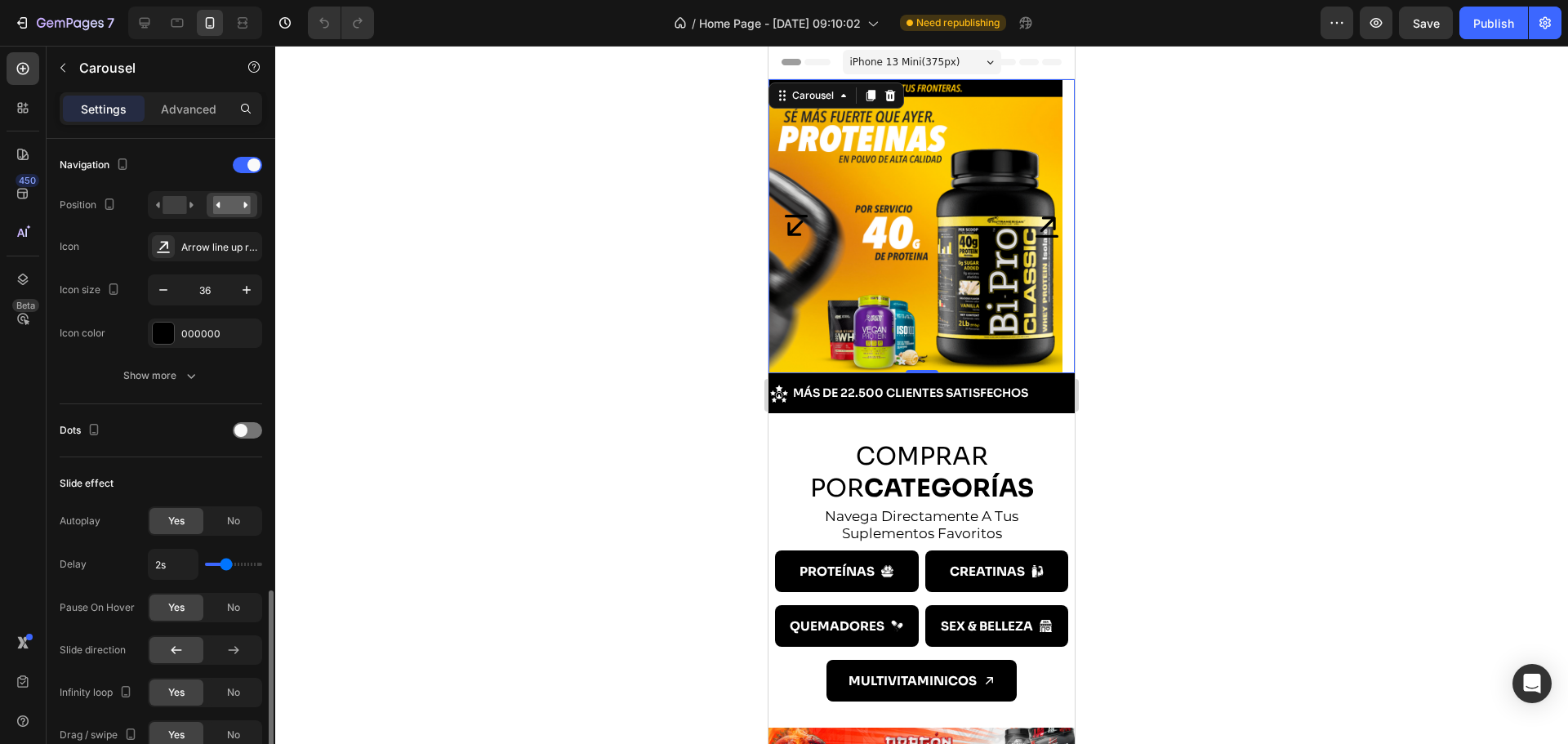
scroll to position [761, 0]
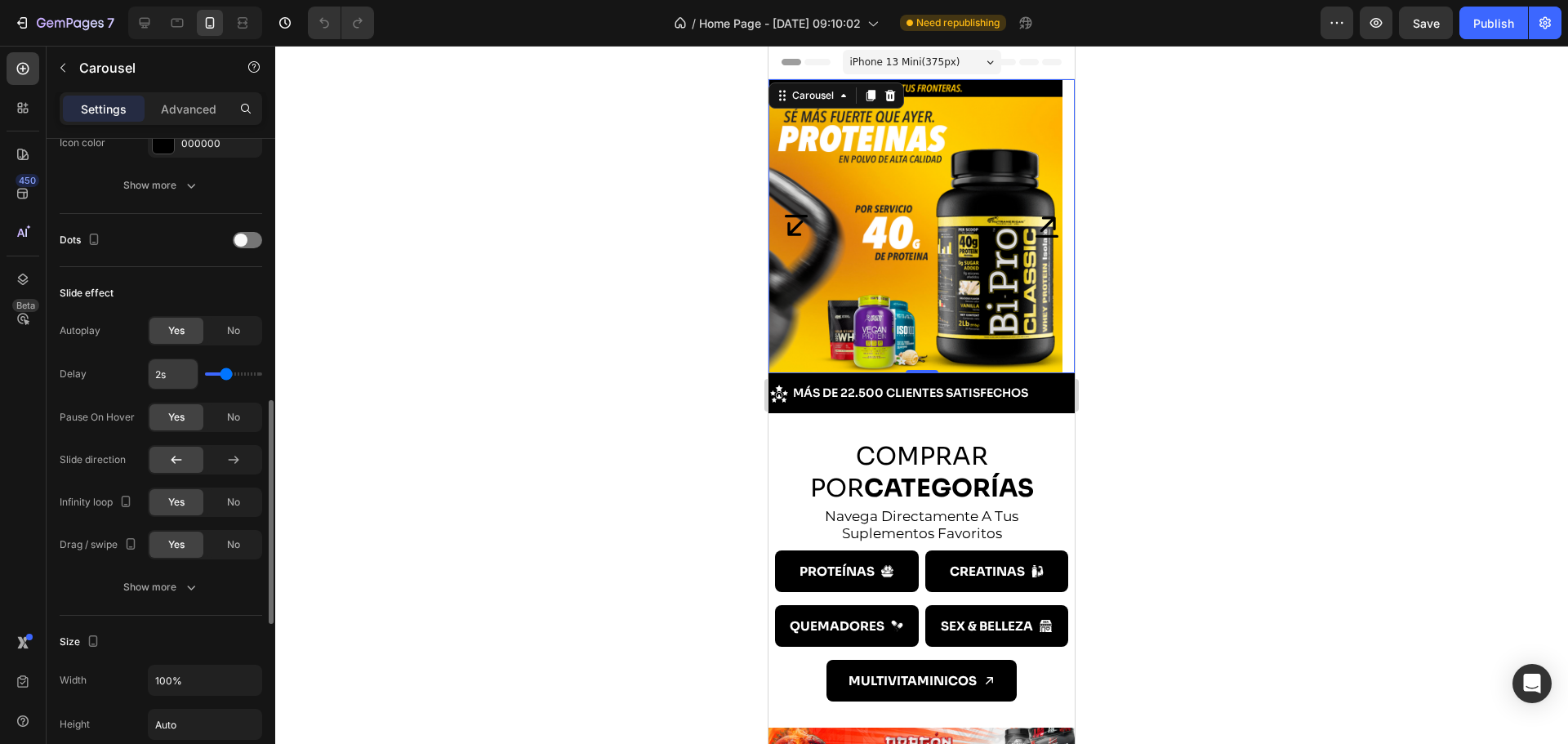
click at [161, 376] on input "2s" at bounding box center [172, 374] width 49 height 29
type input "4s"
type input "4"
type input "3.4s"
type input "3.4"
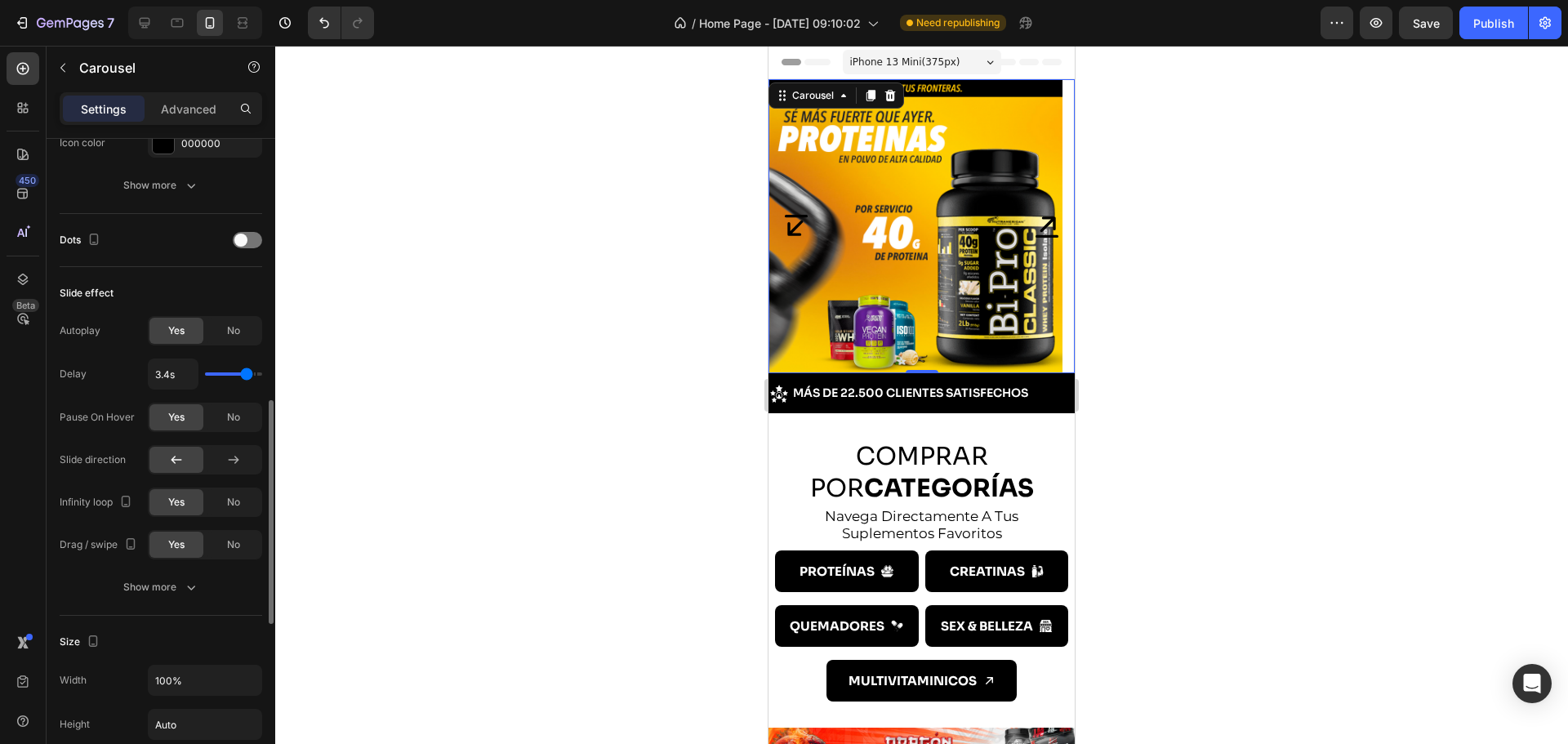
type input "4s"
type input "4"
drag, startPoint x: 257, startPoint y: 376, endPoint x: 267, endPoint y: 349, distance: 28.8
click at [262, 376] on input "range" at bounding box center [233, 374] width 57 height 3
type input "3.7s"
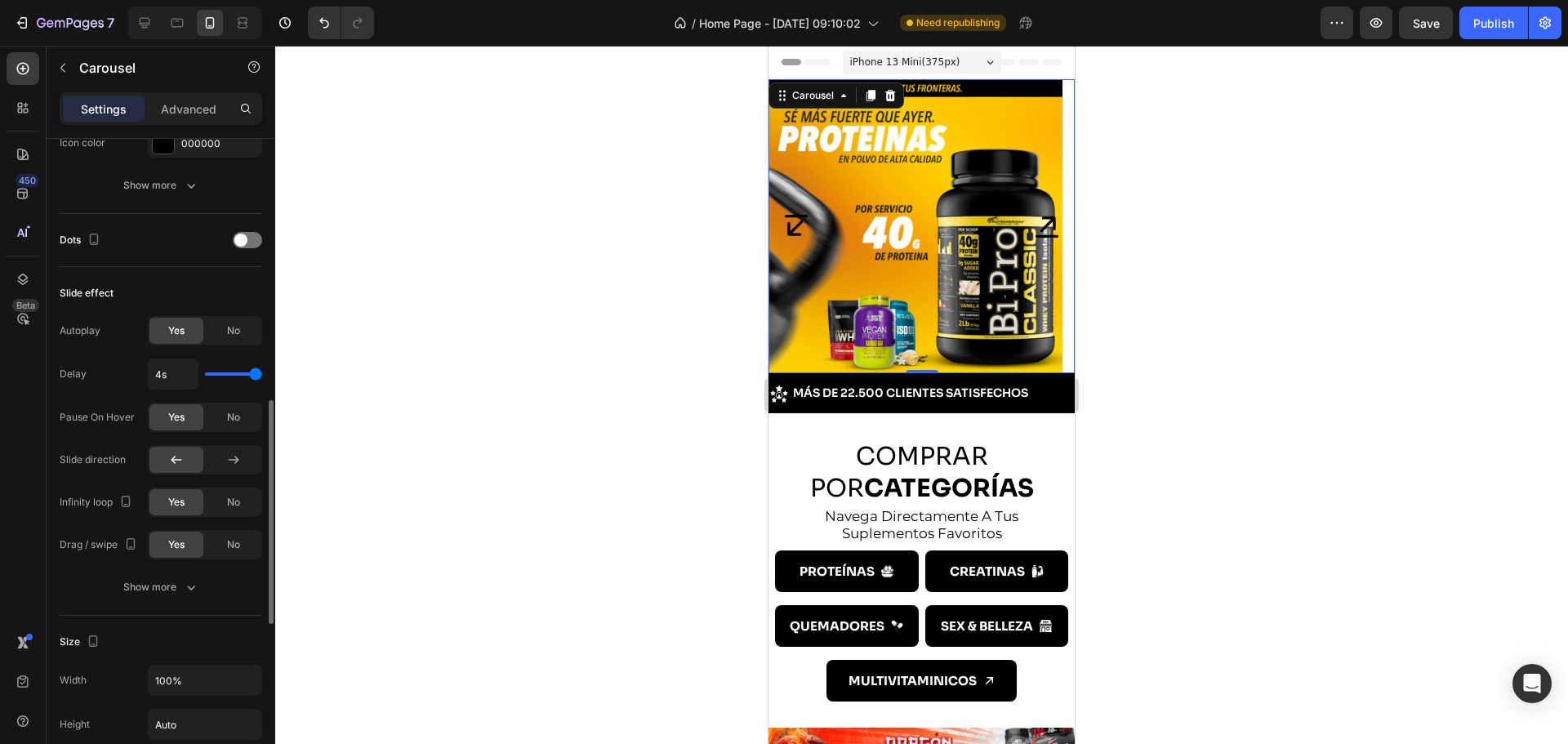
type input "3.7"
type input "3.6s"
type input "3.6"
click at [250, 373] on input "range" at bounding box center [233, 374] width 57 height 3
click at [160, 374] on input "3.6s" at bounding box center [172, 374] width 49 height 29
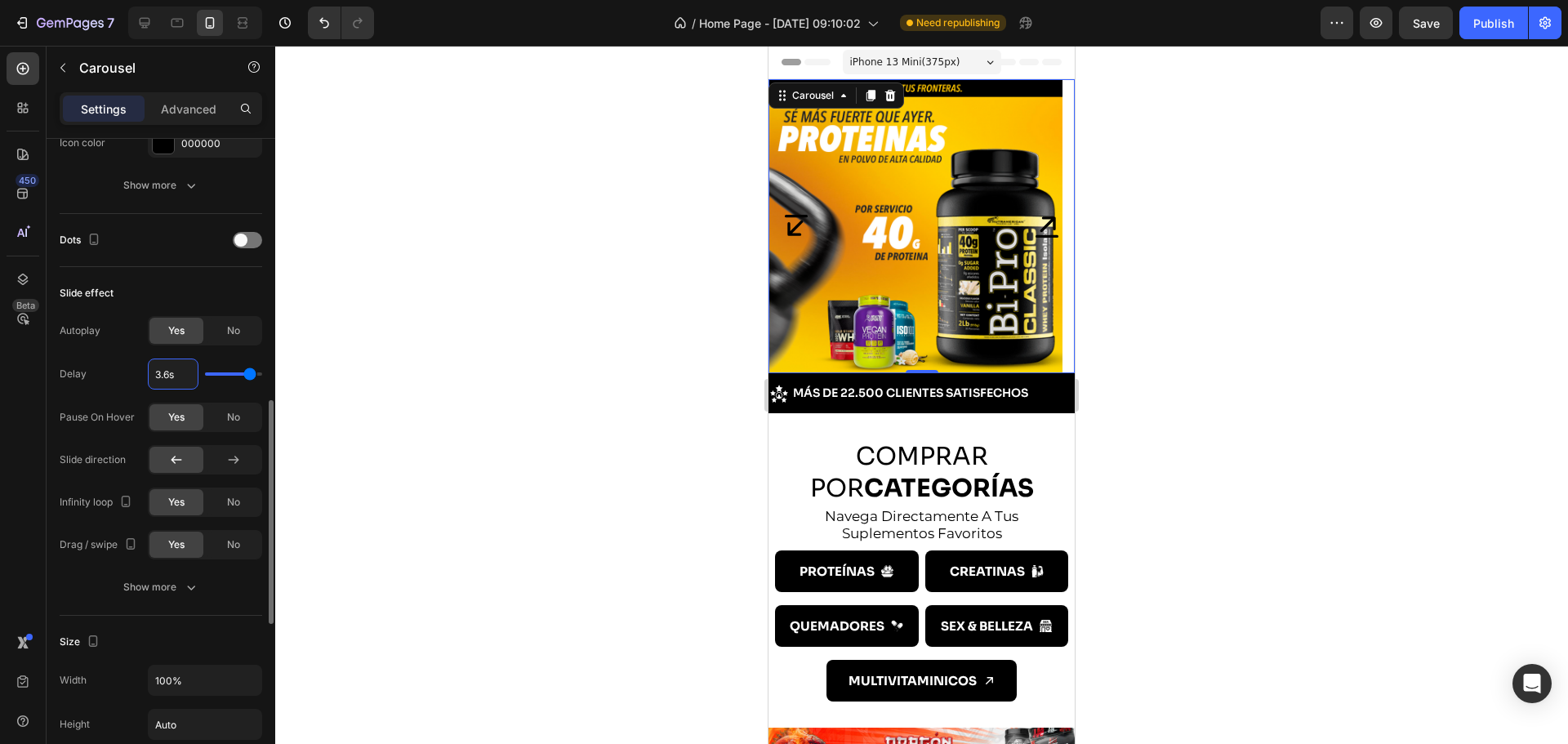
type input "3s"
type input "3"
type input "3.7s"
type input "3.7"
type input "3.5s"
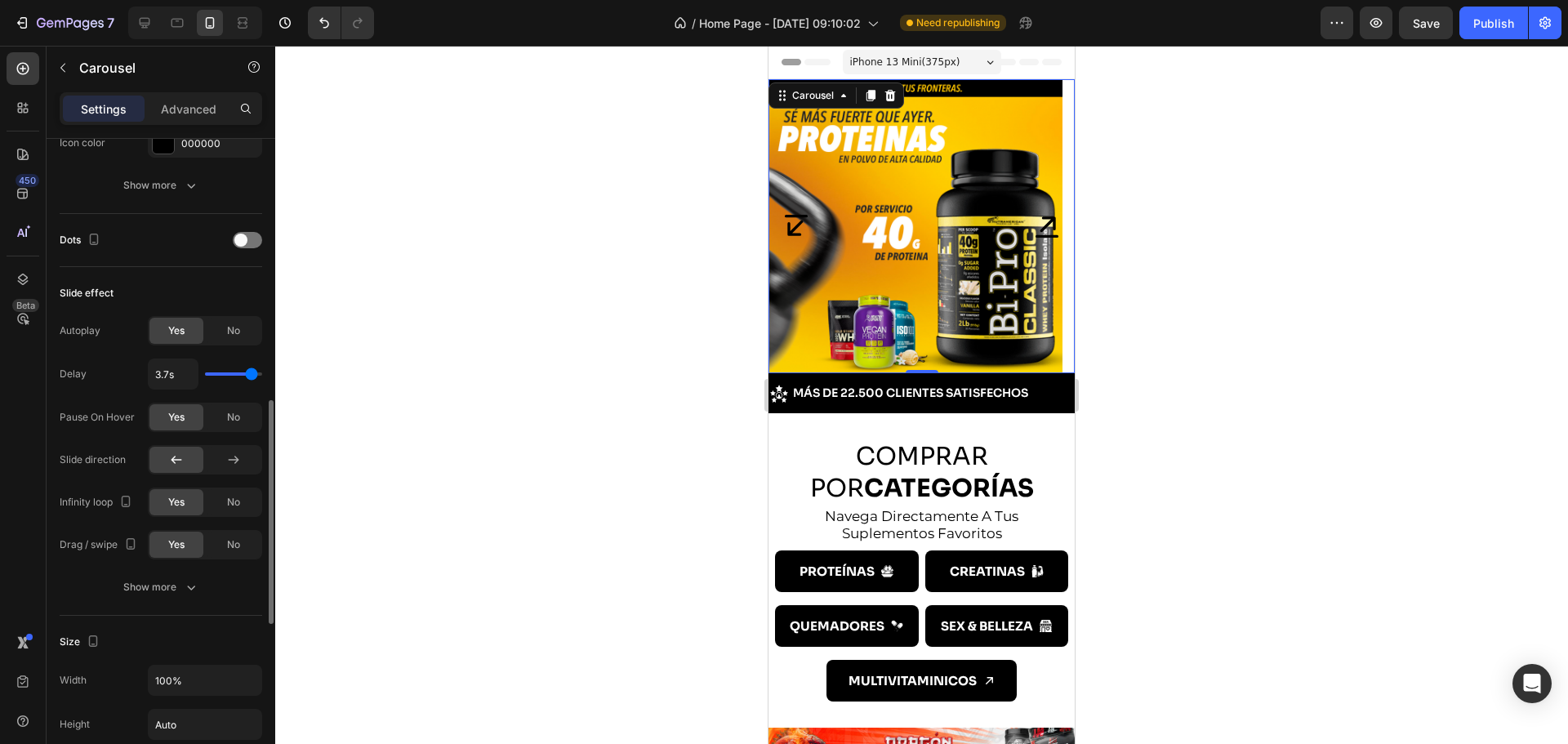
type input "3.5"
type input "3.2s"
type input "3.2"
click at [244, 373] on input "range" at bounding box center [233, 374] width 57 height 3
click at [163, 376] on input "3.2s" at bounding box center [172, 374] width 49 height 29
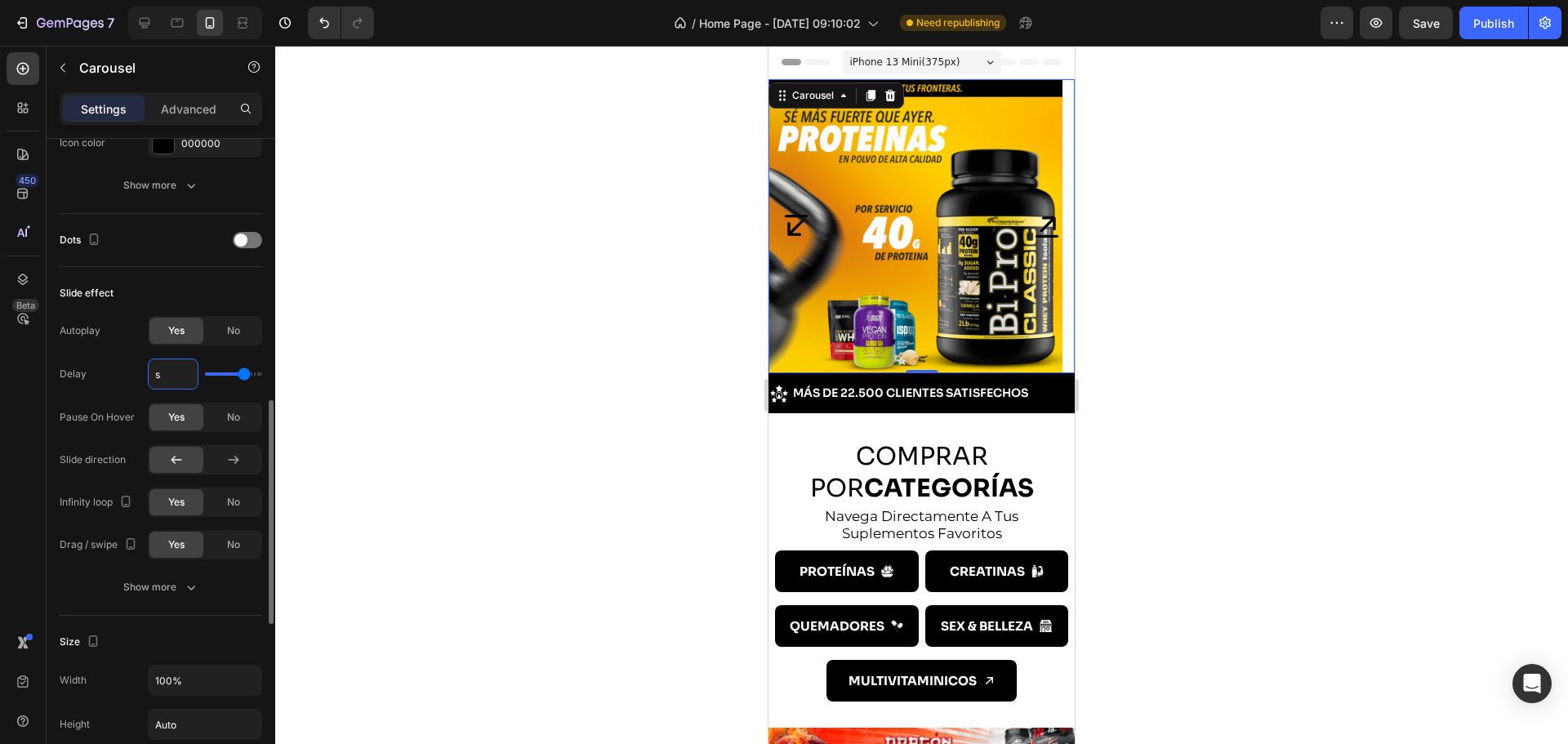
type input "3s"
type input "3"
type input "3s"
click at [221, 274] on div "Slide effect Autoplay Yes No Delay 3s Pause On Hover Yes No Slide direction Inf…" at bounding box center [161, 441] width 203 height 349
click at [448, 303] on div at bounding box center [921, 395] width 1293 height 698
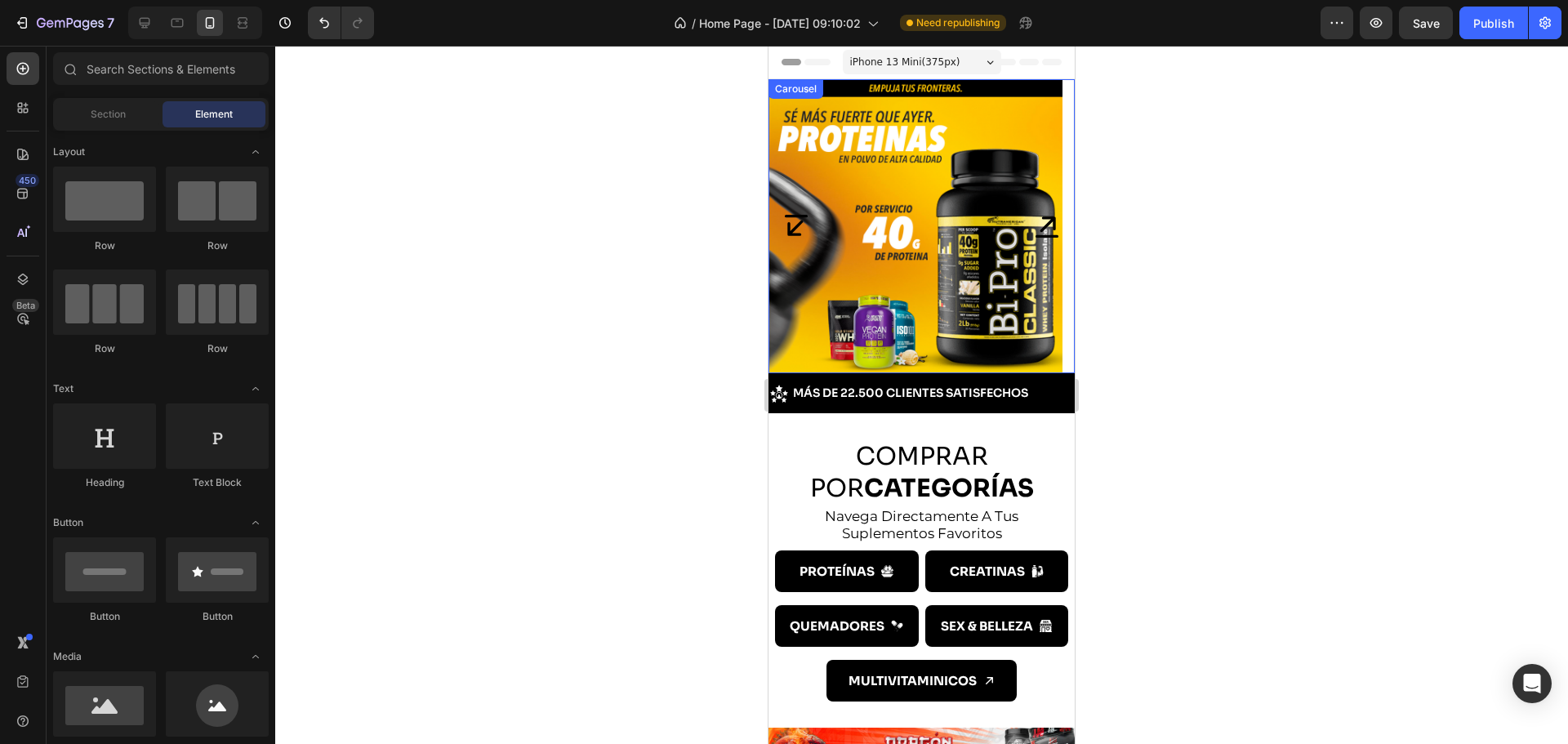
click at [1035, 221] on icon "Carousel Next Arrow" at bounding box center [1046, 226] width 29 height 29
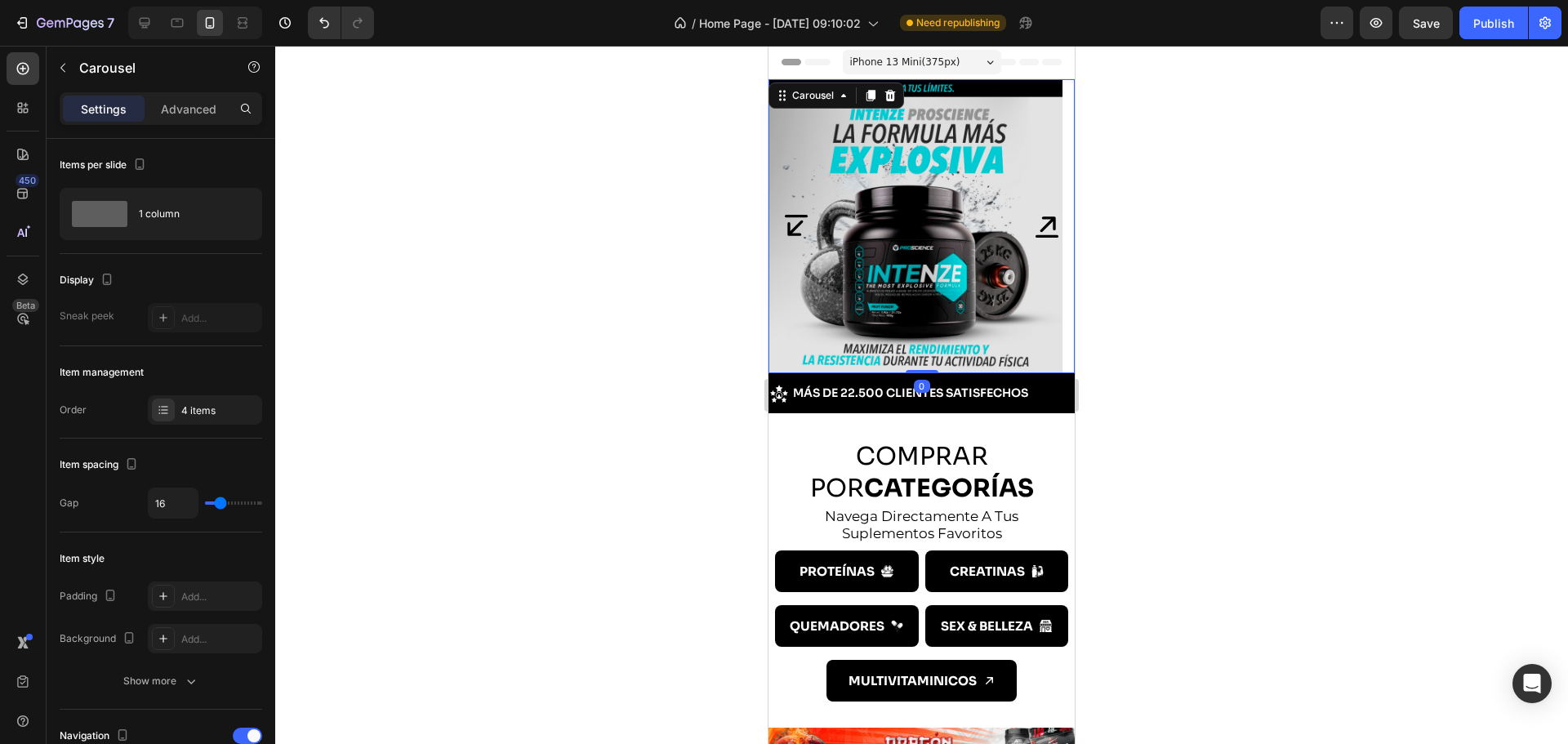
click at [1035, 221] on icon "Carousel Next Arrow" at bounding box center [1046, 226] width 29 height 29
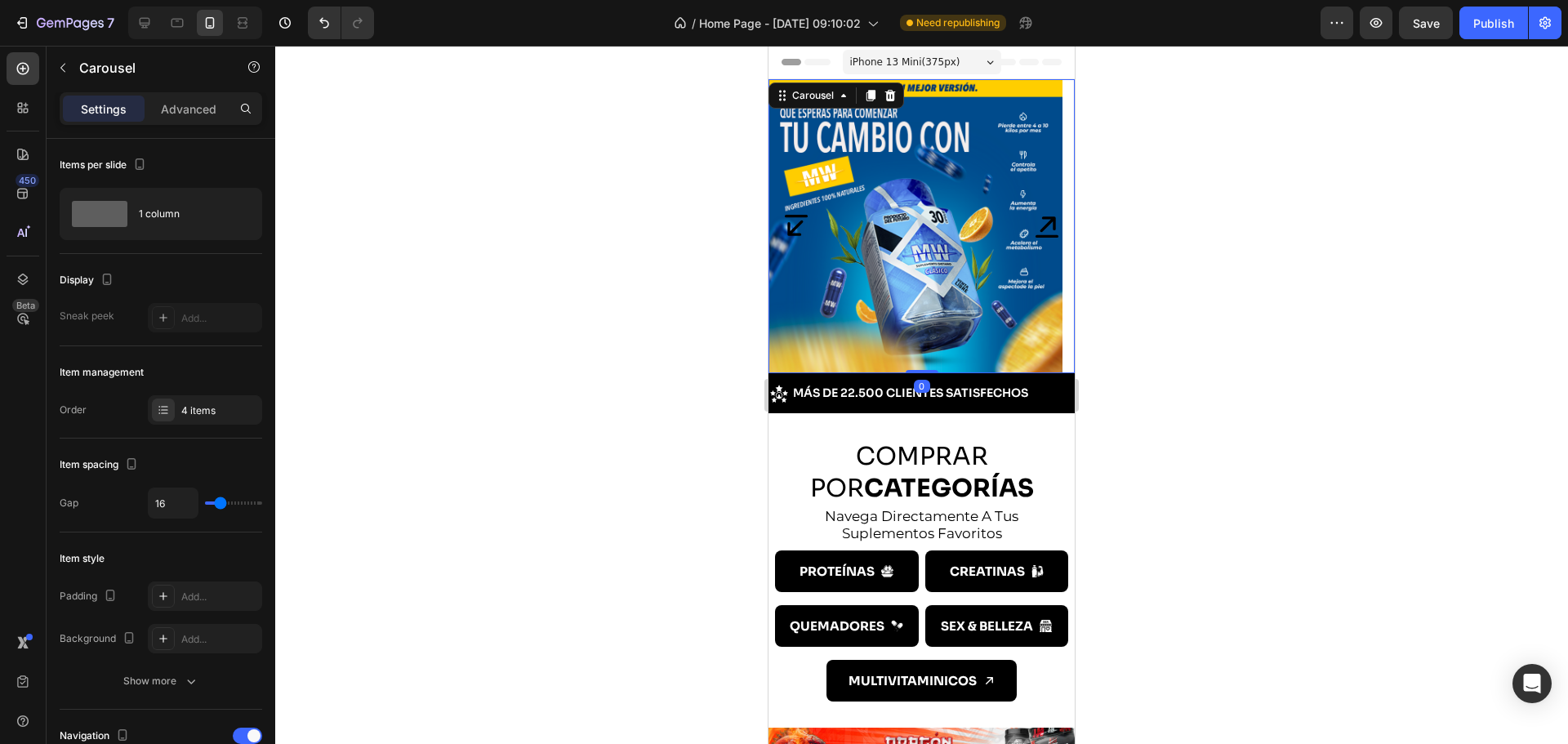
click at [1041, 215] on icon "Carousel Next Arrow" at bounding box center [1046, 226] width 29 height 29
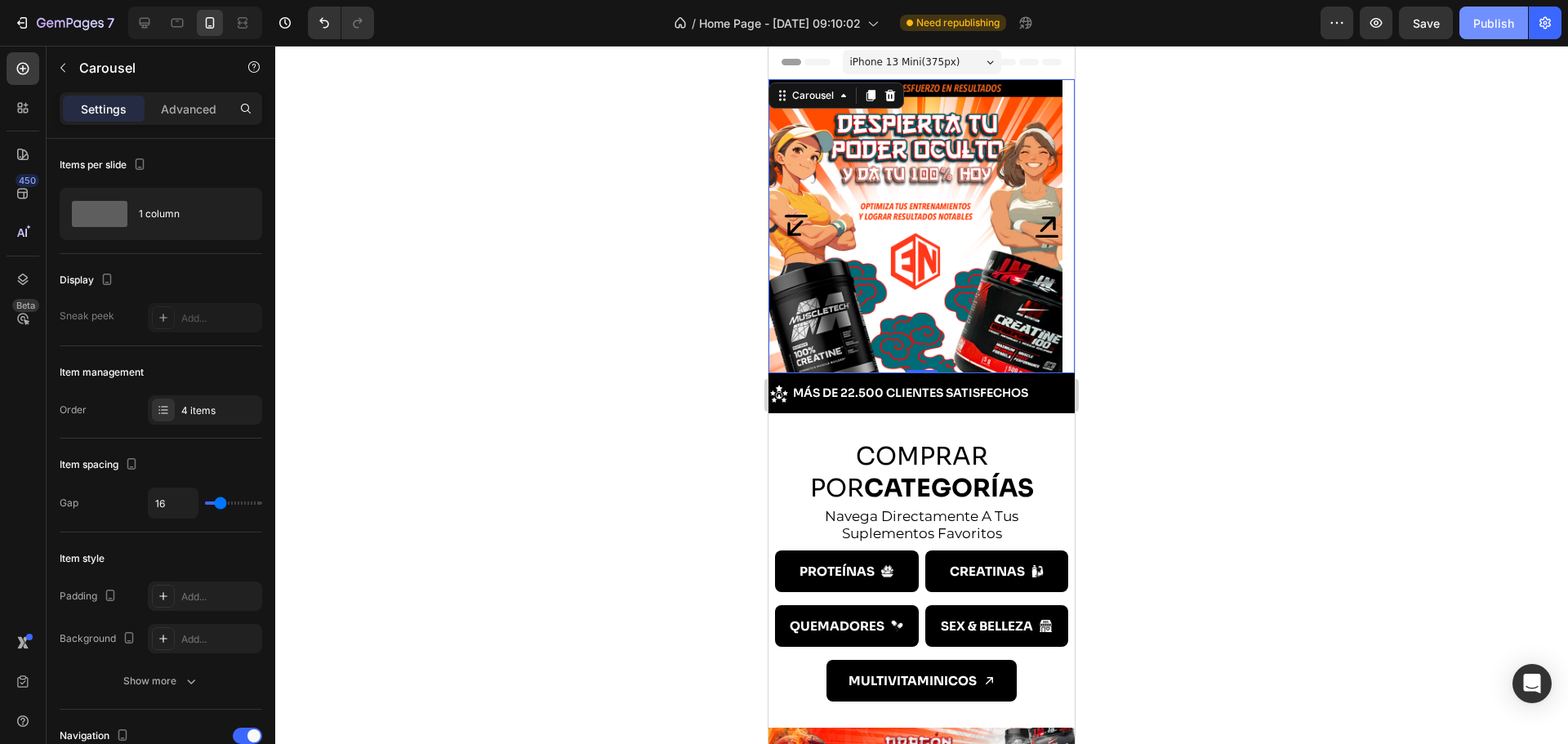
click at [1468, 28] on button "Publish" at bounding box center [1493, 23] width 68 height 32
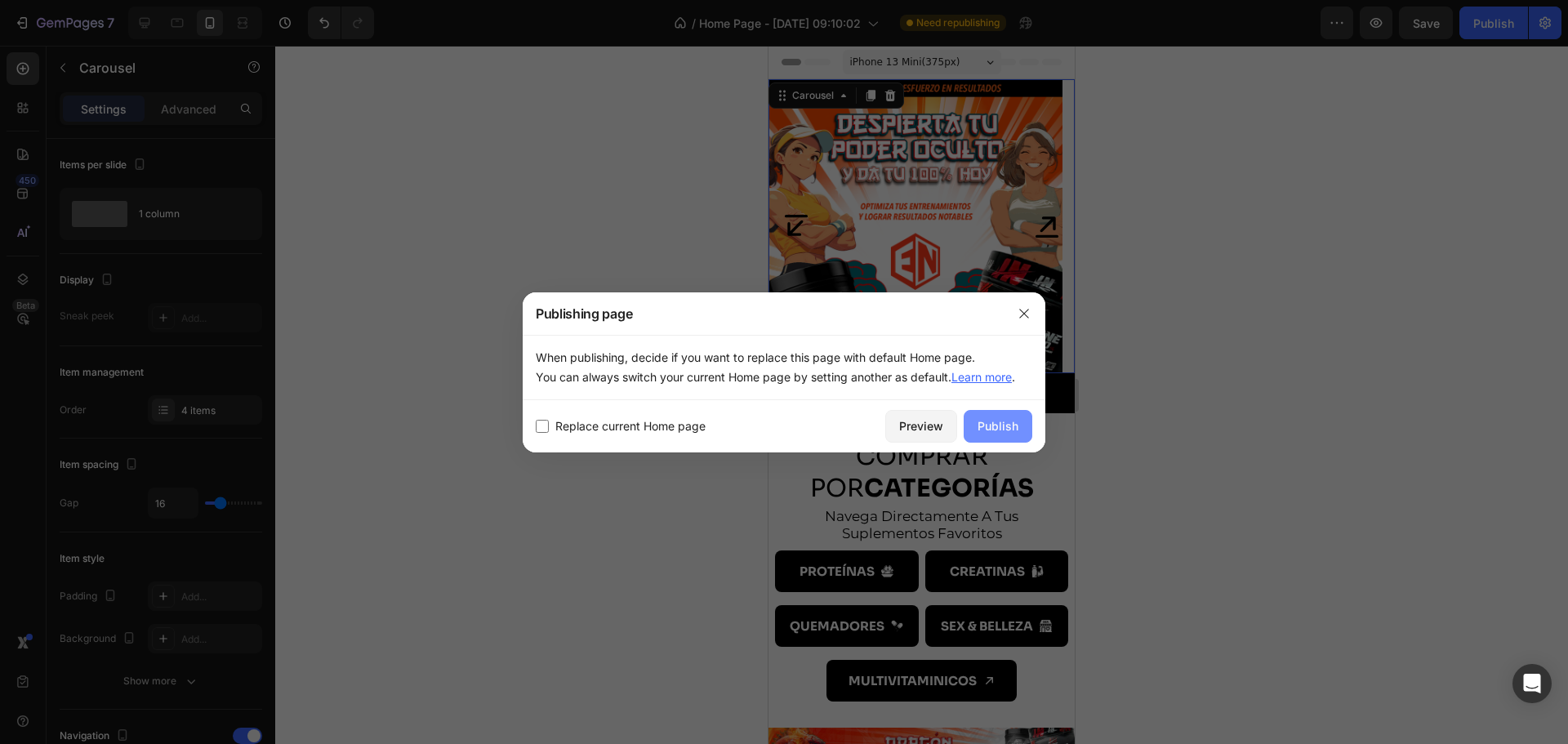
click at [1021, 418] on button "Publish" at bounding box center [998, 426] width 68 height 32
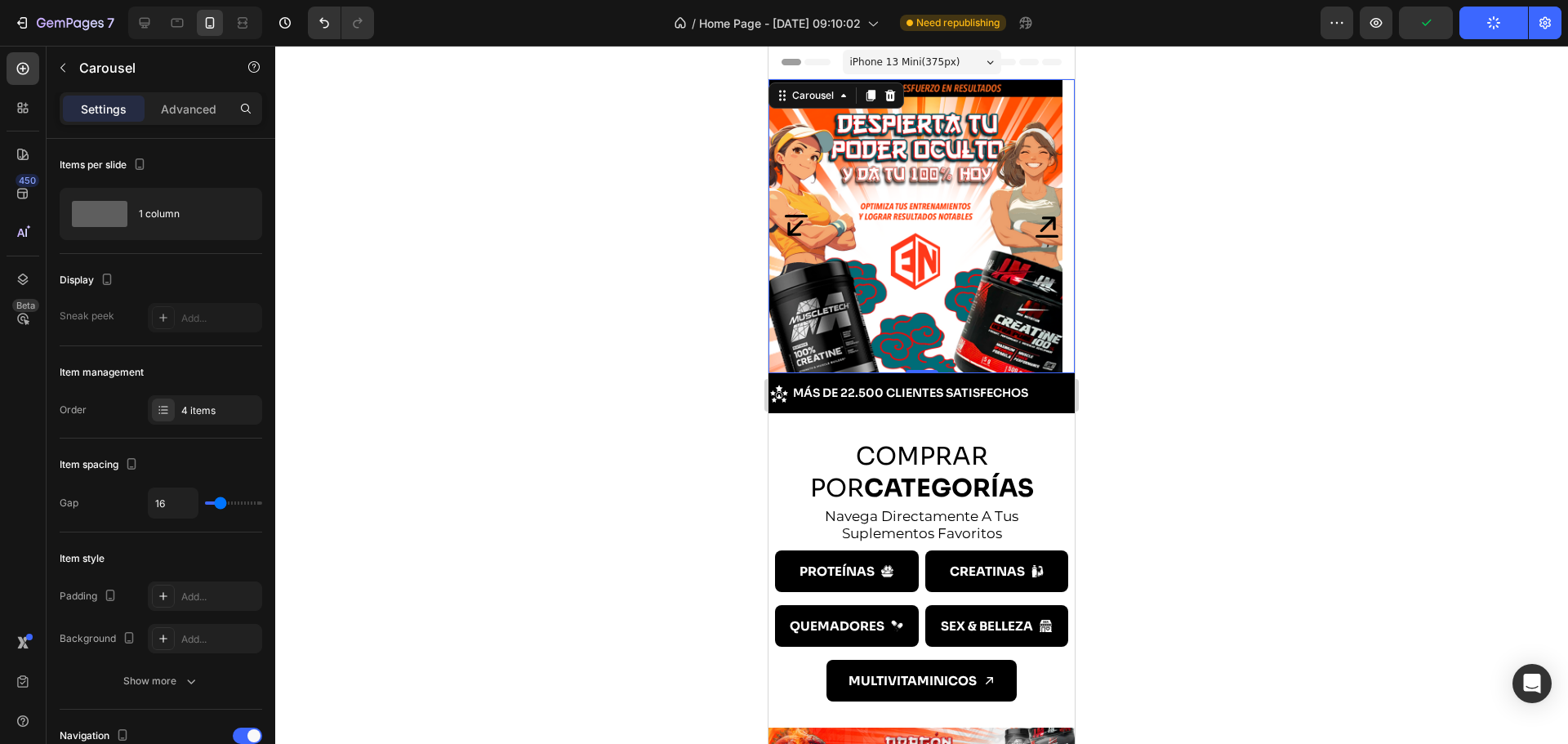
scroll to position [190, 0]
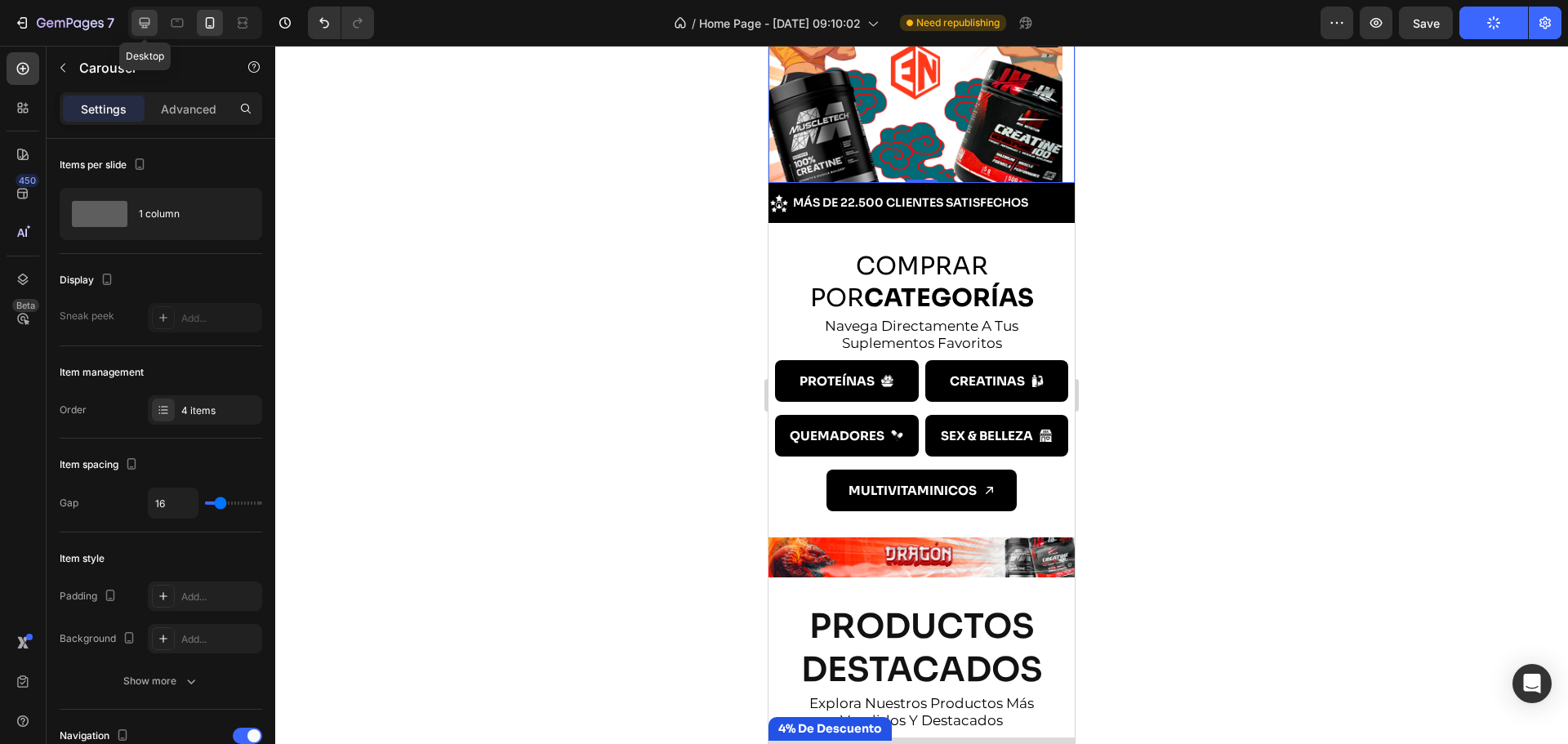
click at [153, 17] on icon at bounding box center [144, 22] width 16 height 16
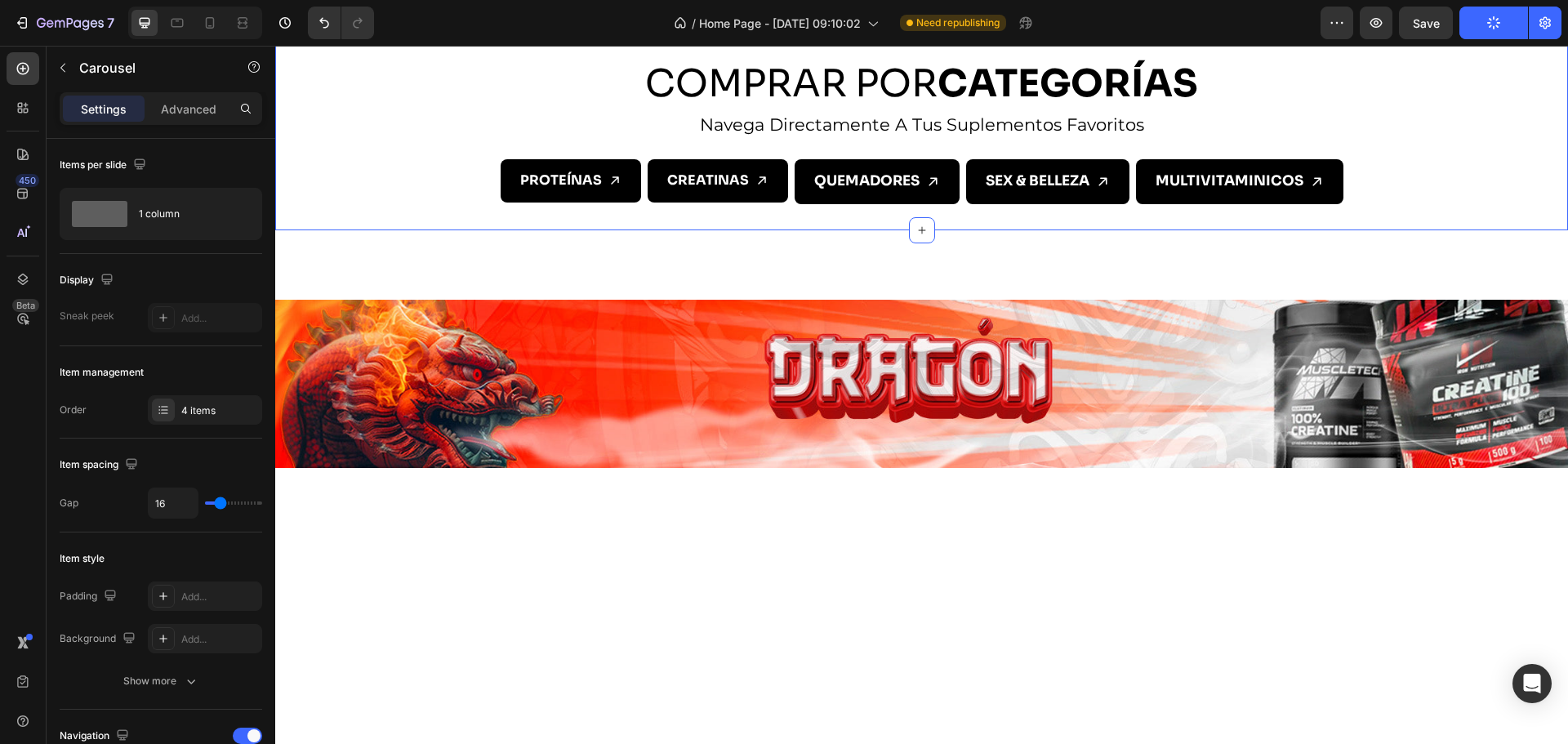
scroll to position [168, 0]
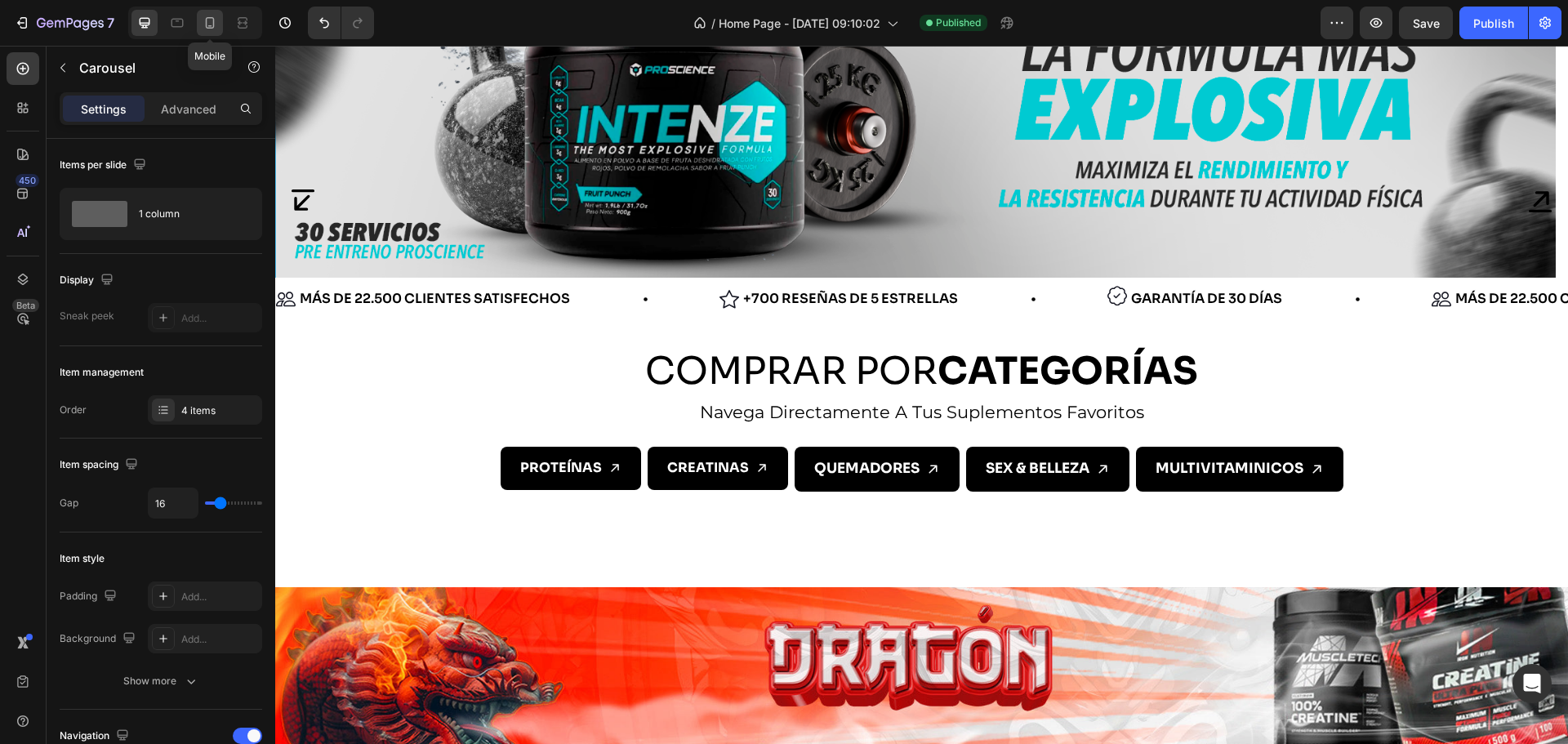
drag, startPoint x: 205, startPoint y: 30, endPoint x: 88, endPoint y: 91, distance: 131.9
click at [205, 30] on icon at bounding box center [210, 22] width 16 height 16
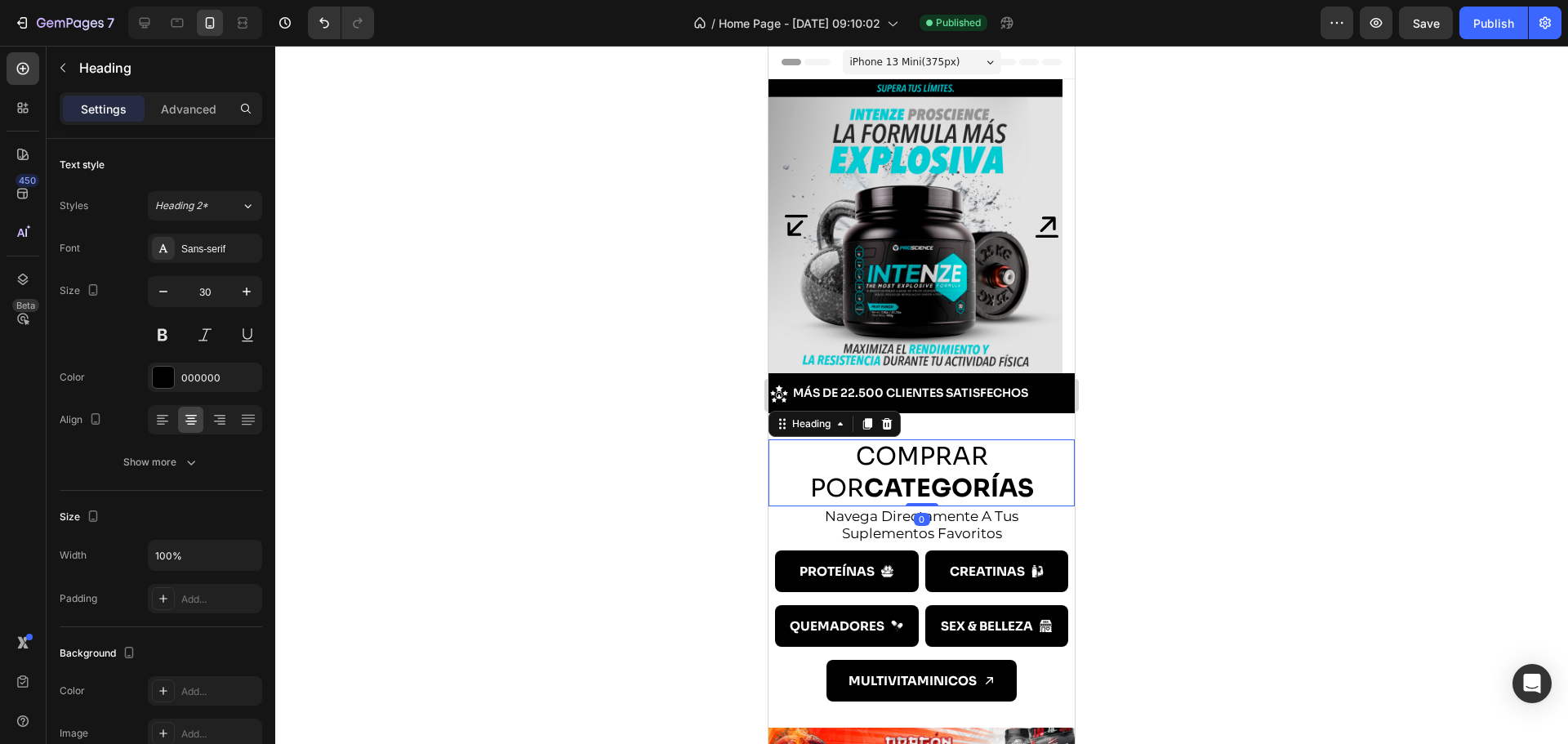
click at [932, 479] on strong "CATEGORÍAS" at bounding box center [948, 488] width 170 height 31
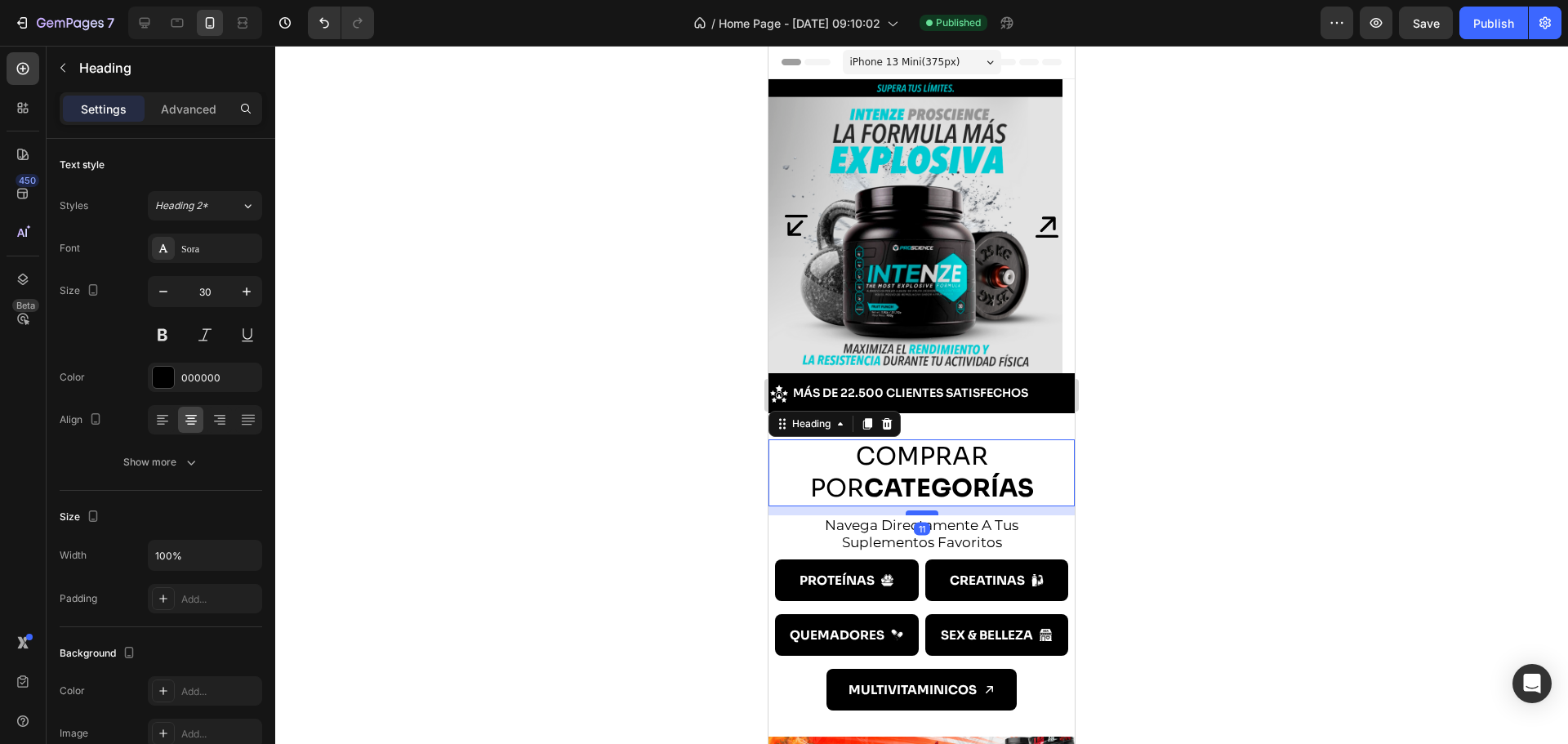
drag, startPoint x: 910, startPoint y: 504, endPoint x: 911, endPoint y: 513, distance: 9.1
click at [911, 513] on div at bounding box center [922, 513] width 32 height 5
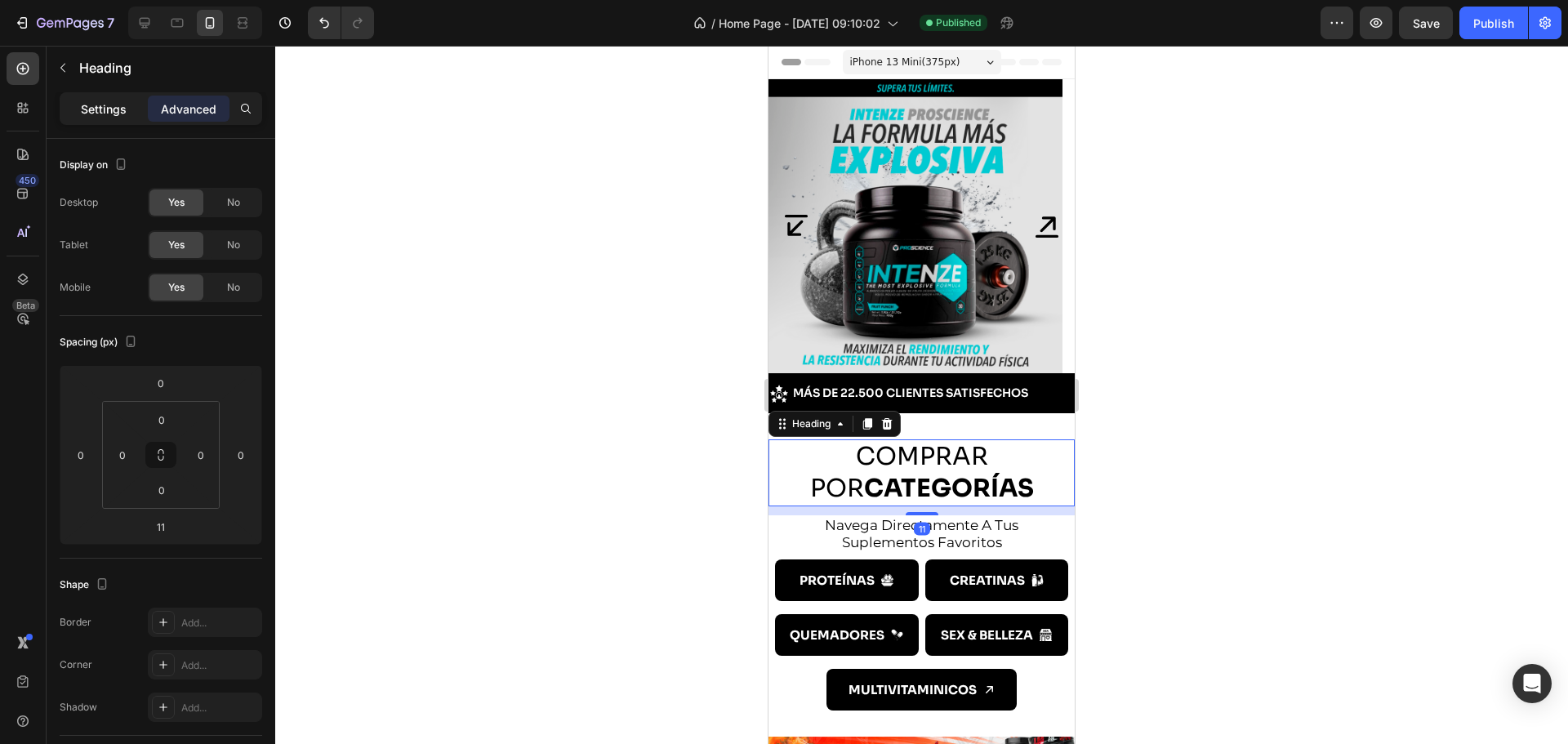
click at [101, 108] on p "Settings" at bounding box center [104, 109] width 46 height 17
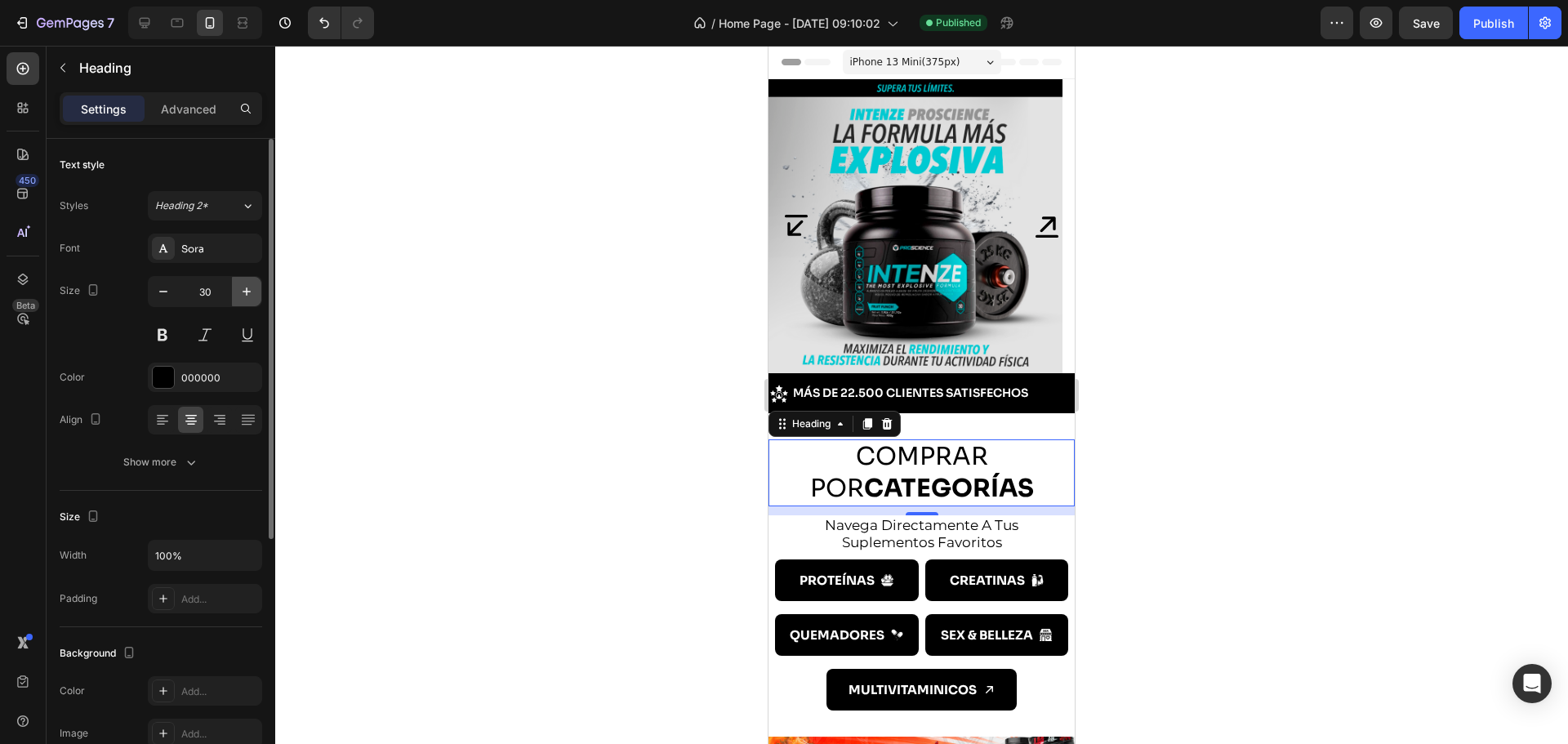
click at [243, 291] on icon "button" at bounding box center [246, 291] width 16 height 16
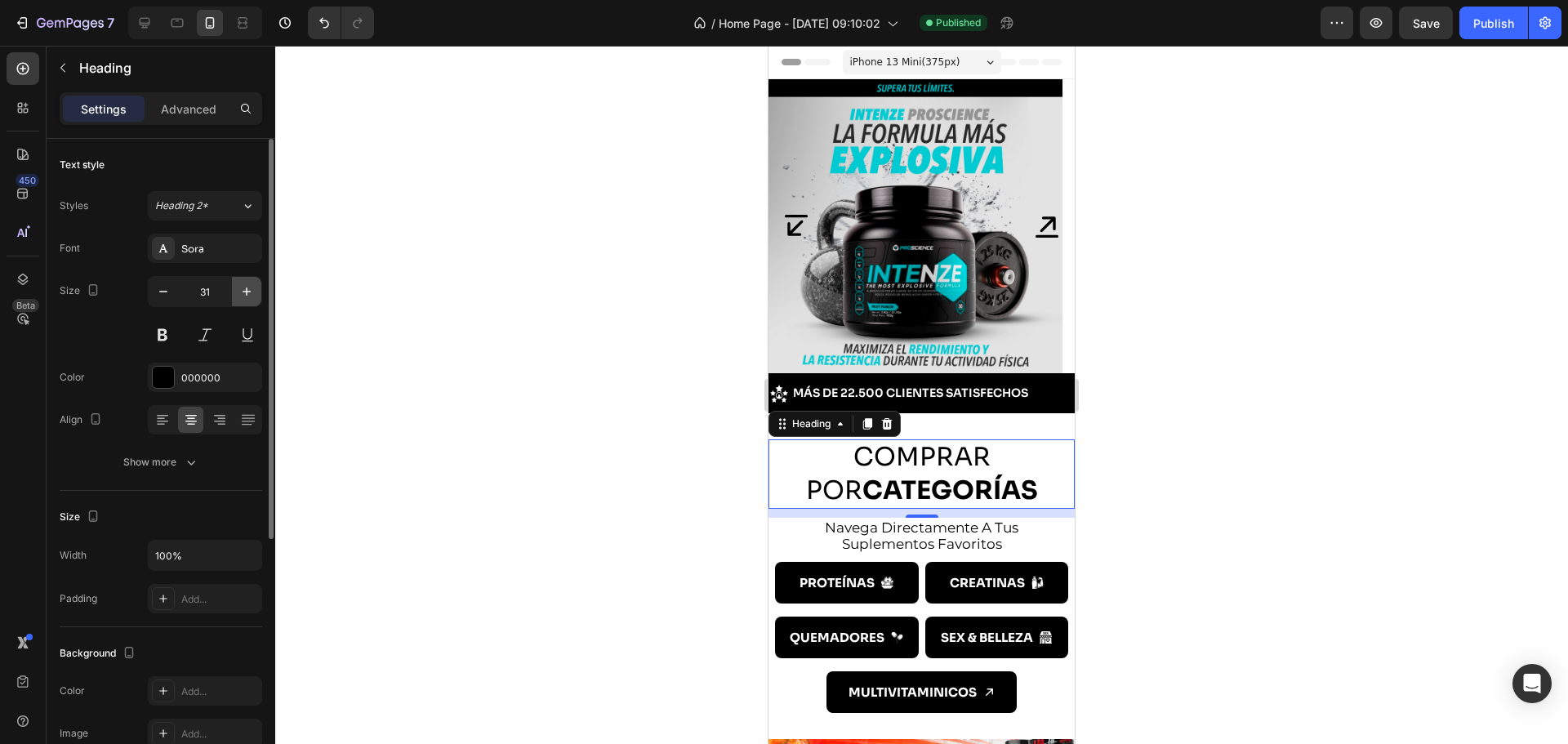
click at [243, 291] on icon "button" at bounding box center [246, 291] width 16 height 16
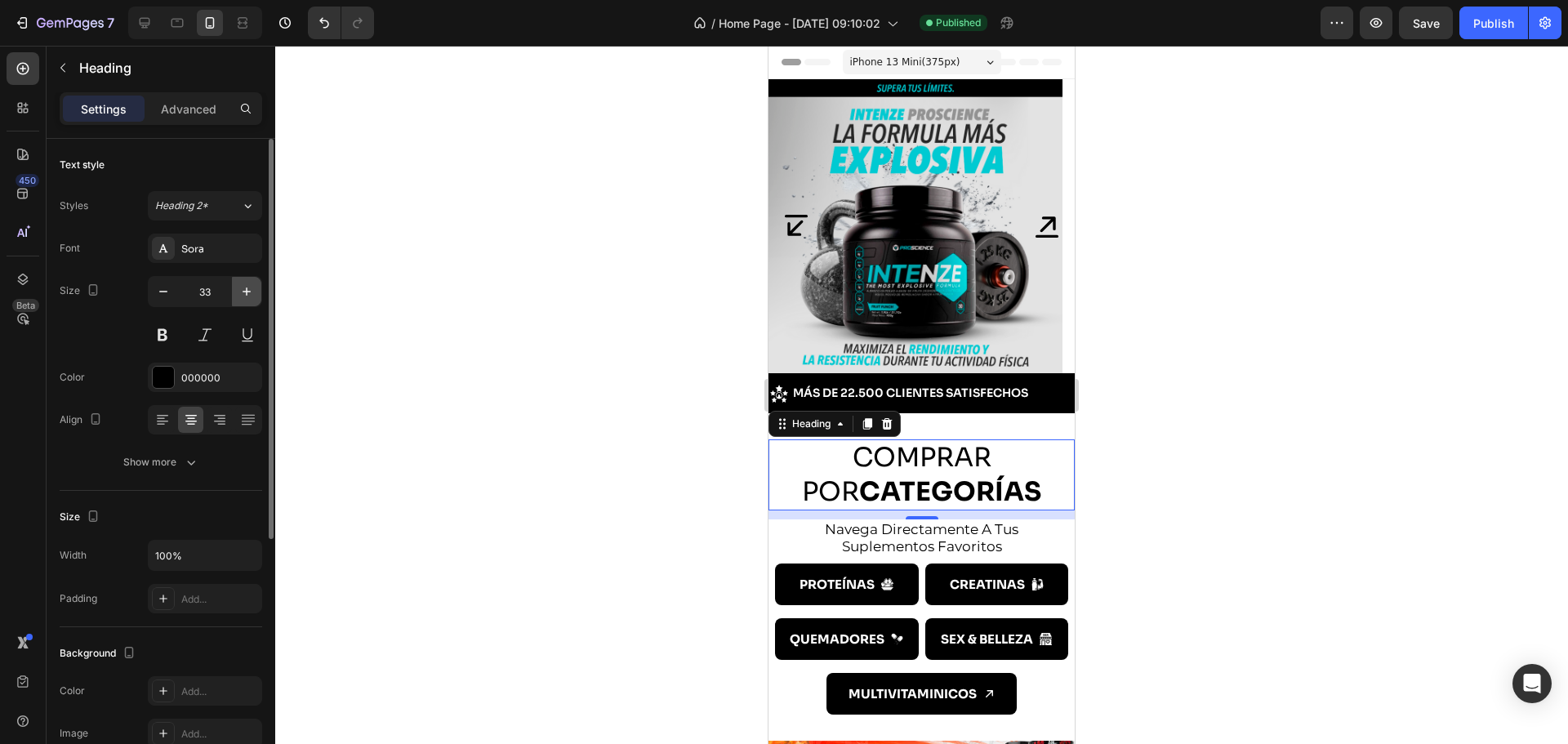
click at [243, 291] on icon "button" at bounding box center [246, 291] width 16 height 16
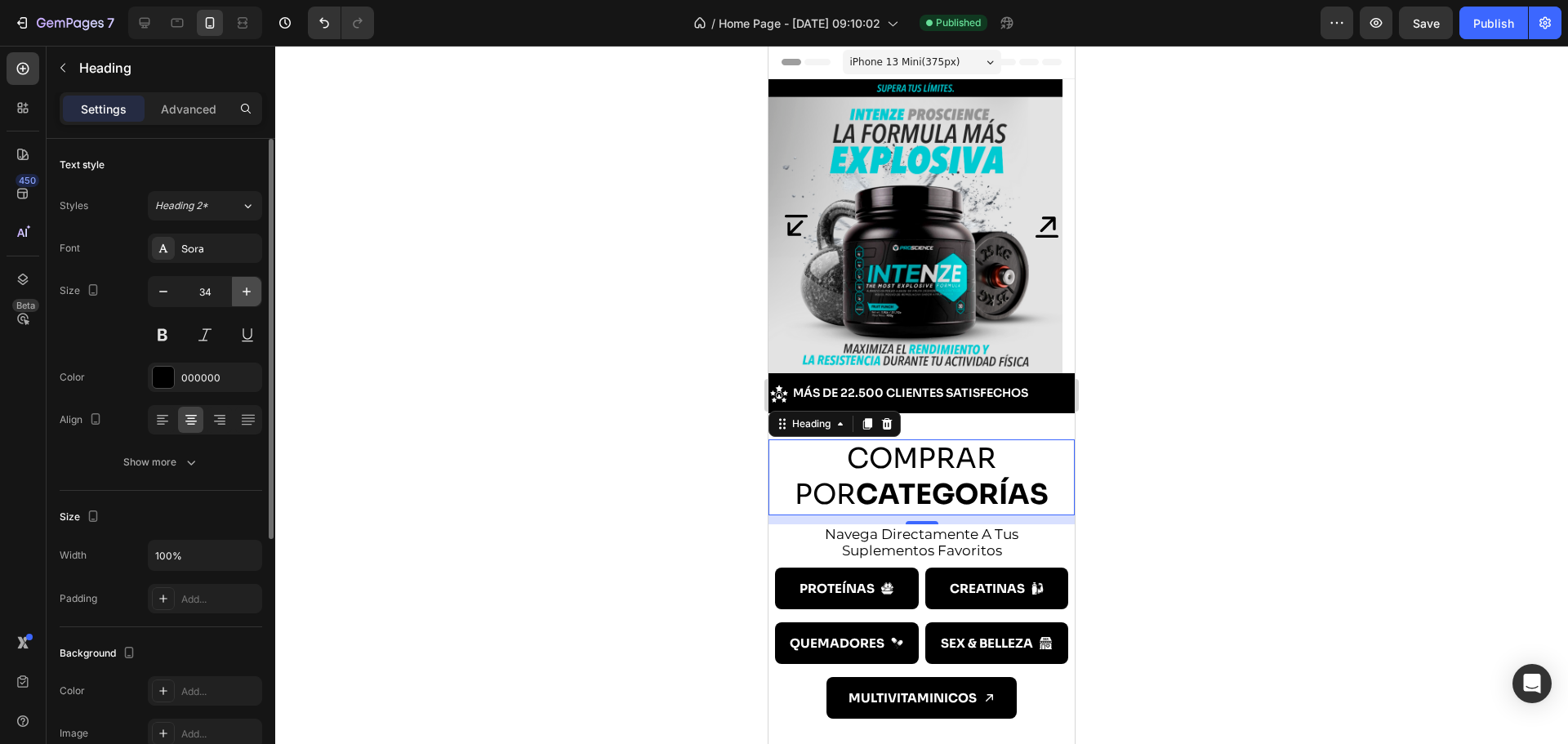
click at [243, 291] on icon "button" at bounding box center [246, 291] width 16 height 16
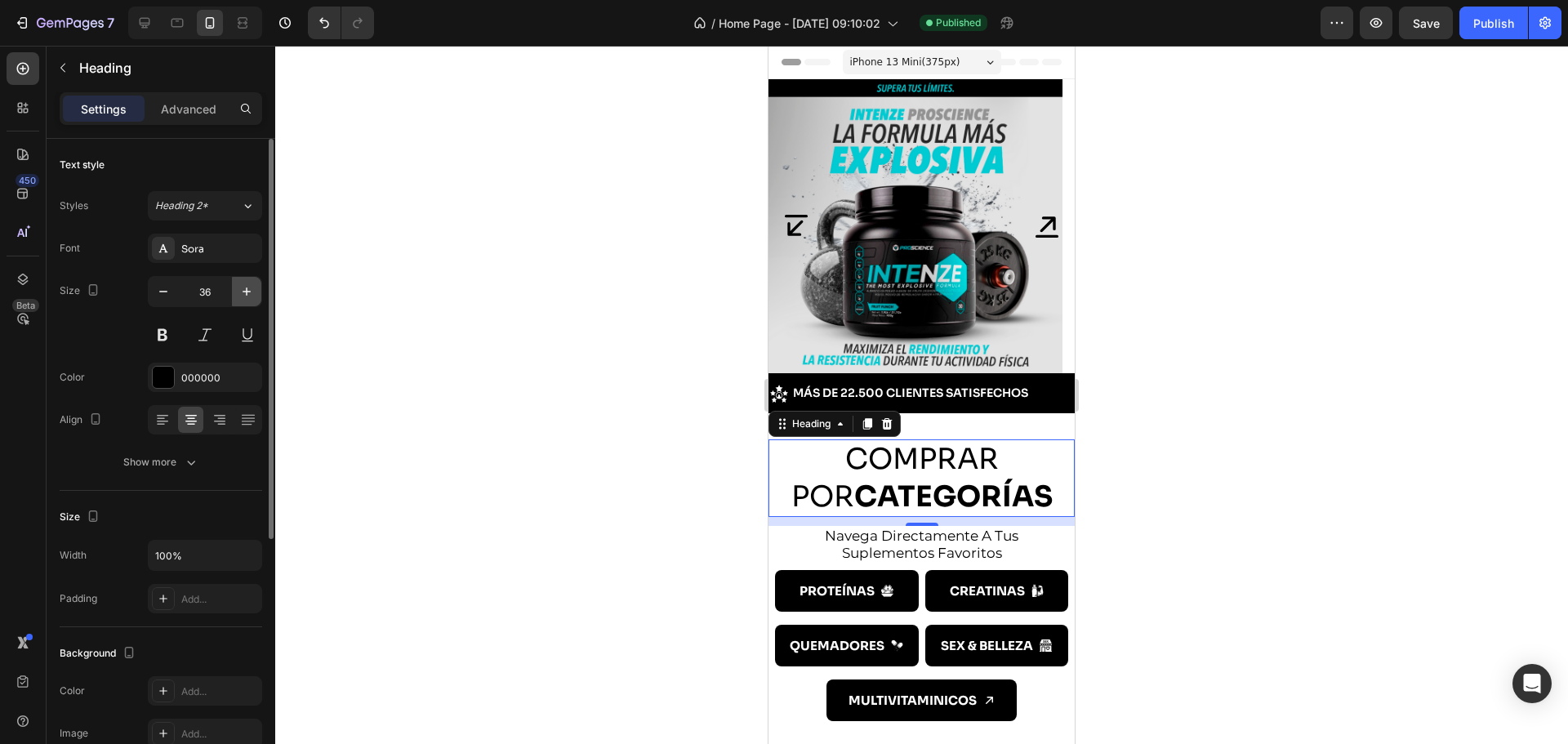
click at [243, 291] on icon "button" at bounding box center [246, 291] width 16 height 16
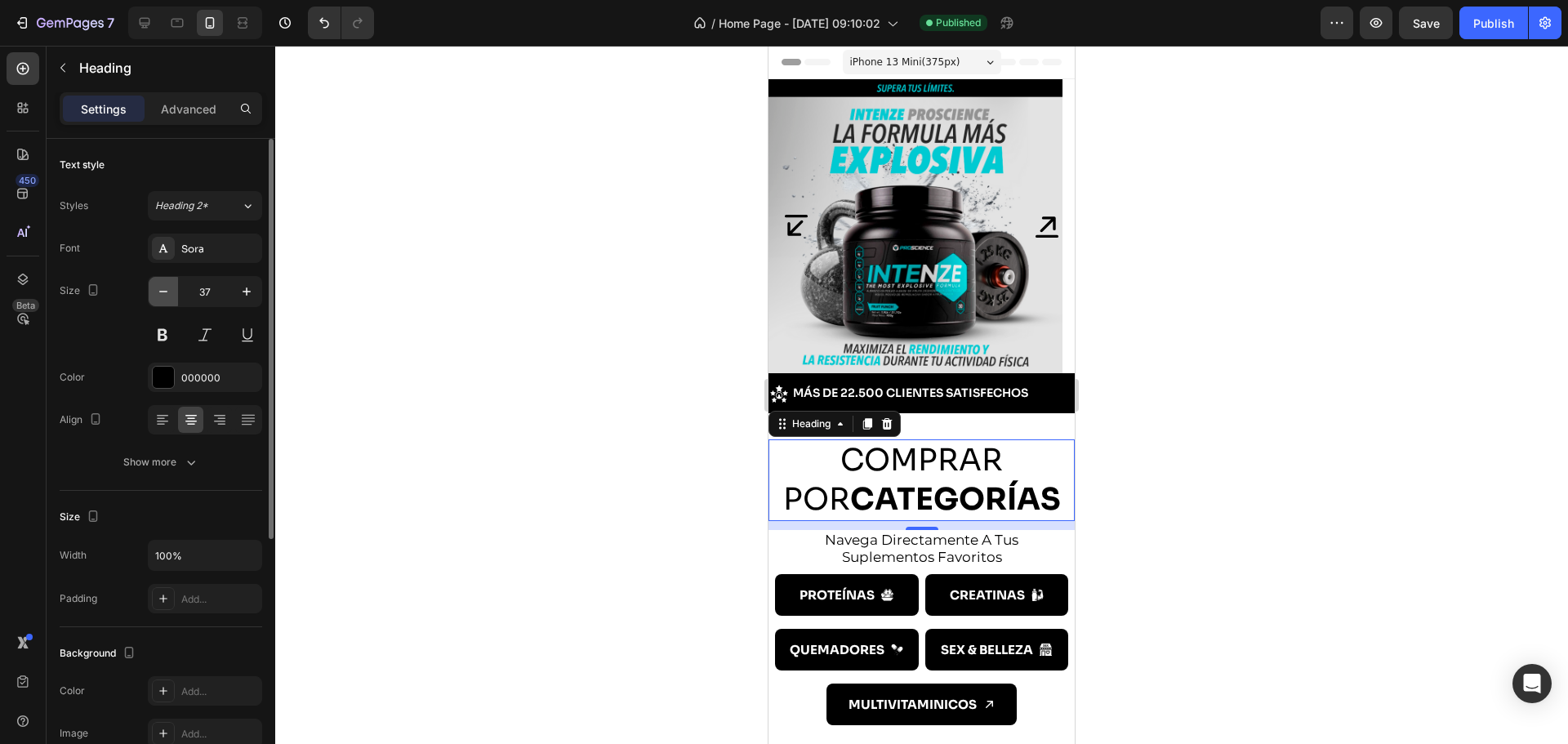
click at [161, 286] on icon "button" at bounding box center [163, 291] width 16 height 16
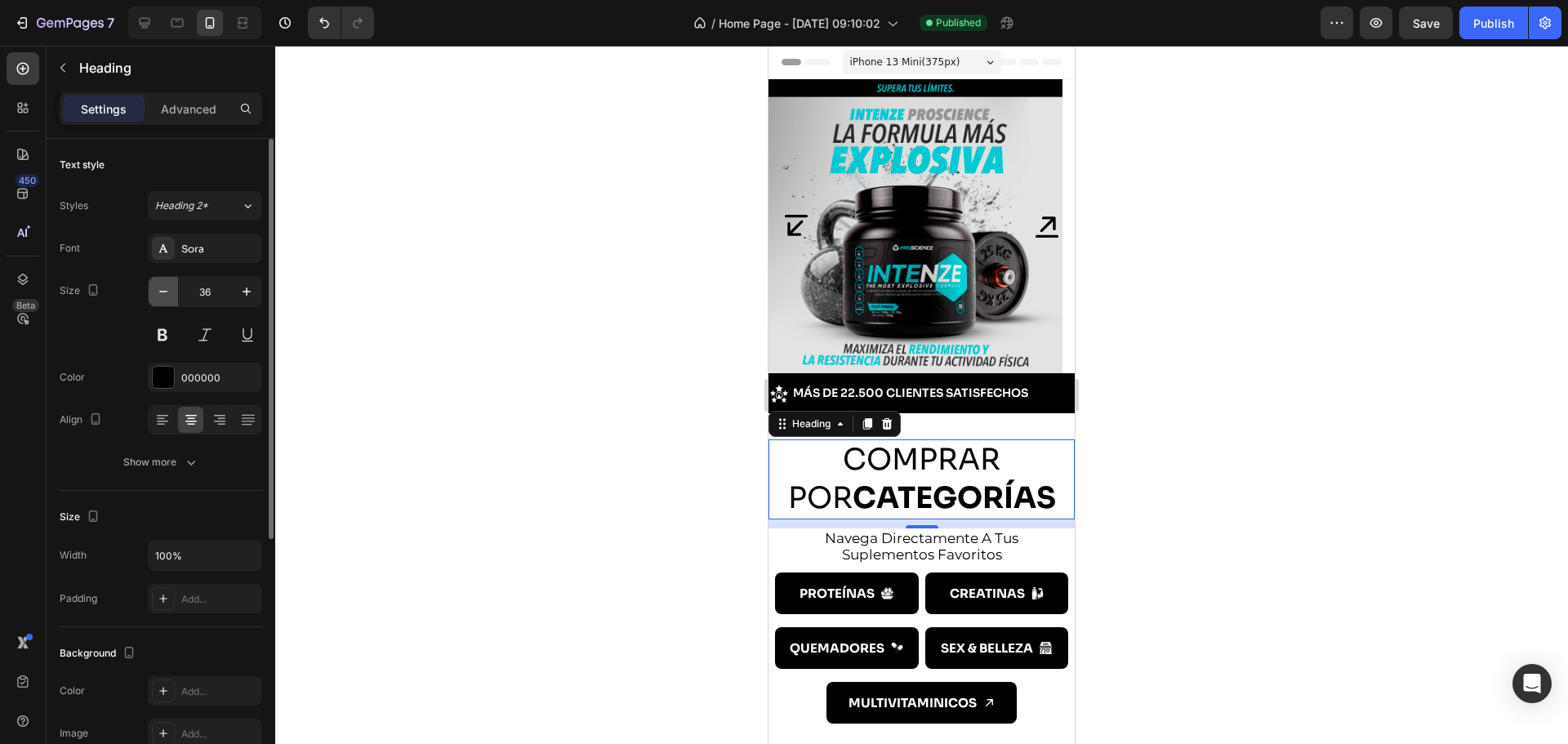
click at [161, 286] on icon "button" at bounding box center [163, 291] width 16 height 16
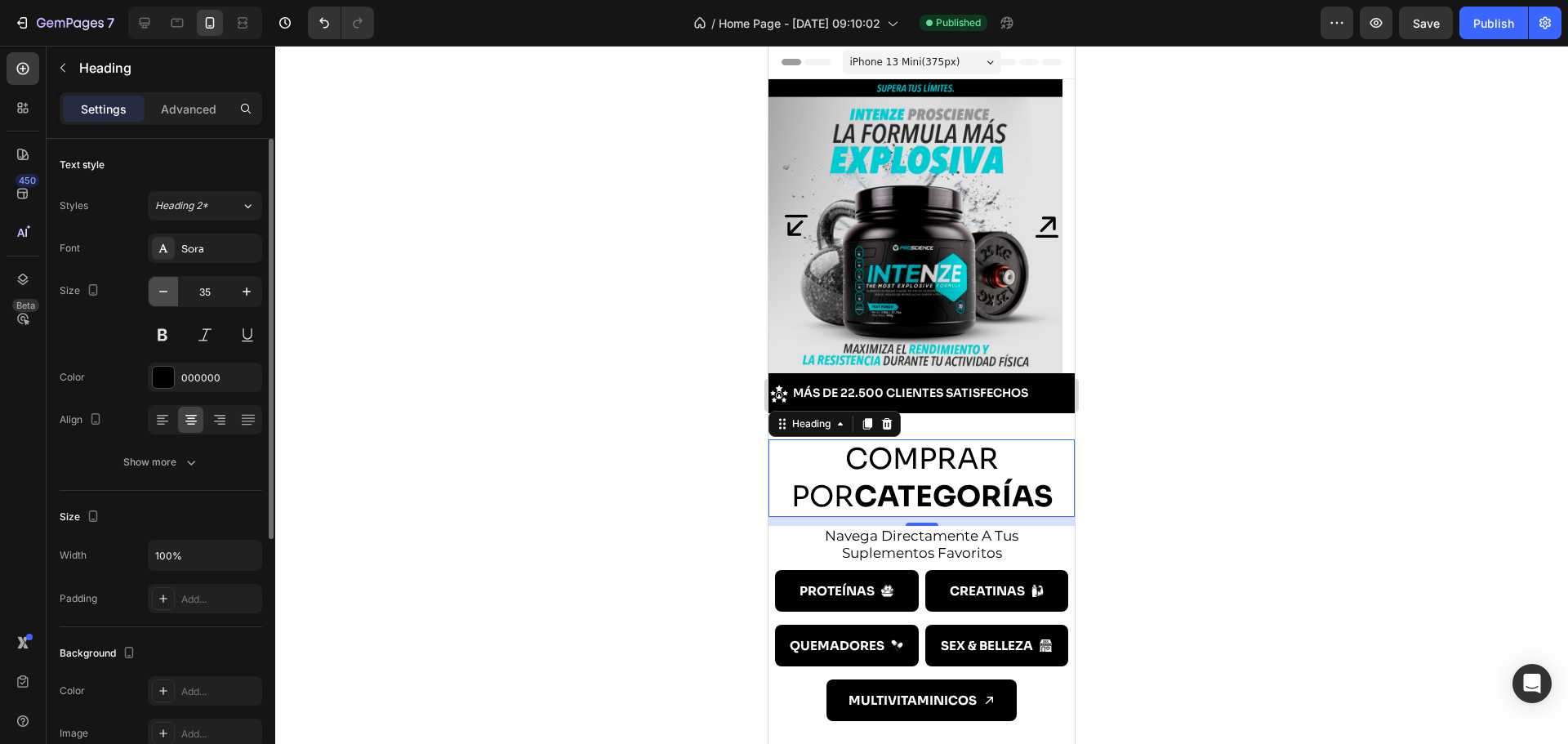
type input "34"
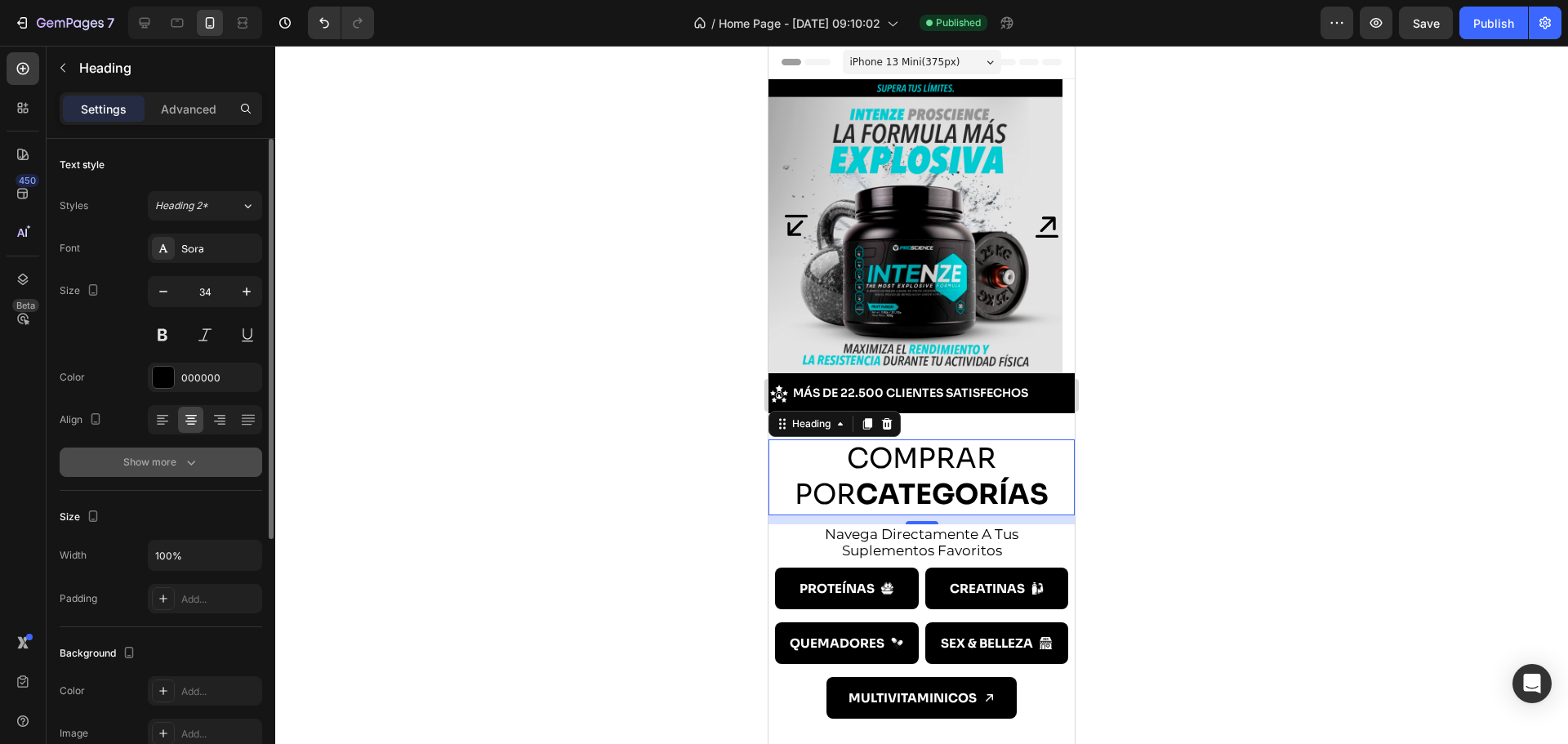
click at [193, 465] on icon "button" at bounding box center [191, 462] width 16 height 16
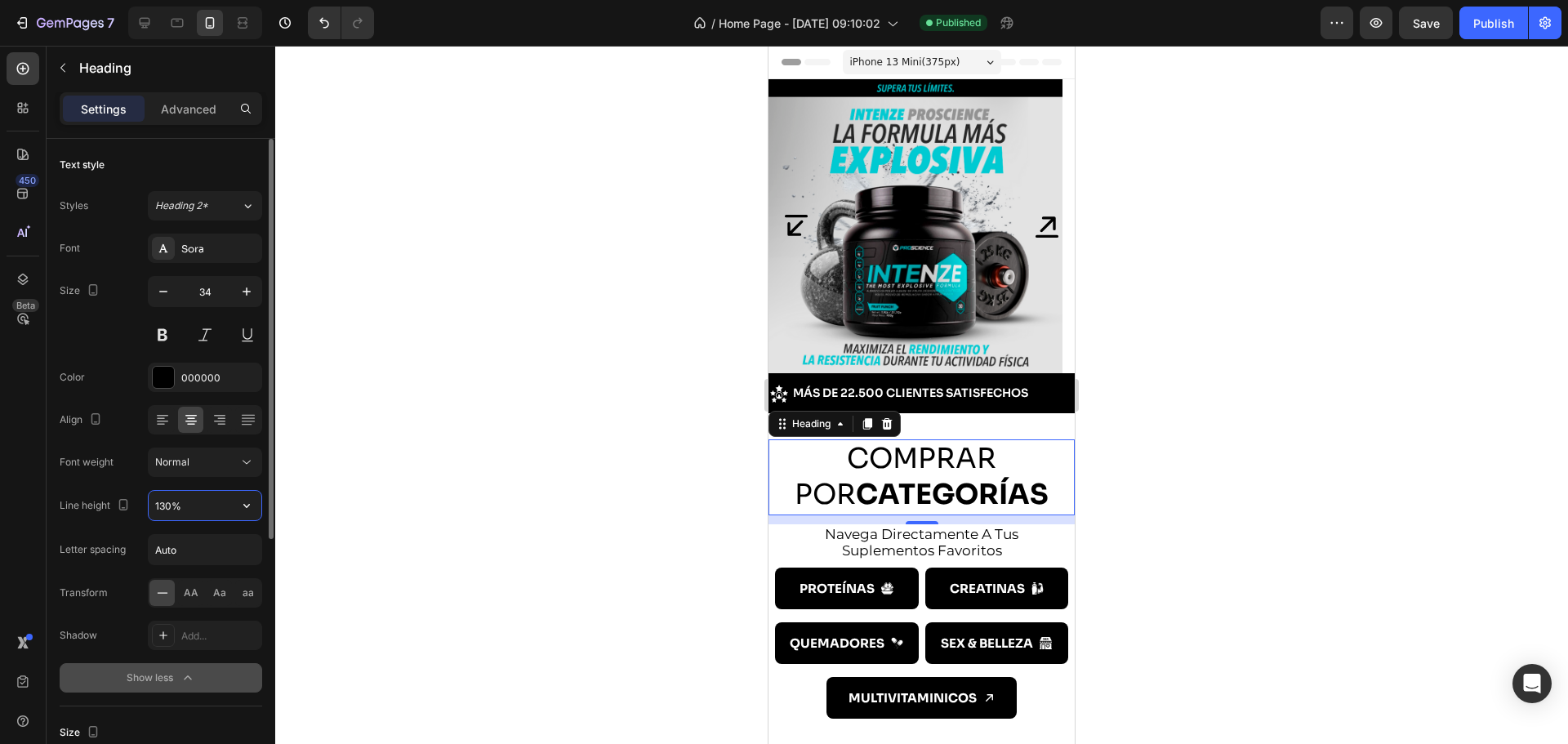
click at [217, 512] on input "130%" at bounding box center [205, 505] width 112 height 29
click at [245, 508] on icon "button" at bounding box center [246, 505] width 16 height 16
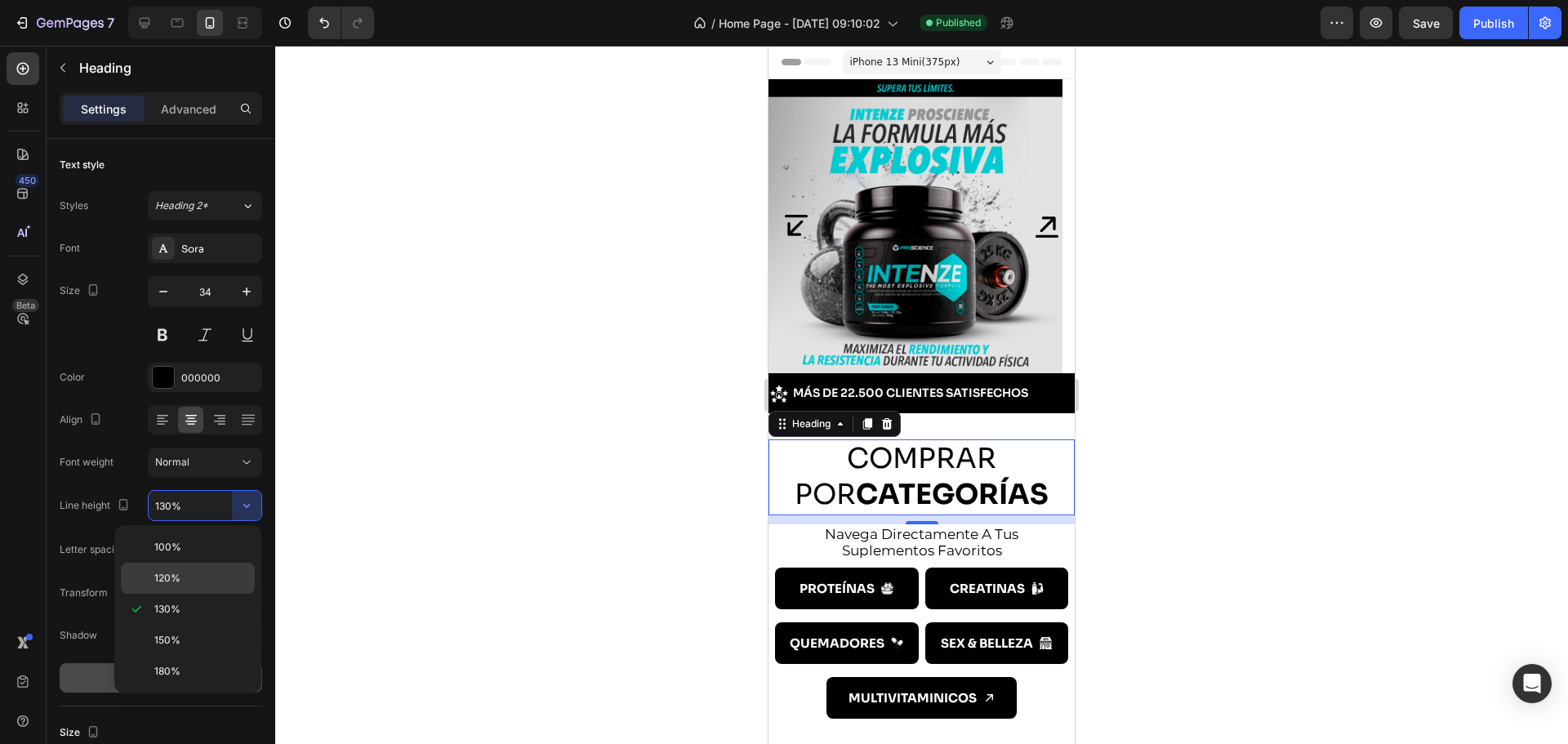
click at [211, 567] on div "120%" at bounding box center [187, 578] width 134 height 31
type input "120%"
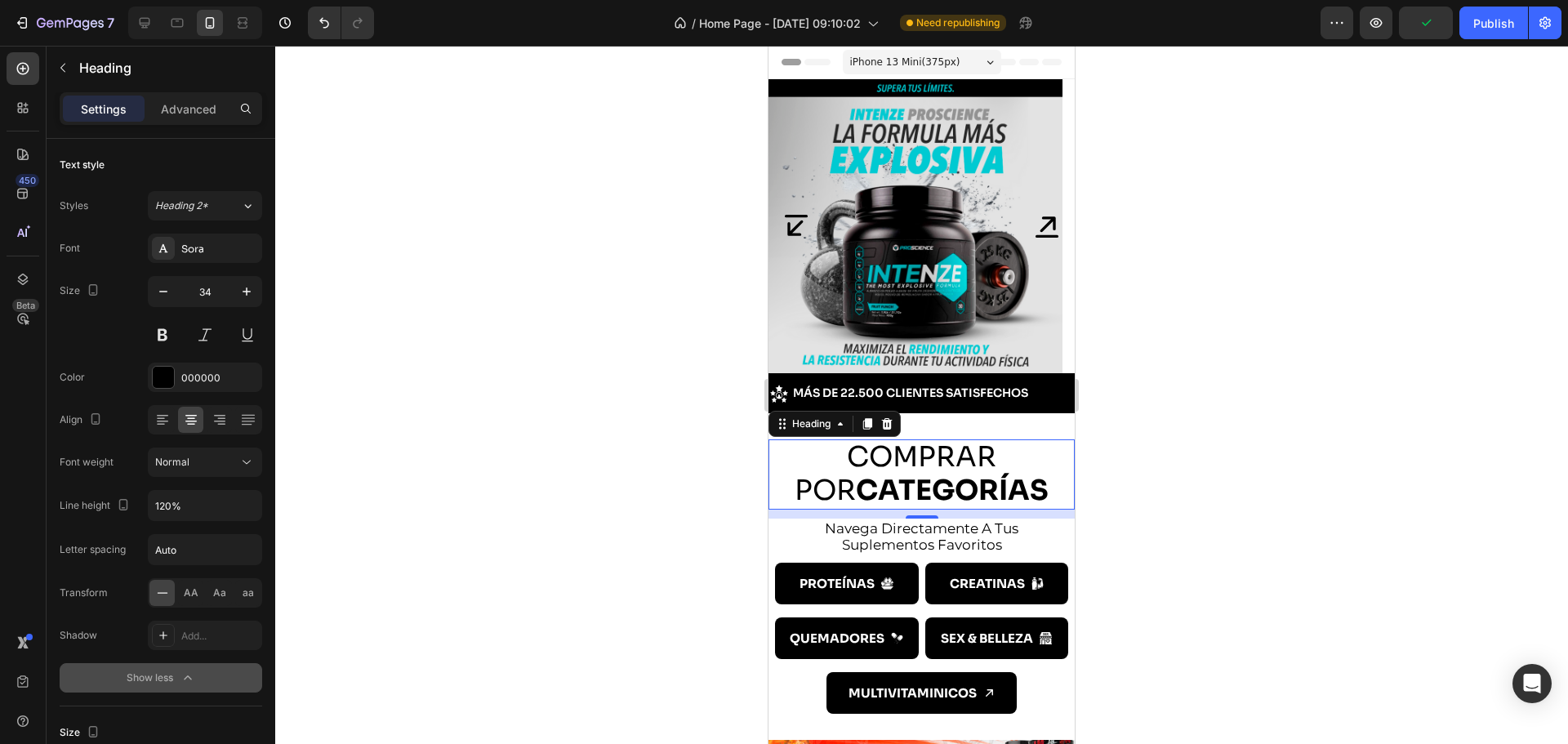
click at [914, 534] on div "11" at bounding box center [921, 531] width 16 height 13
drag, startPoint x: 608, startPoint y: 556, endPoint x: 735, endPoint y: 541, distance: 127.9
click at [609, 555] on div at bounding box center [921, 395] width 1293 height 698
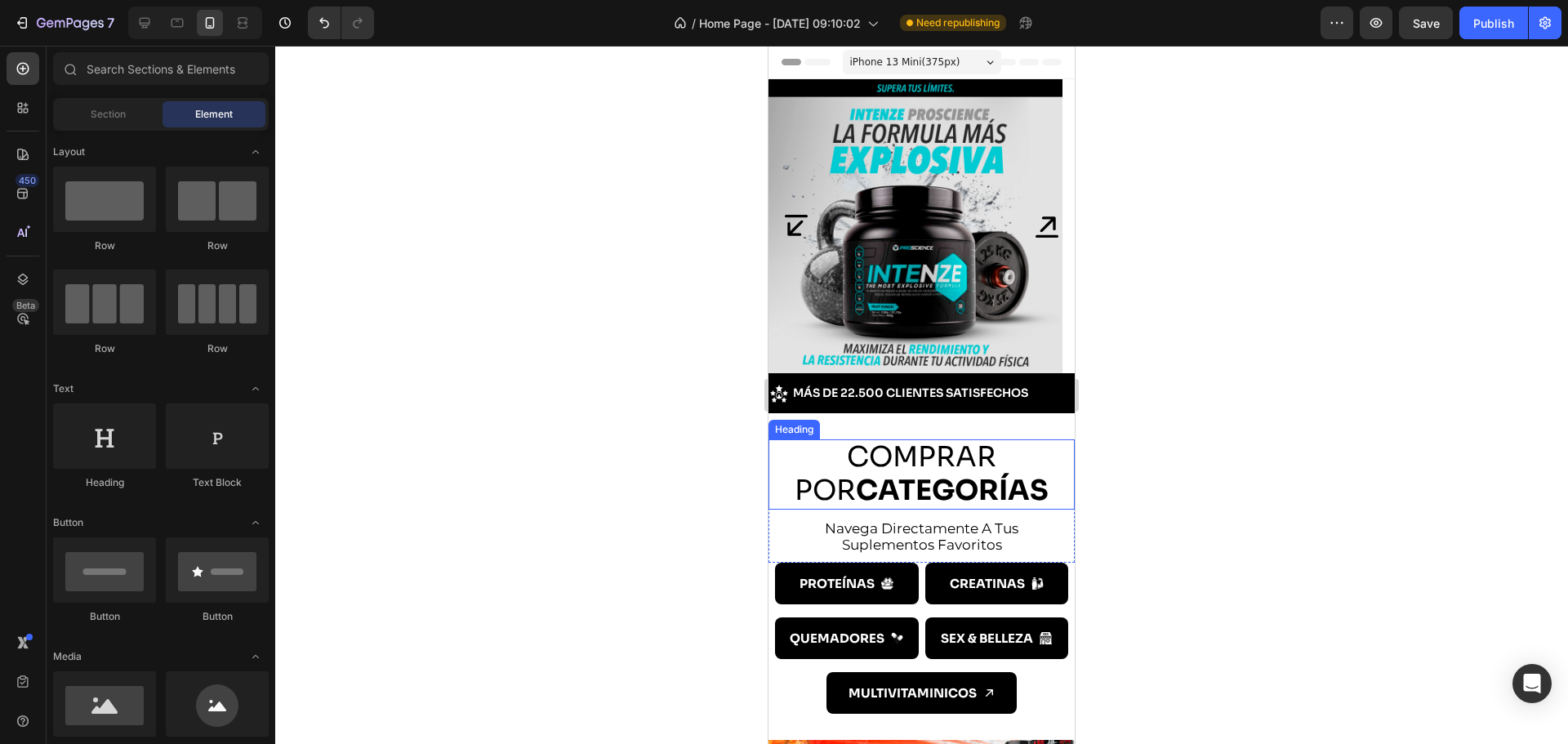
click at [916, 485] on strong "CATEGORÍAS" at bounding box center [952, 490] width 193 height 35
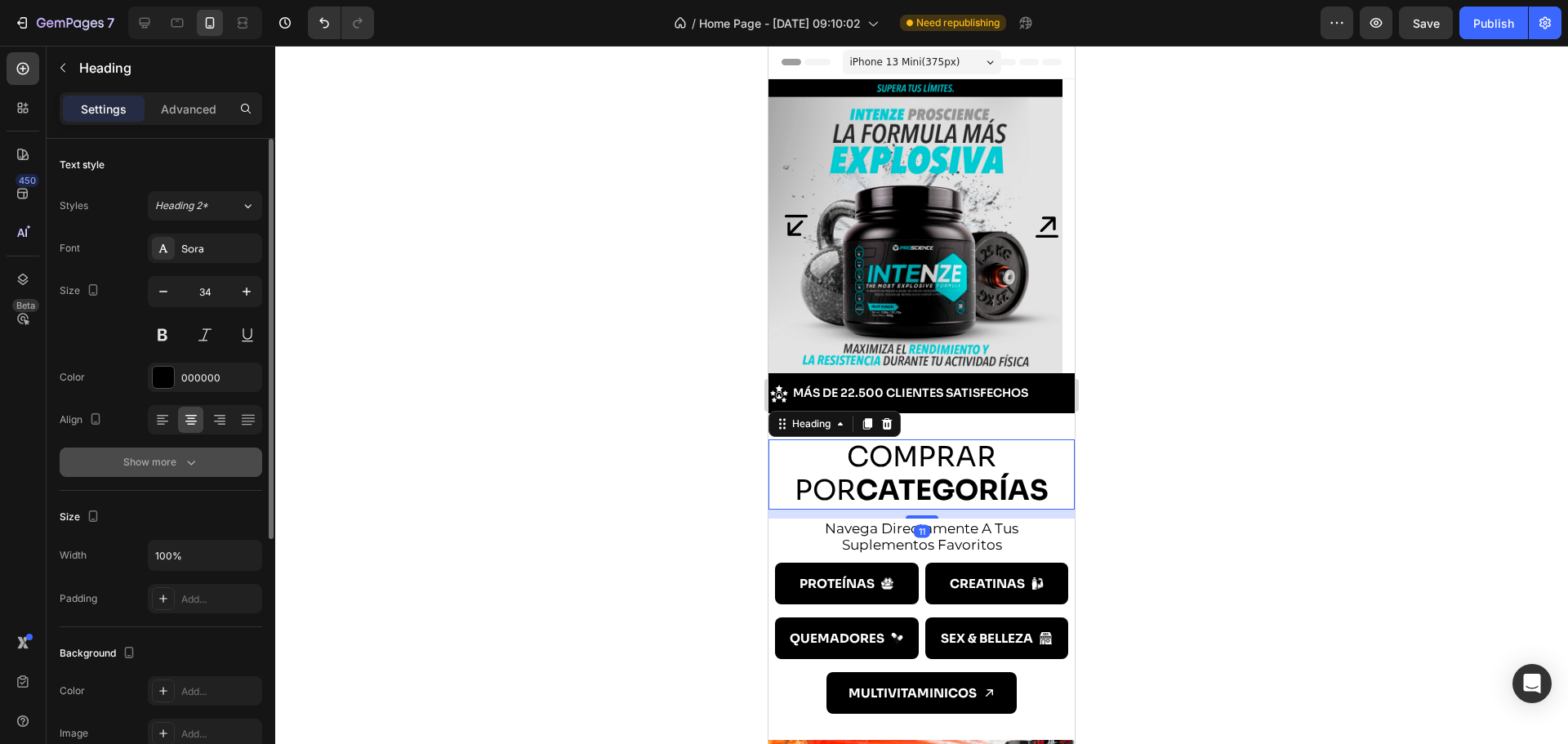
click at [163, 470] on div "Show more" at bounding box center [161, 462] width 76 height 16
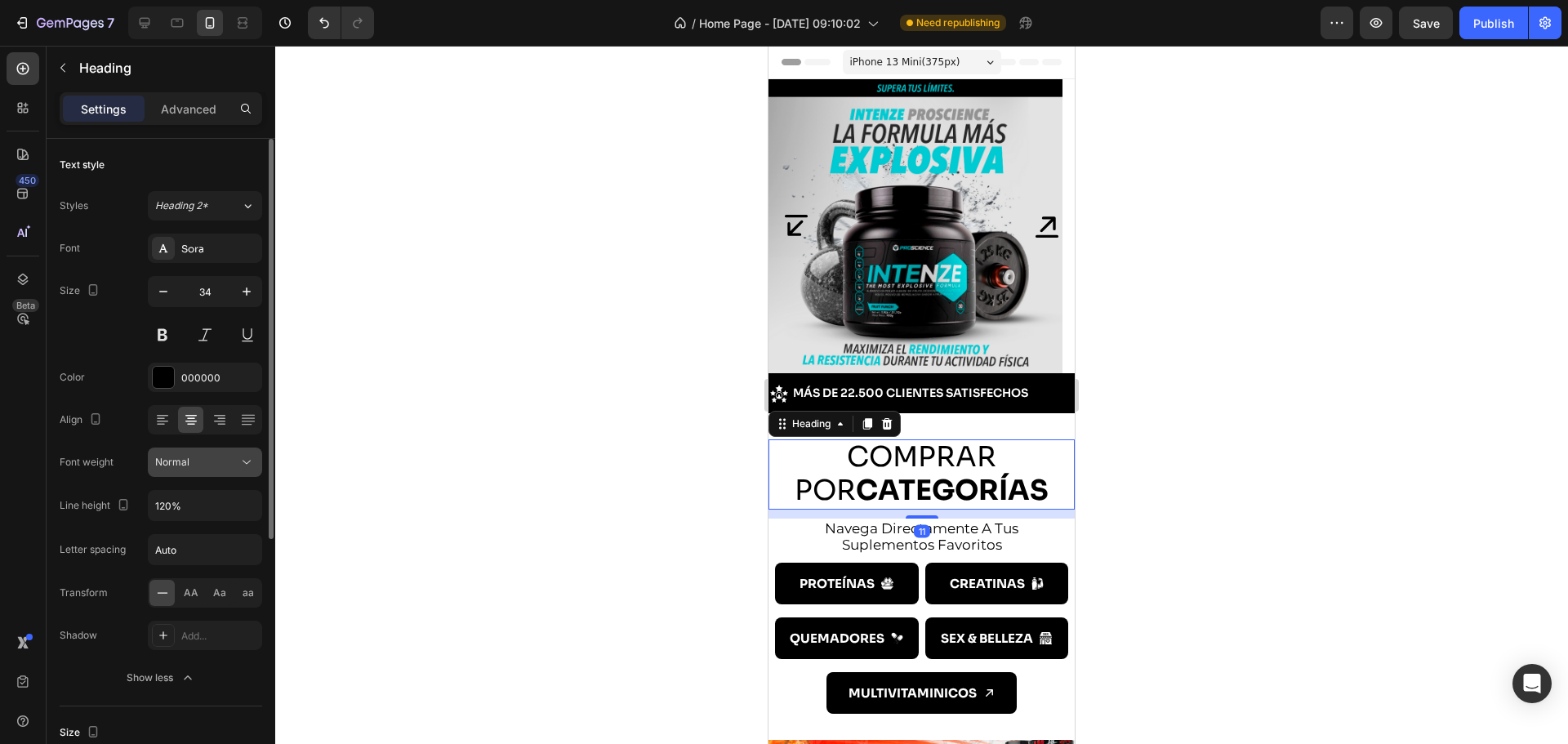
click at [183, 463] on span "Normal" at bounding box center [172, 462] width 34 height 12
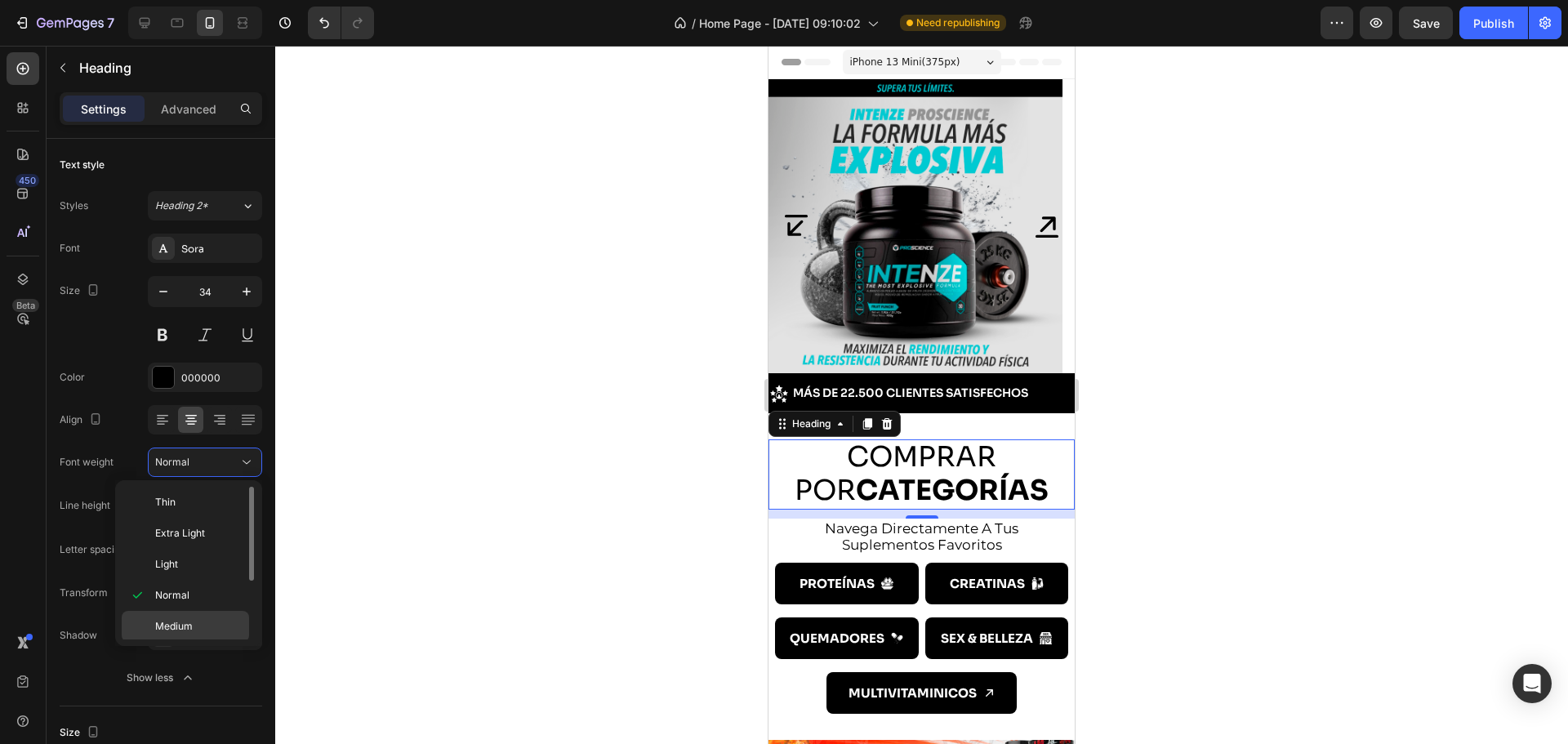
click at [197, 620] on p "Medium" at bounding box center [199, 626] width 87 height 14
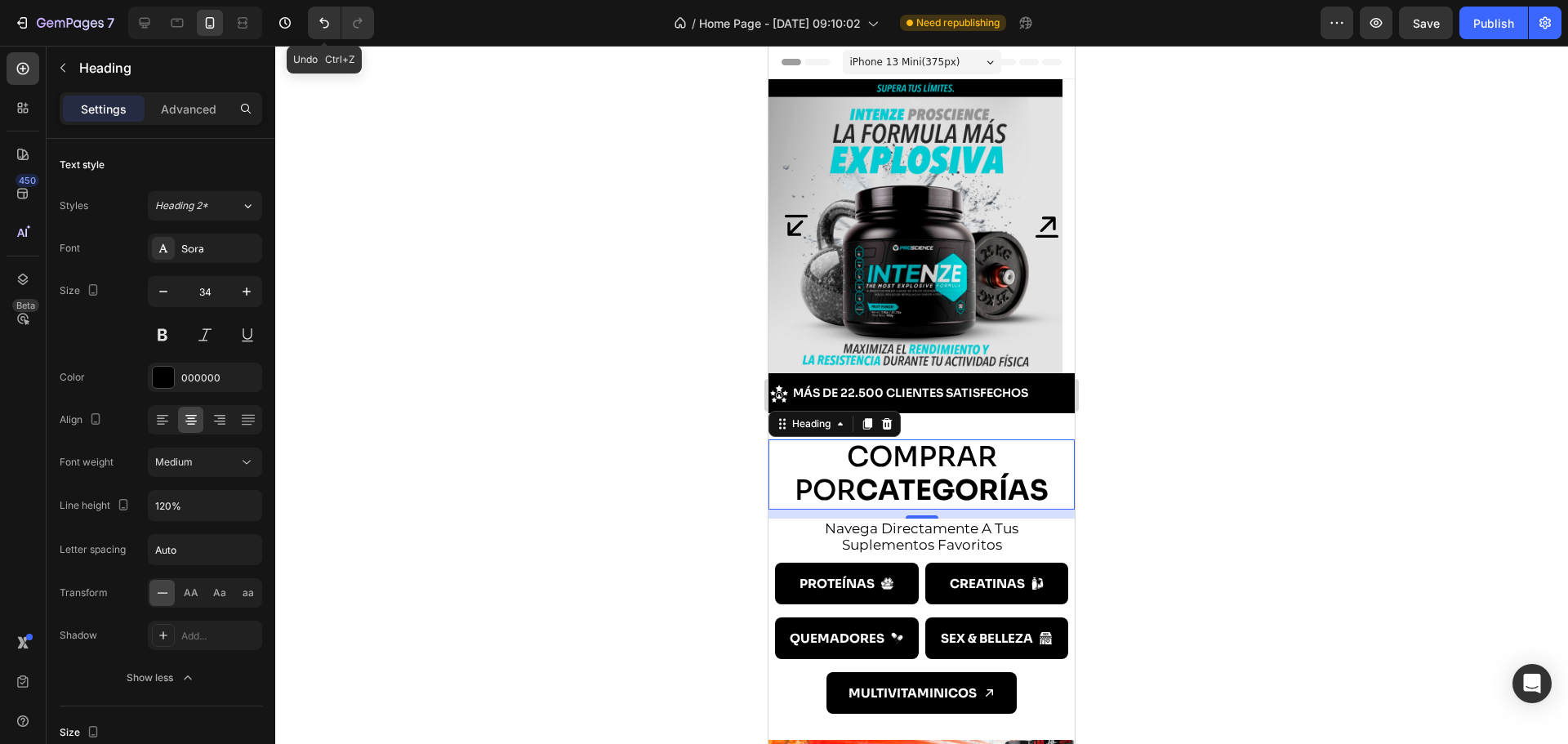
drag, startPoint x: 331, startPoint y: 25, endPoint x: 735, endPoint y: 163, distance: 426.9
click at [331, 24] on icon "Undo/Redo" at bounding box center [324, 22] width 16 height 16
drag, startPoint x: 1438, startPoint y: 250, endPoint x: 1514, endPoint y: 95, distance: 172.6
click at [1441, 248] on div at bounding box center [921, 395] width 1293 height 698
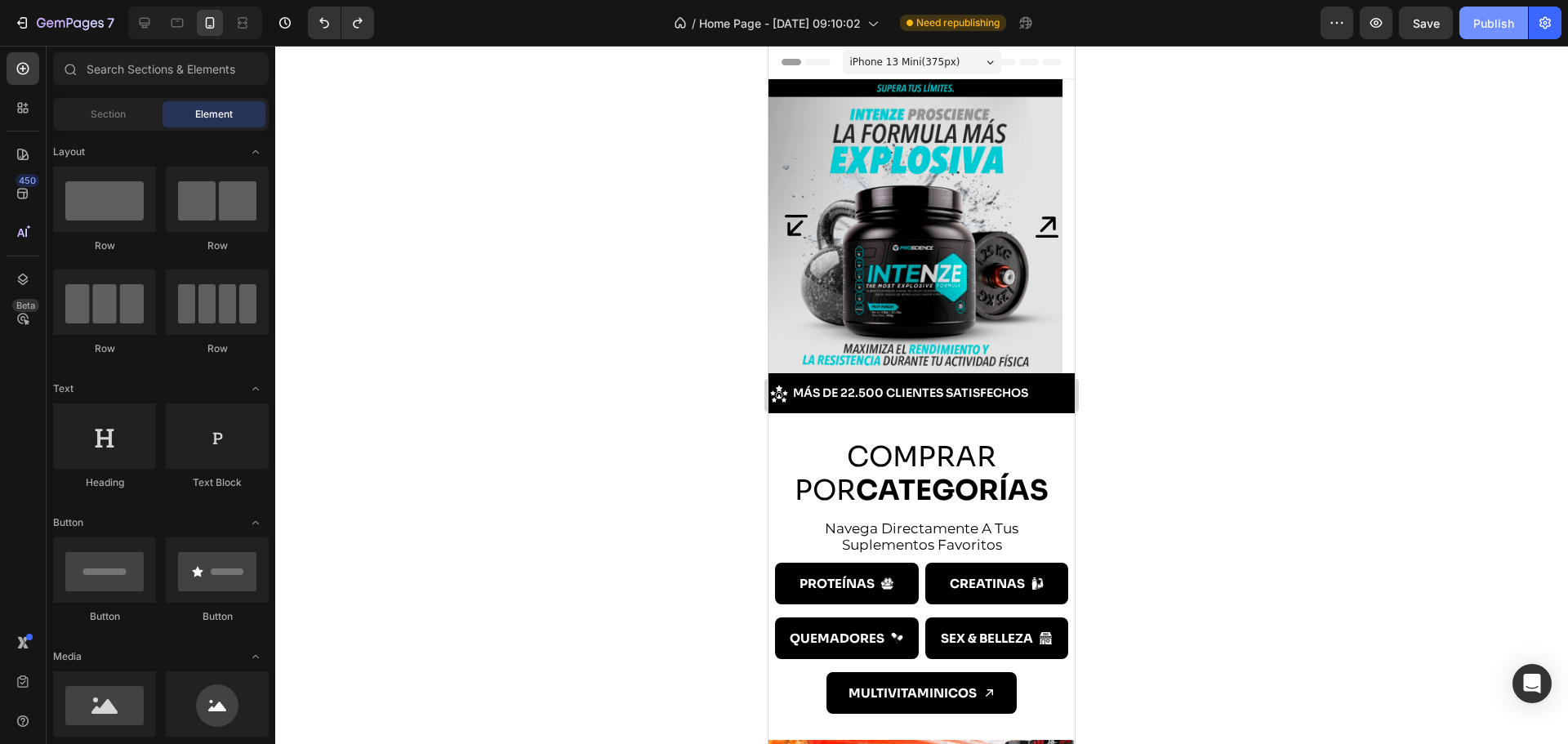
click at [1512, 34] on button "Publish" at bounding box center [1493, 23] width 68 height 32
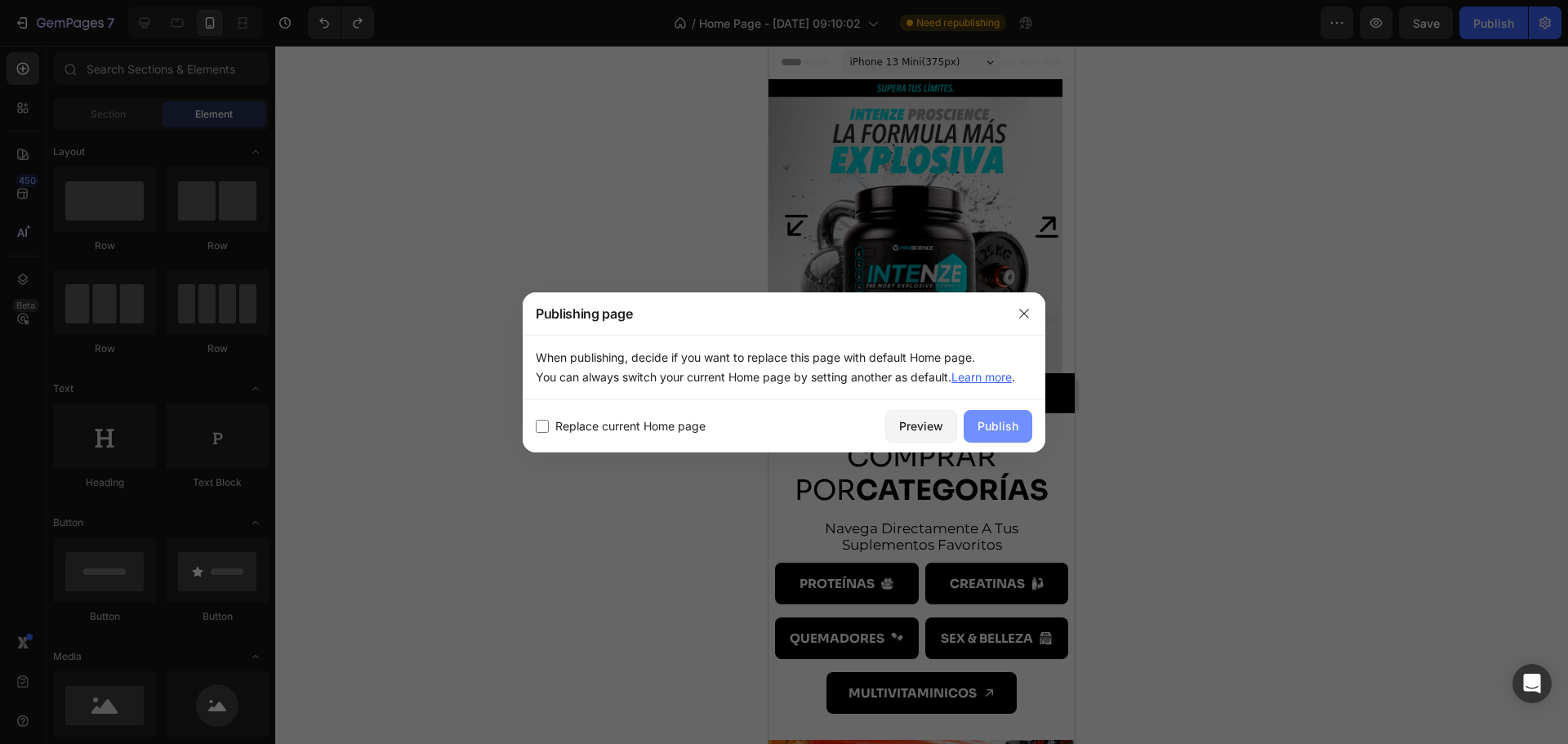
click at [1003, 413] on button "Publish" at bounding box center [998, 426] width 68 height 32
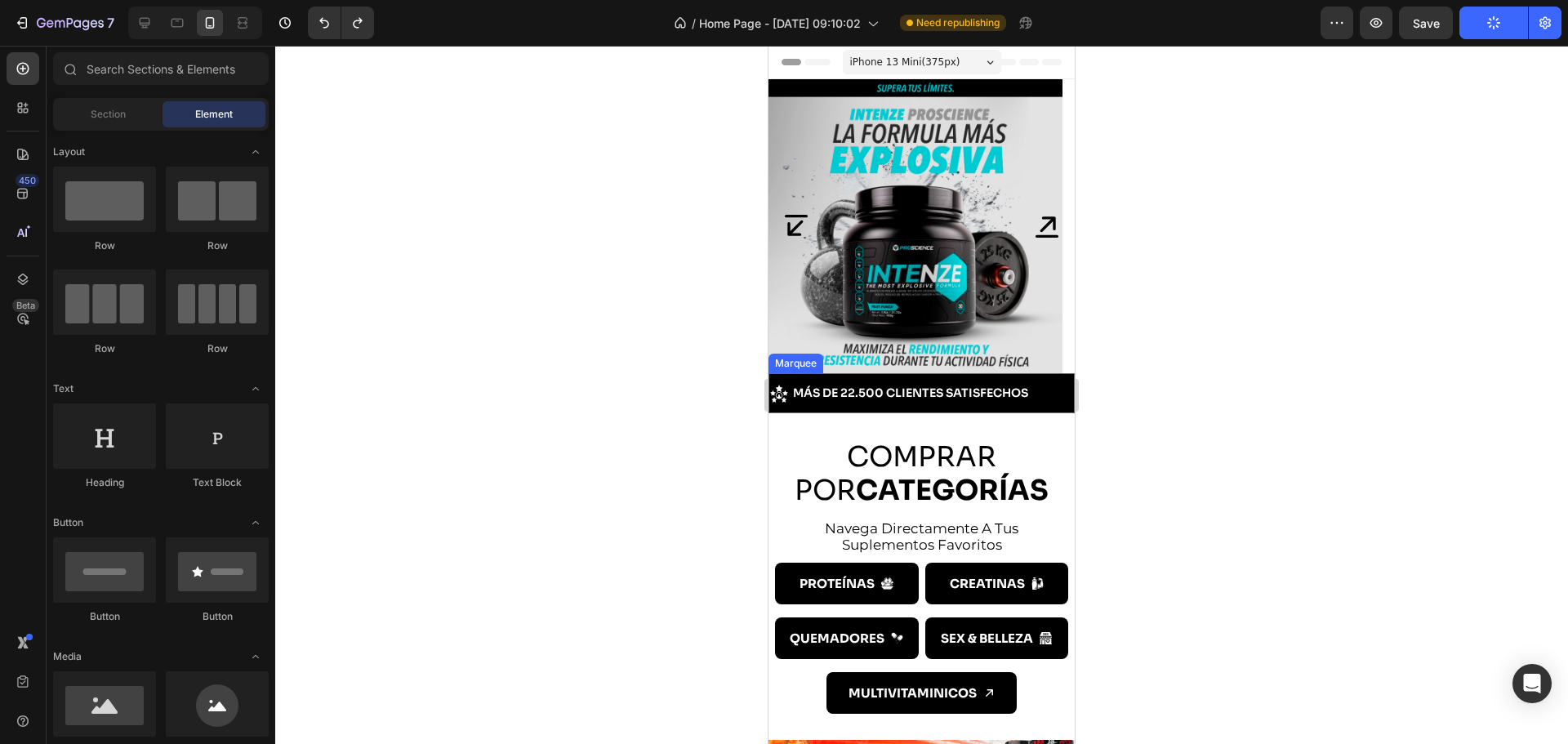
click at [873, 408] on div "Image Más de 22.500 clientes satisfechos Text Block Row Image +700 reseñas de 5…" at bounding box center [921, 393] width 306 height 40
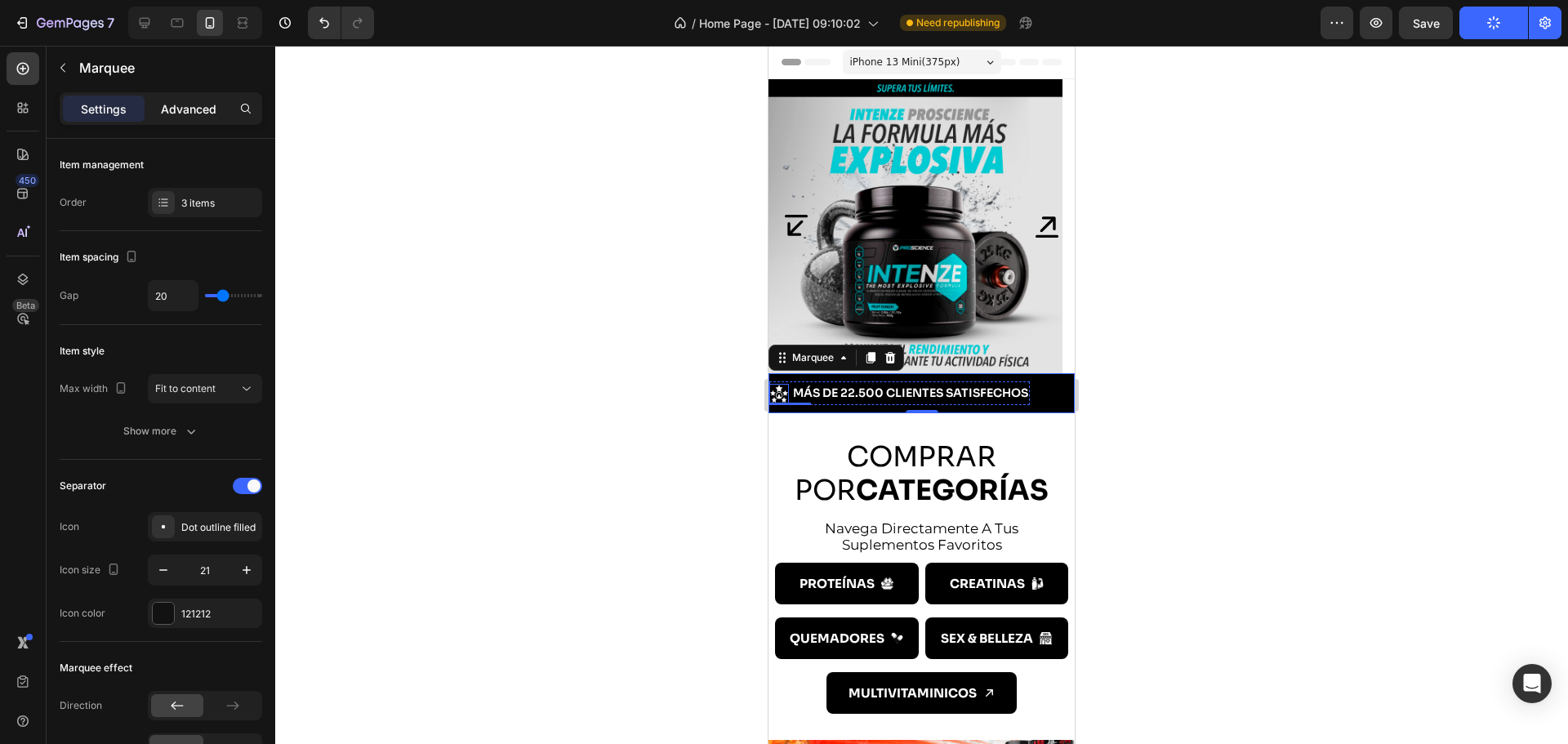
click at [166, 112] on p "Advanced" at bounding box center [188, 109] width 55 height 17
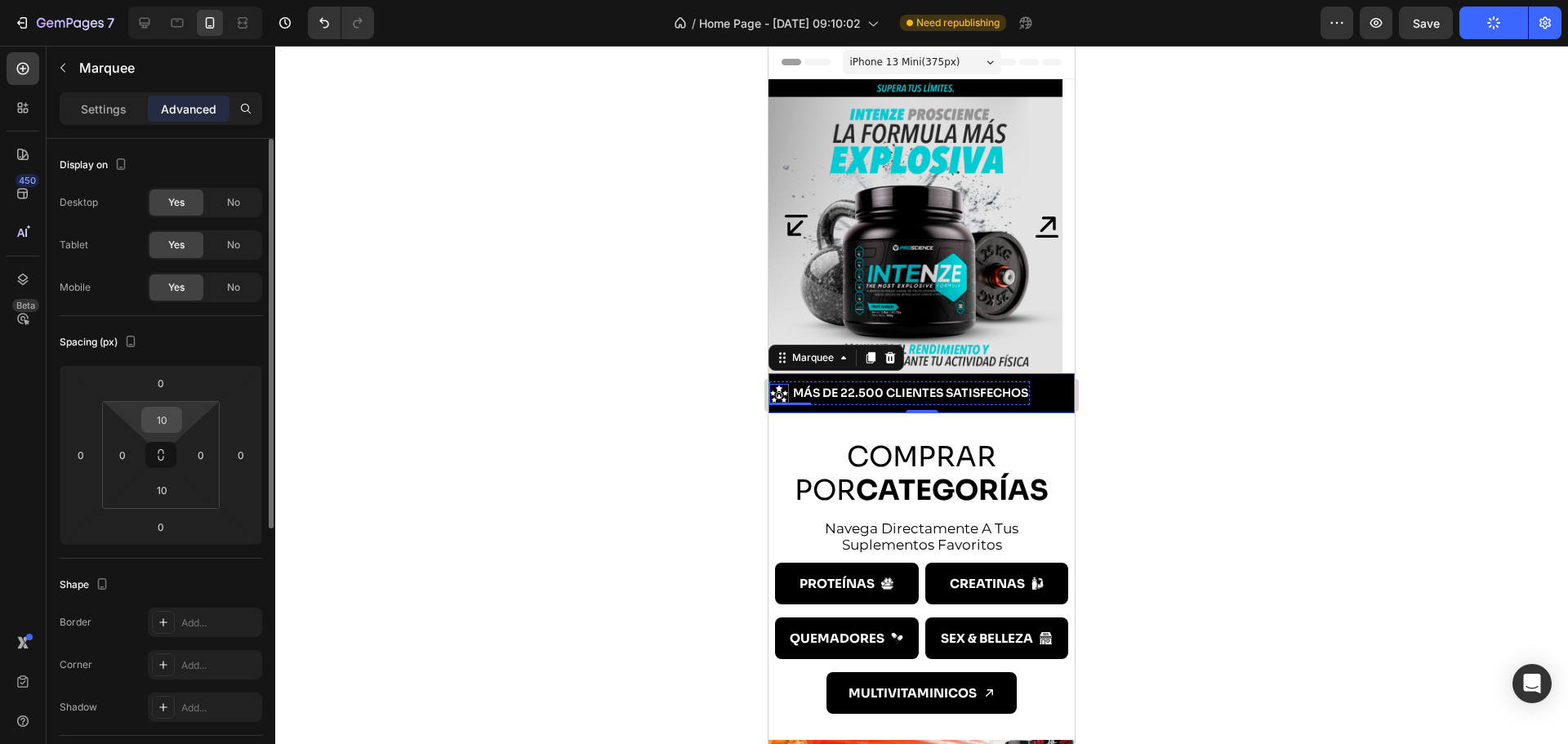
click at [169, 416] on input "10" at bounding box center [162, 419] width 32 height 25
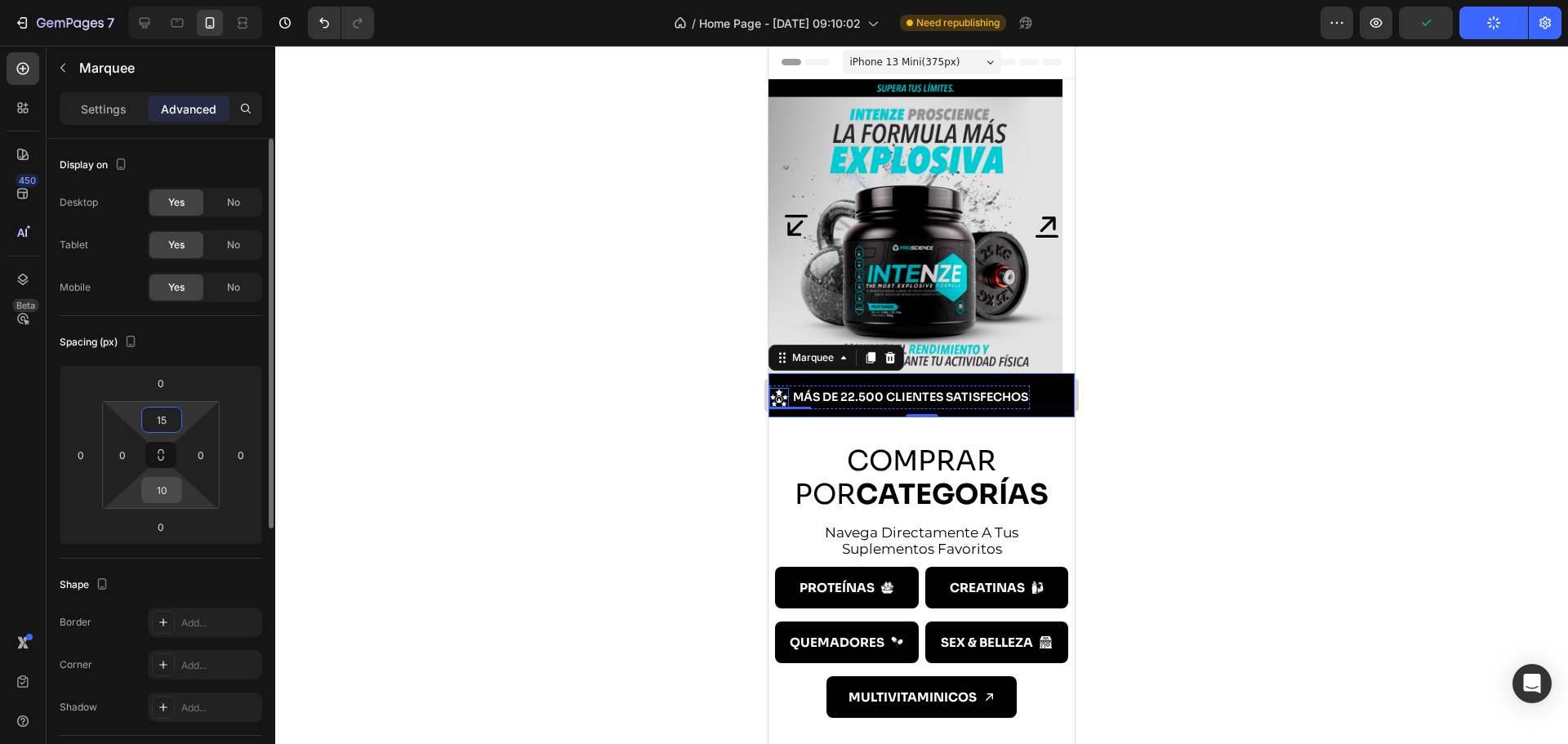
type input "15"
click at [165, 484] on input "10" at bounding box center [162, 490] width 32 height 25
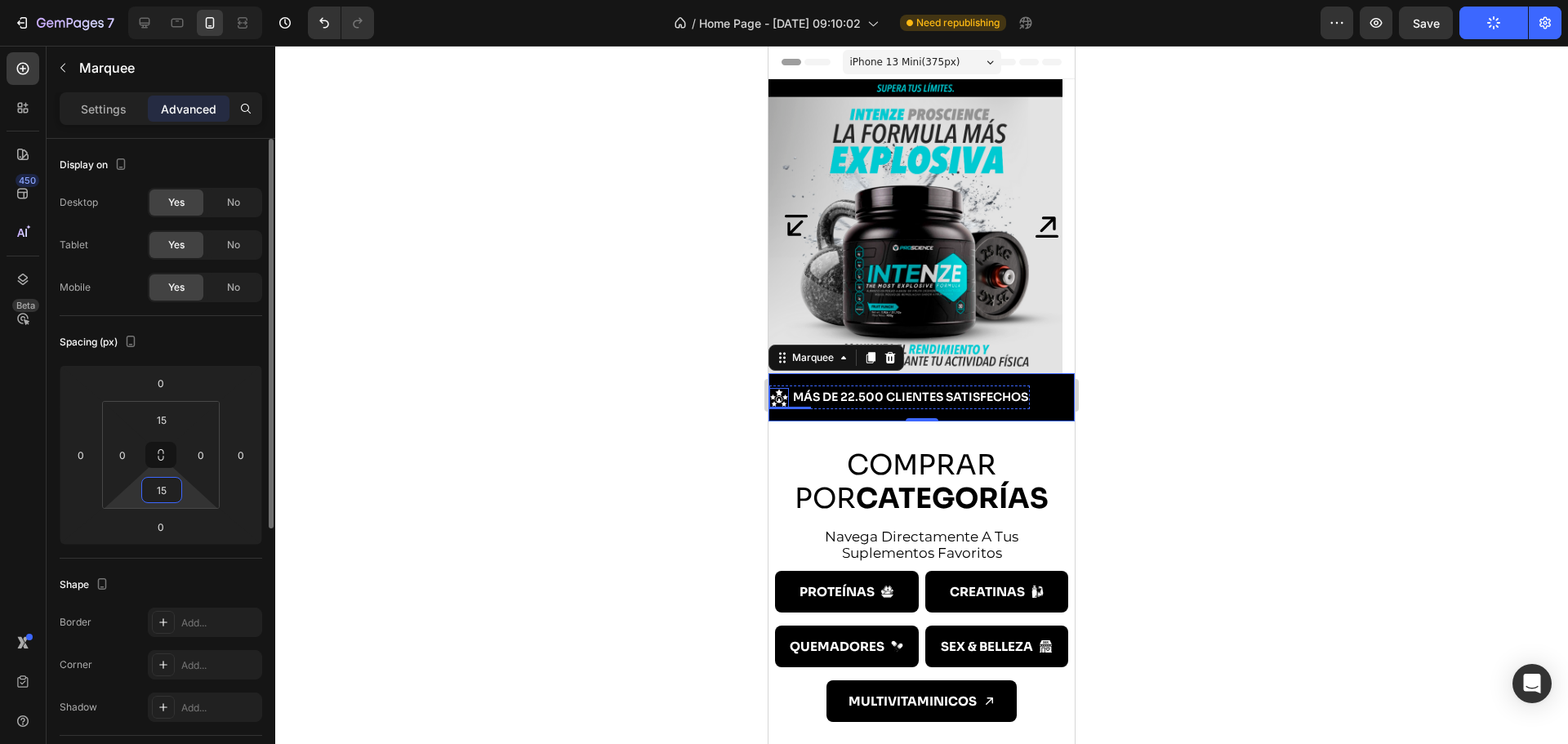
type input "15"
click at [243, 342] on div "Spacing (px)" at bounding box center [161, 342] width 203 height 26
click at [461, 380] on div at bounding box center [921, 395] width 1293 height 698
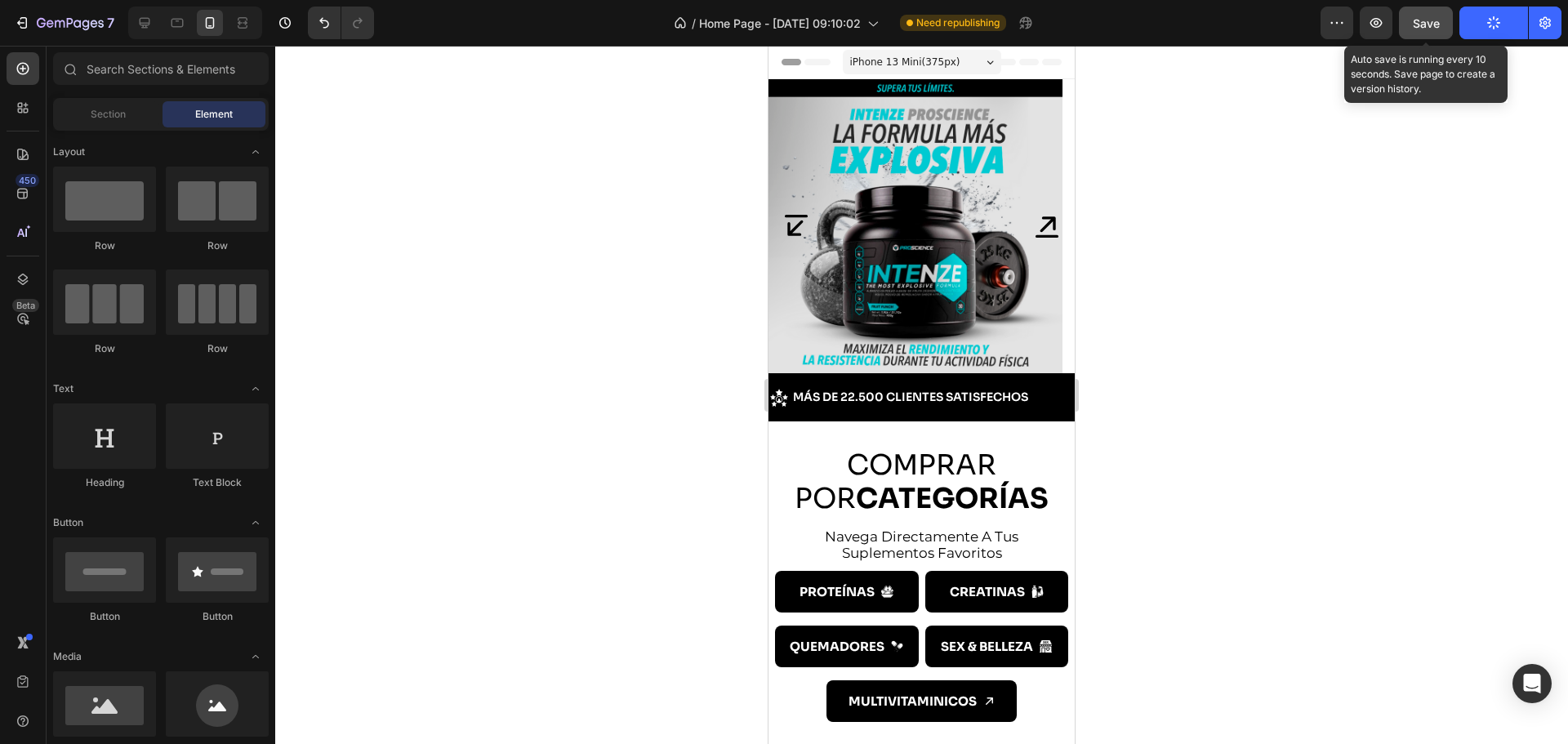
click at [1404, 32] on button "Save" at bounding box center [1425, 23] width 54 height 32
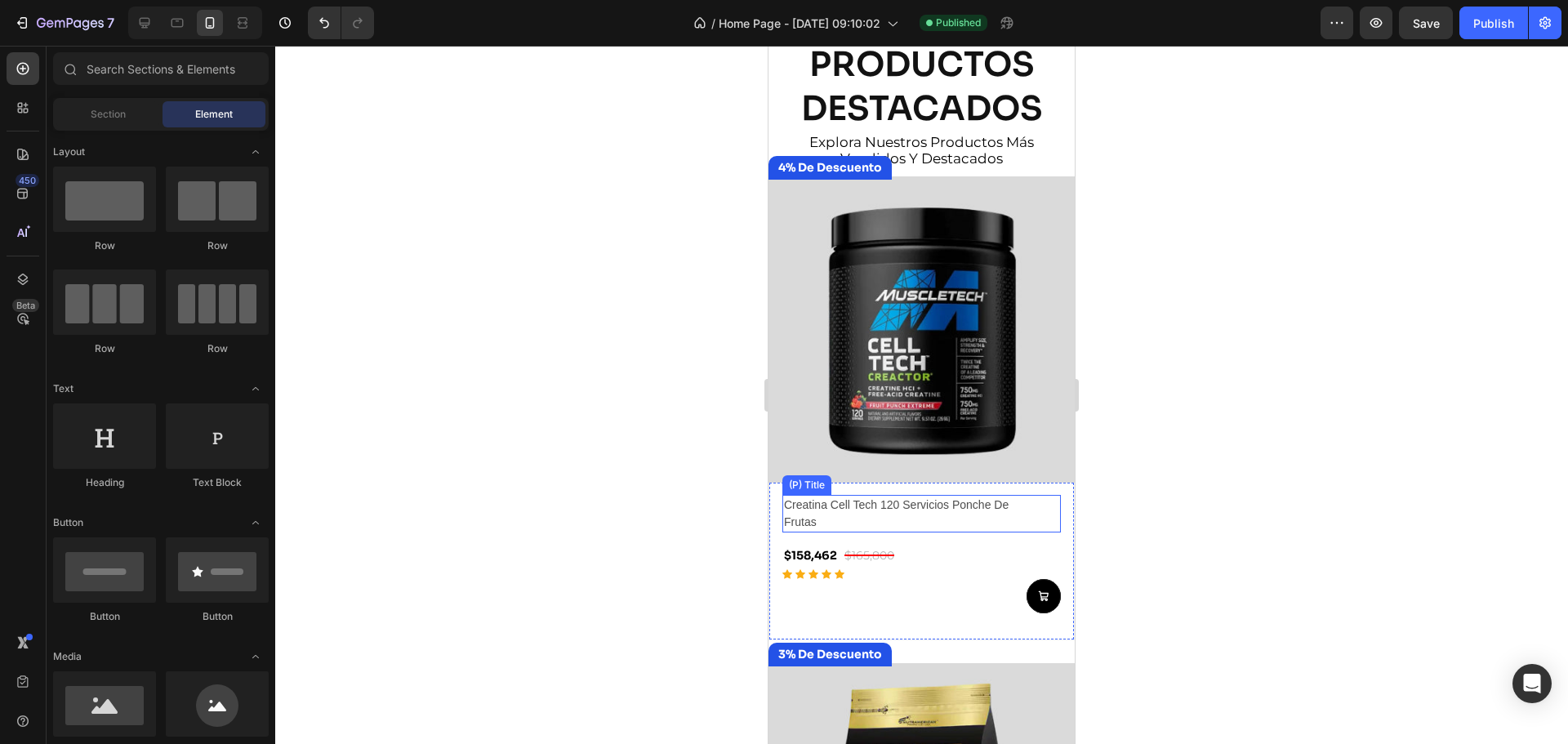
scroll to position [572, 0]
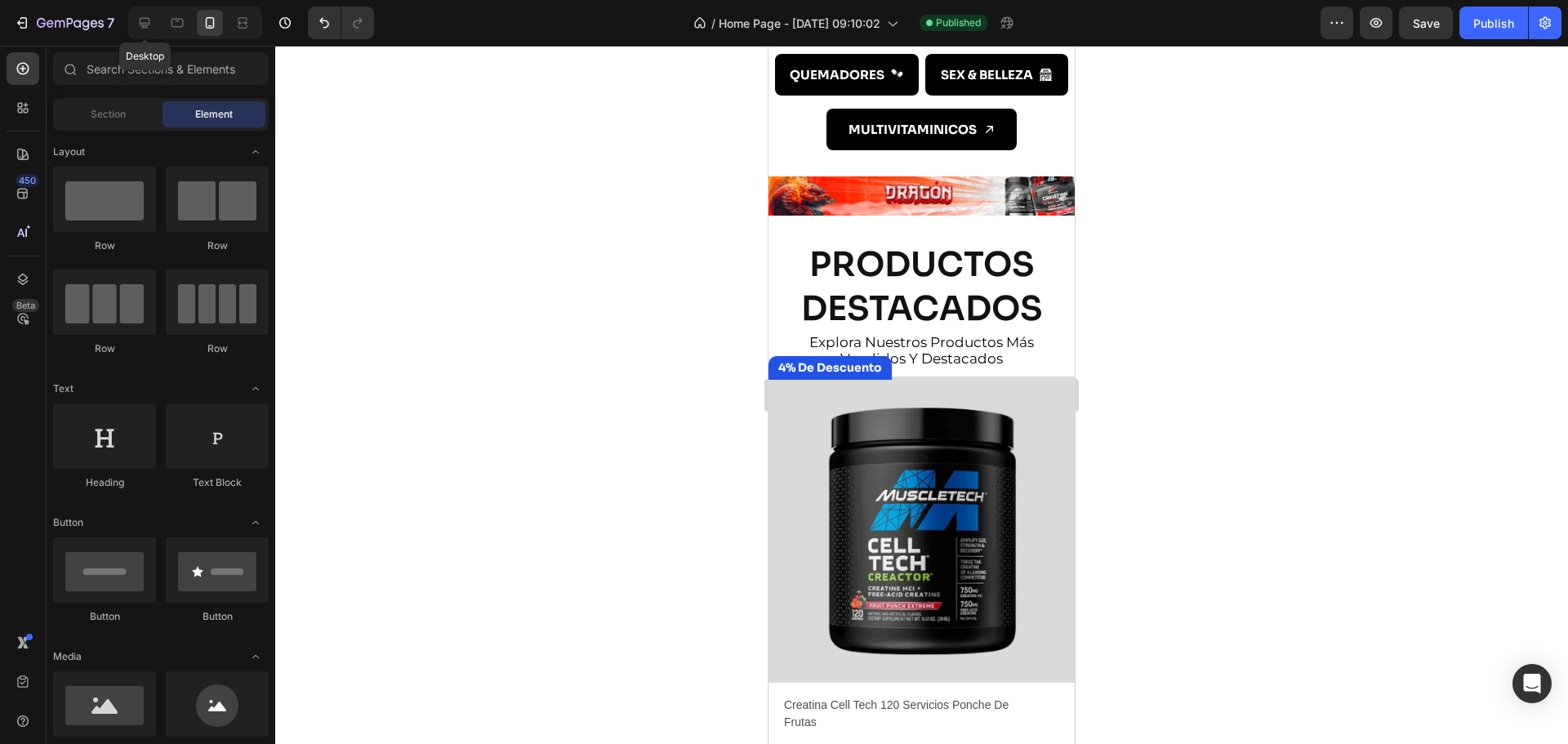
drag, startPoint x: 146, startPoint y: 32, endPoint x: 156, endPoint y: 37, distance: 11.2
click at [146, 32] on div at bounding box center [144, 22] width 26 height 26
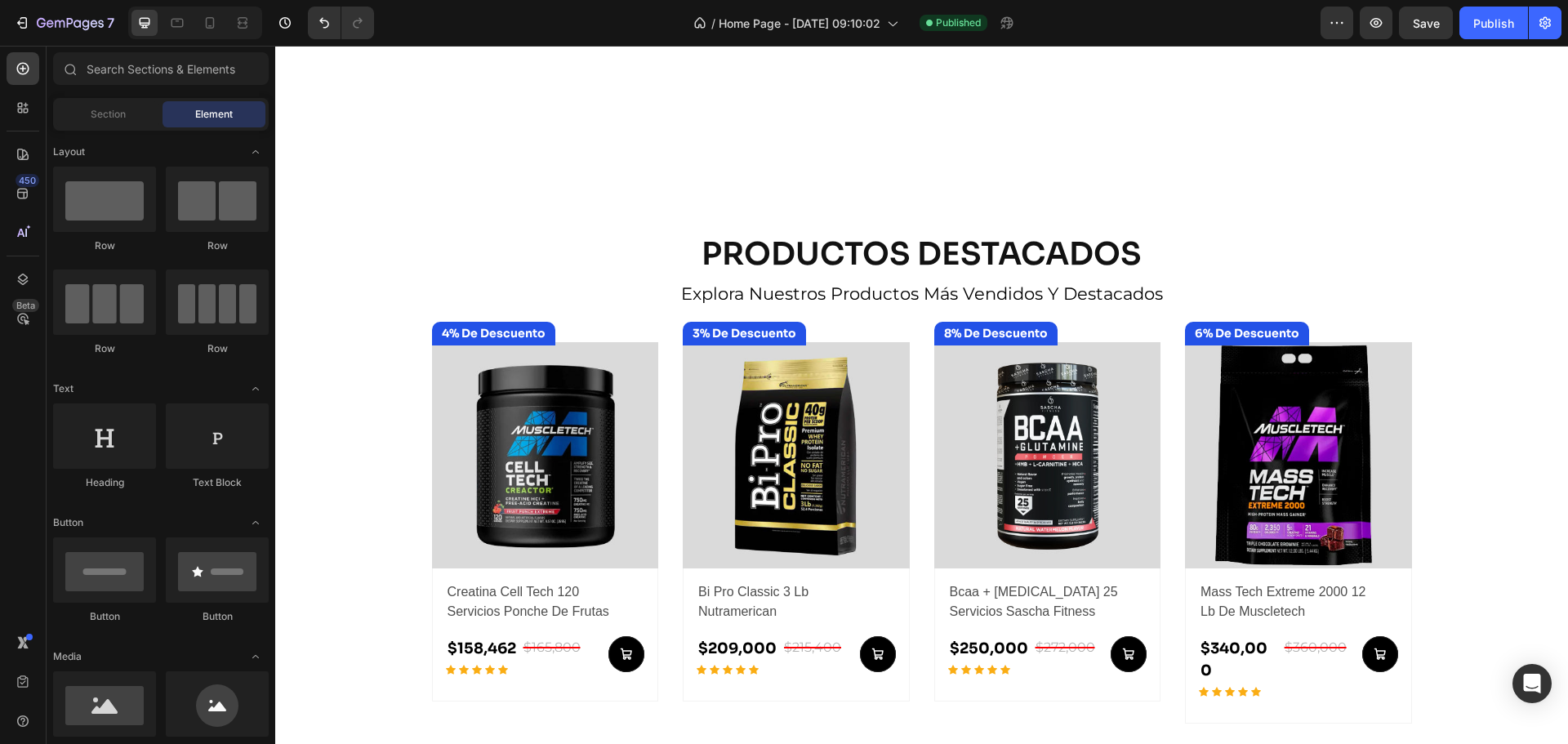
scroll to position [855, 0]
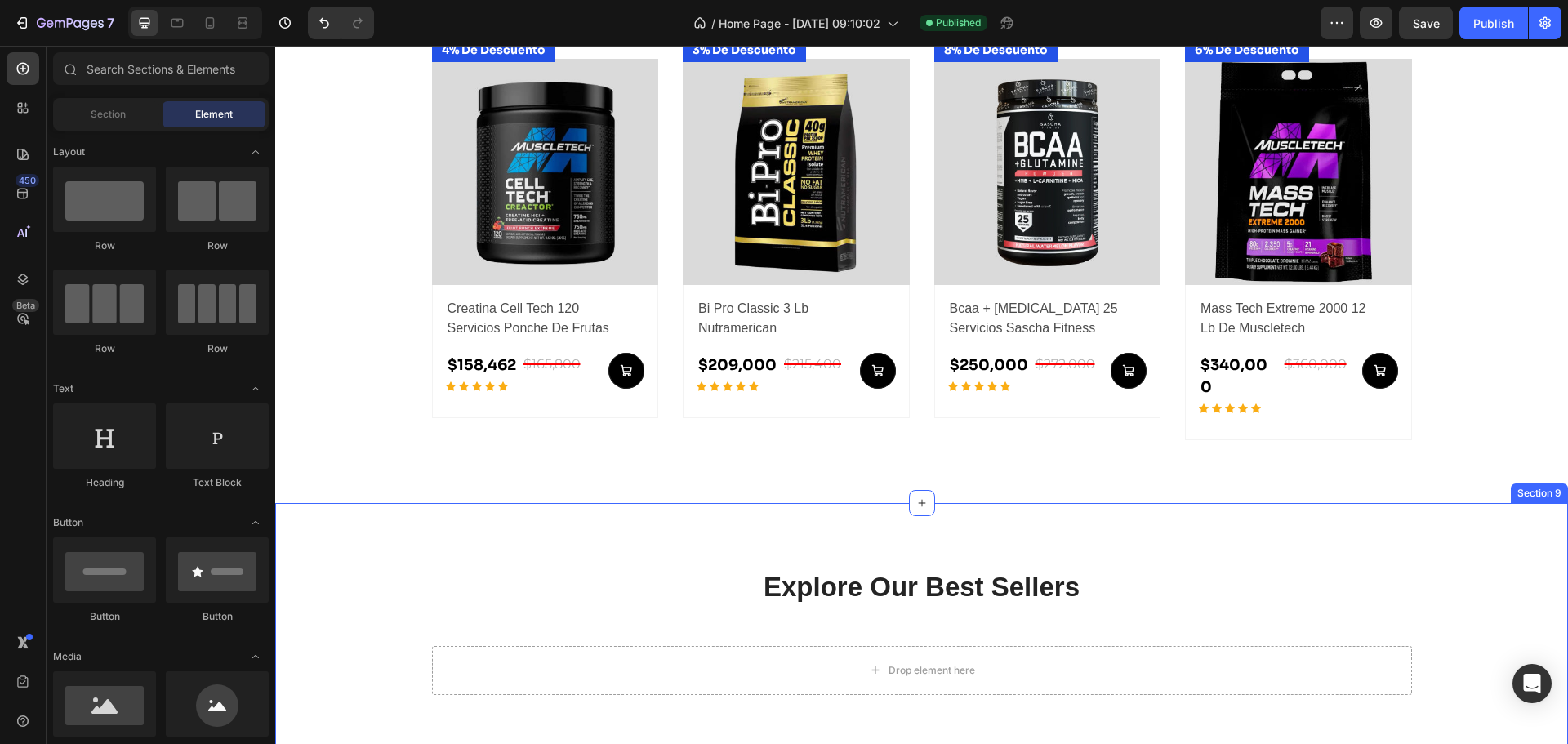
click at [922, 516] on div "Explore Our Best Sellers Heading More options for your pet Text block Row Drop …" at bounding box center [921, 632] width 1293 height 257
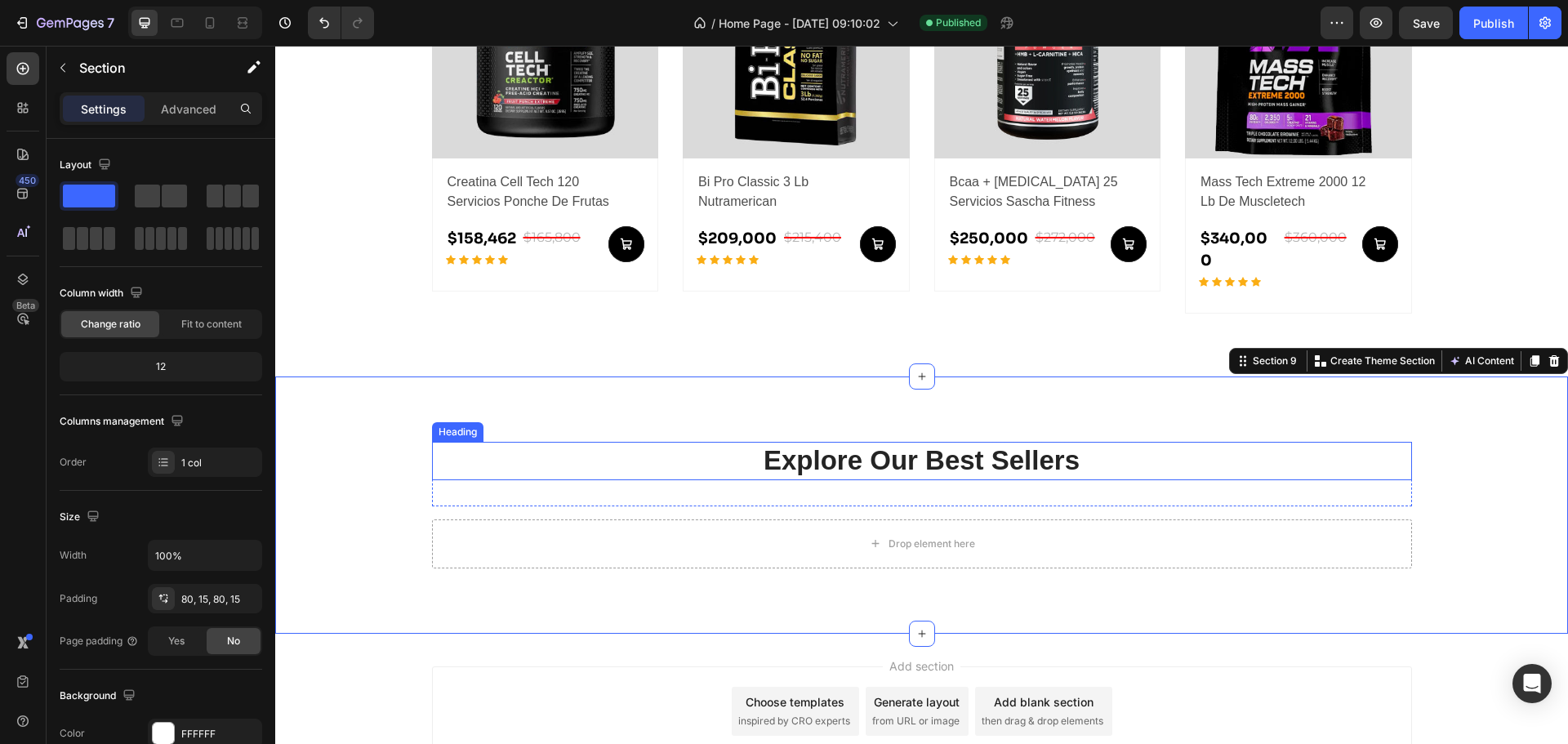
scroll to position [1045, 0]
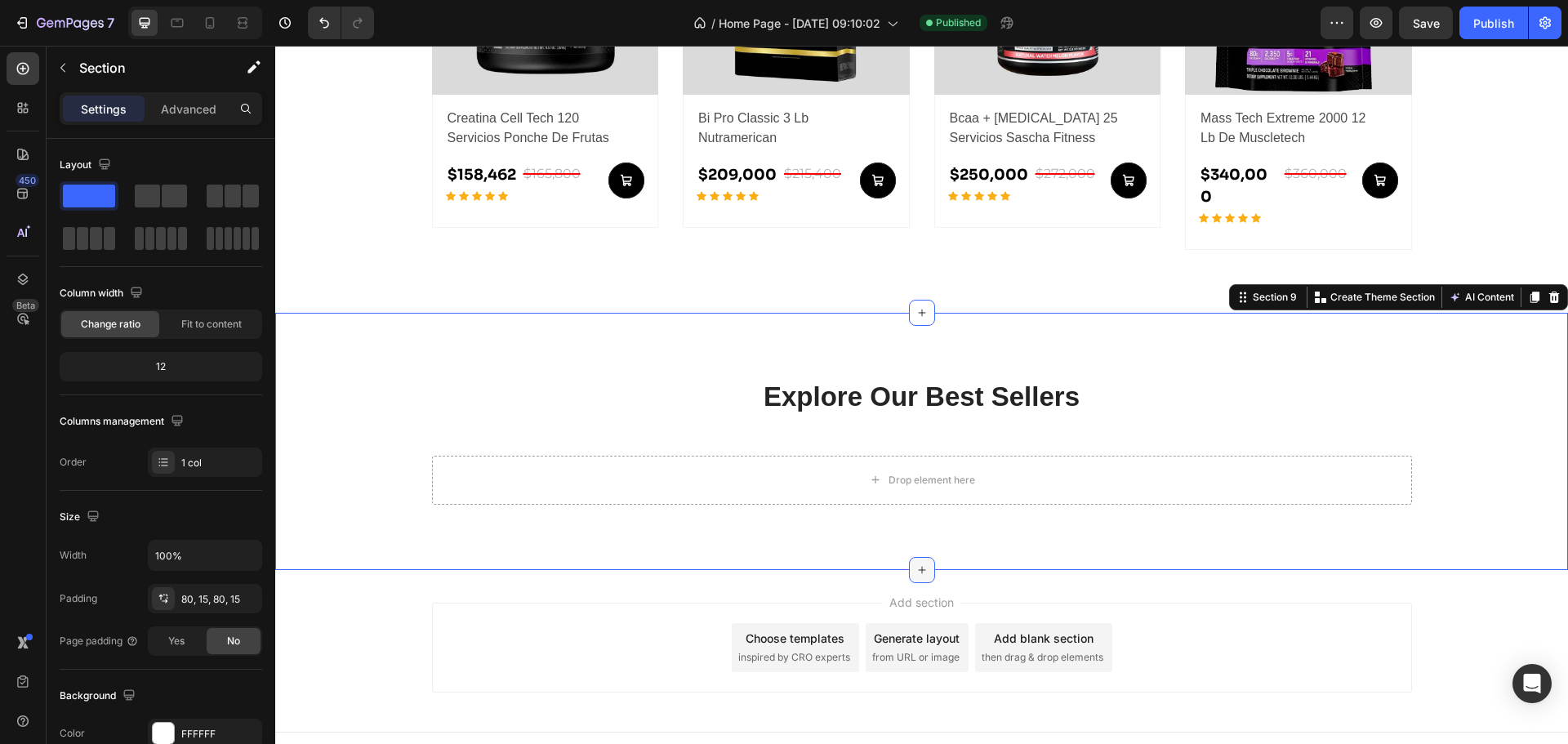
click at [918, 566] on icon at bounding box center [921, 569] width 8 height 8
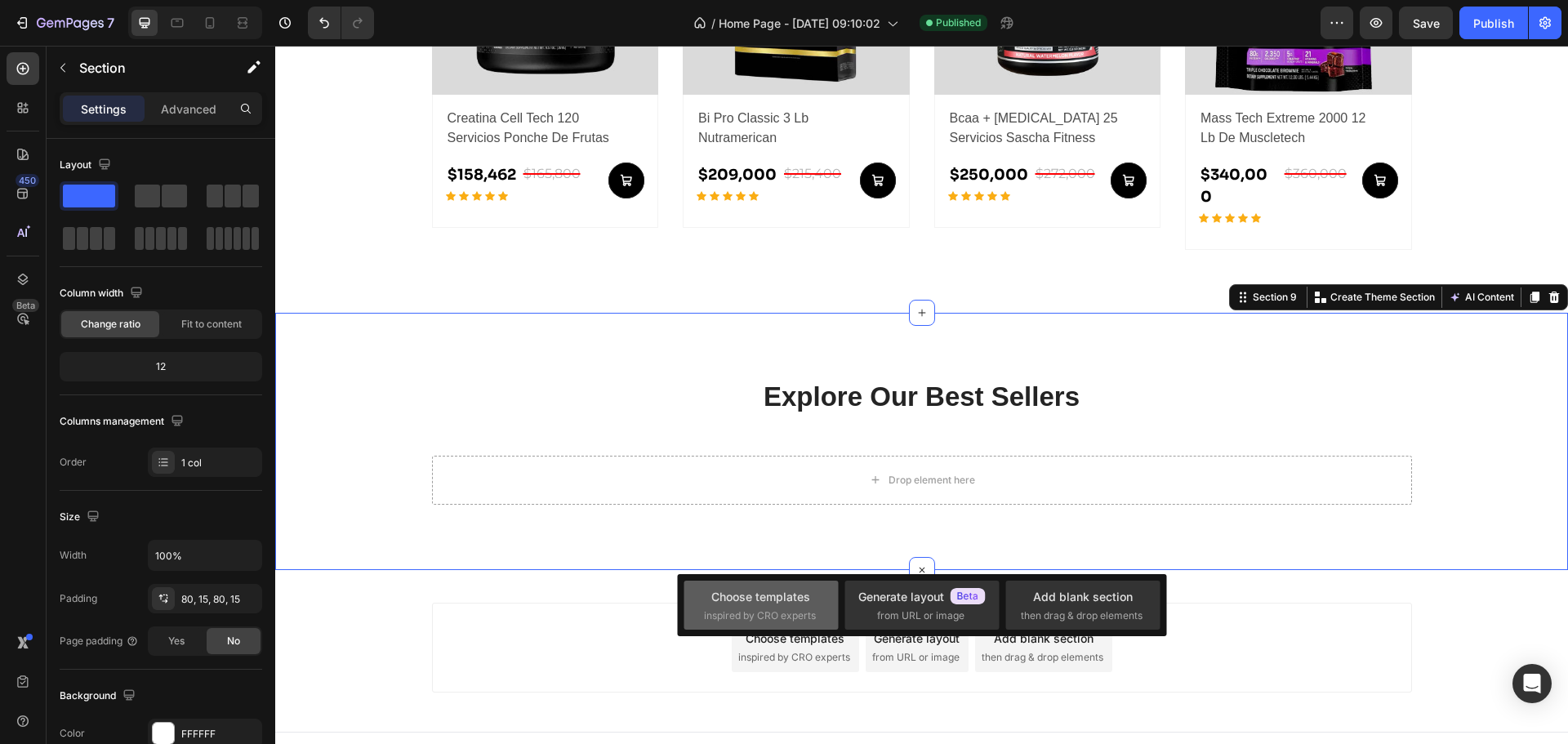
click at [775, 597] on div "Choose templates" at bounding box center [761, 597] width 99 height 17
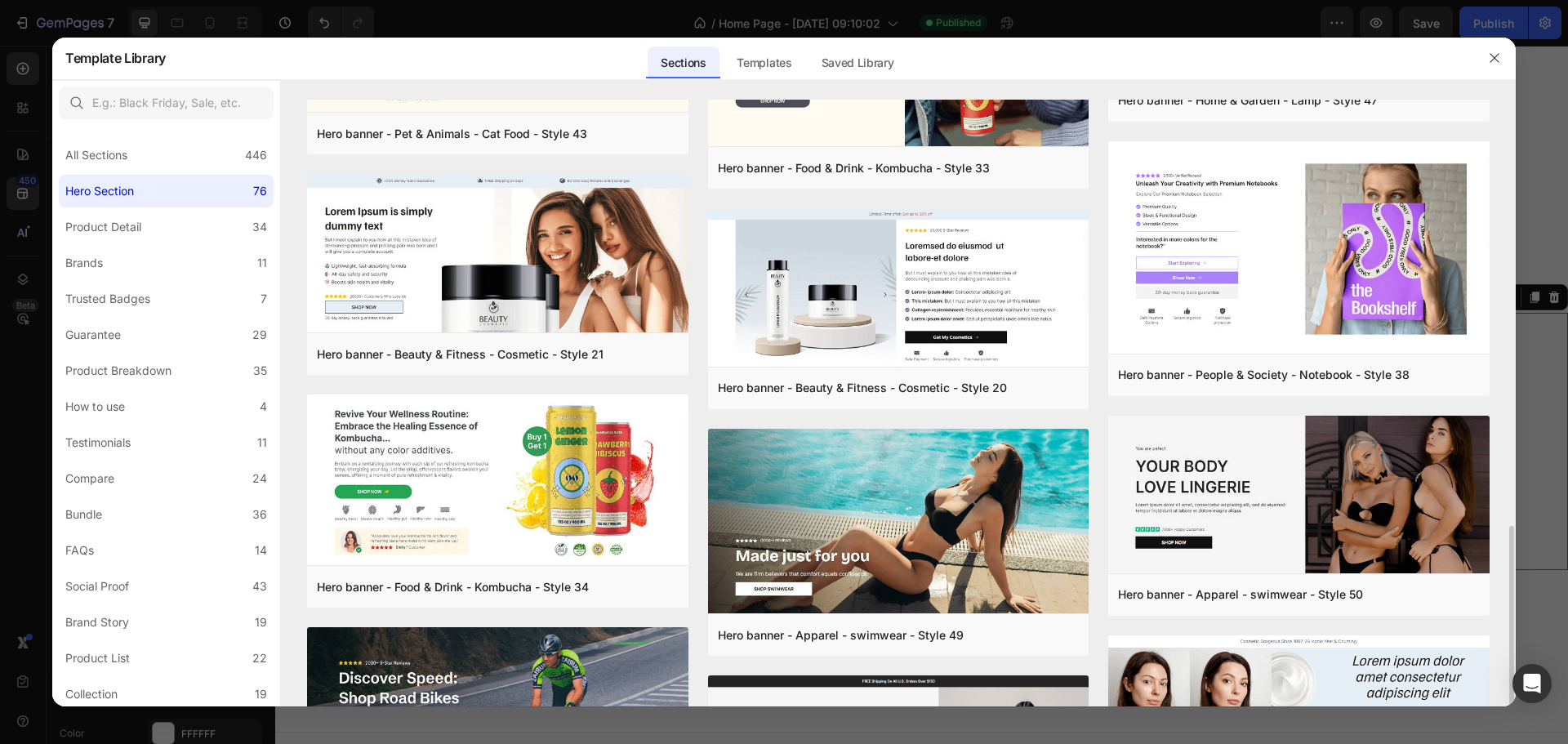
scroll to position [761, 0]
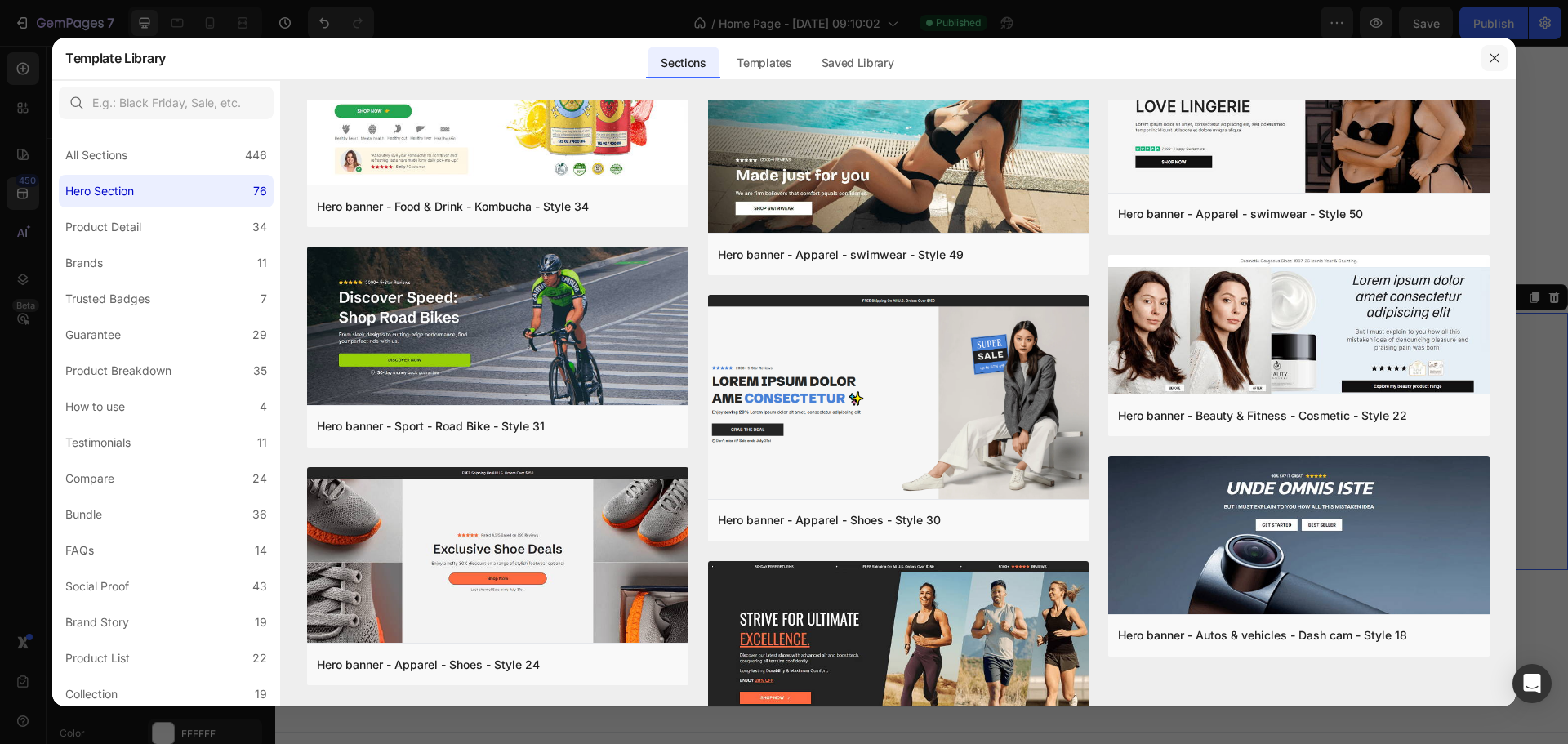
click at [1502, 54] on button "button" at bounding box center [1494, 58] width 26 height 26
